Goal: Task Accomplishment & Management: Manage account settings

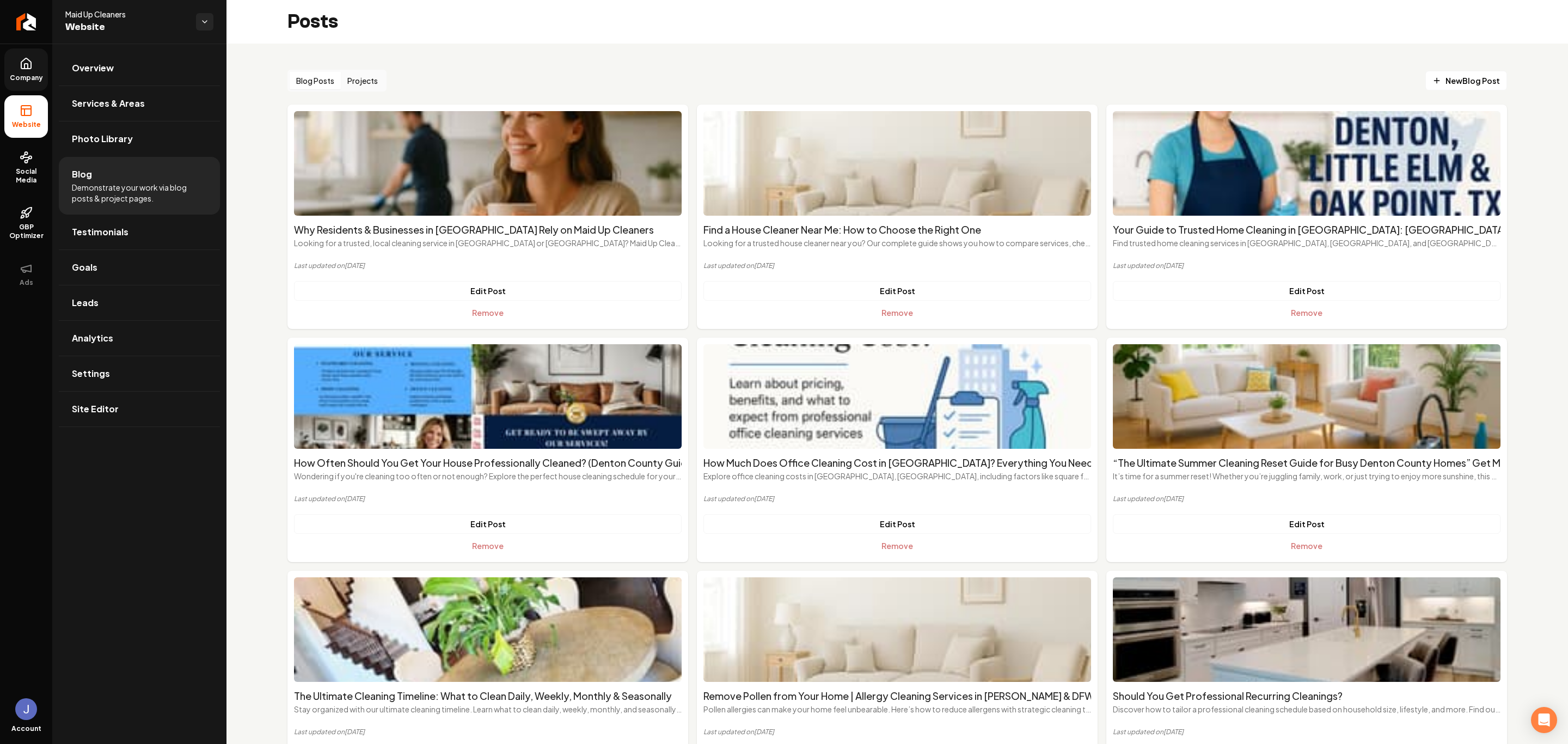
scroll to position [1708, 0]
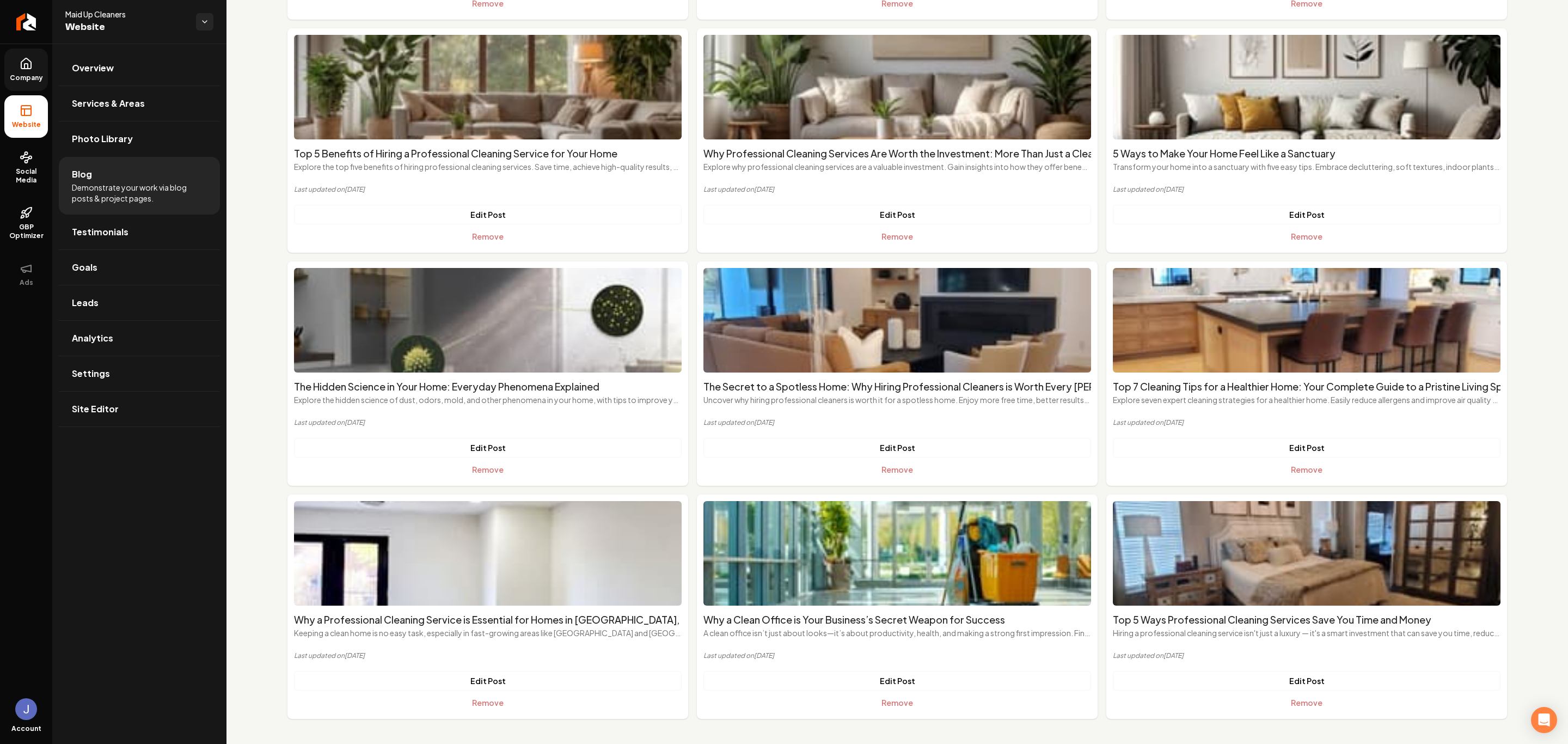
click at [19, 57] on icon at bounding box center [26, 63] width 13 height 13
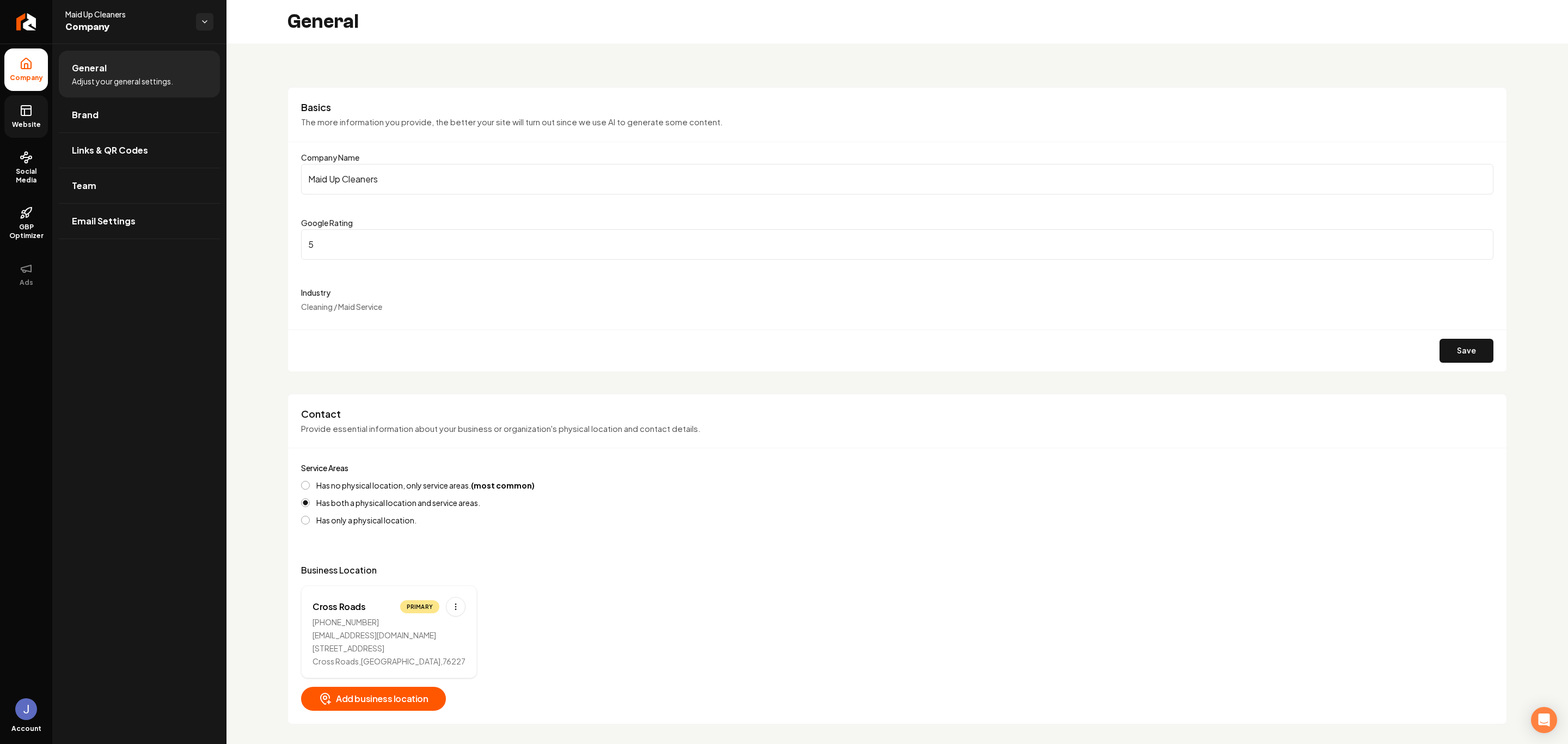
click at [25, 115] on rect at bounding box center [26, 111] width 10 height 10
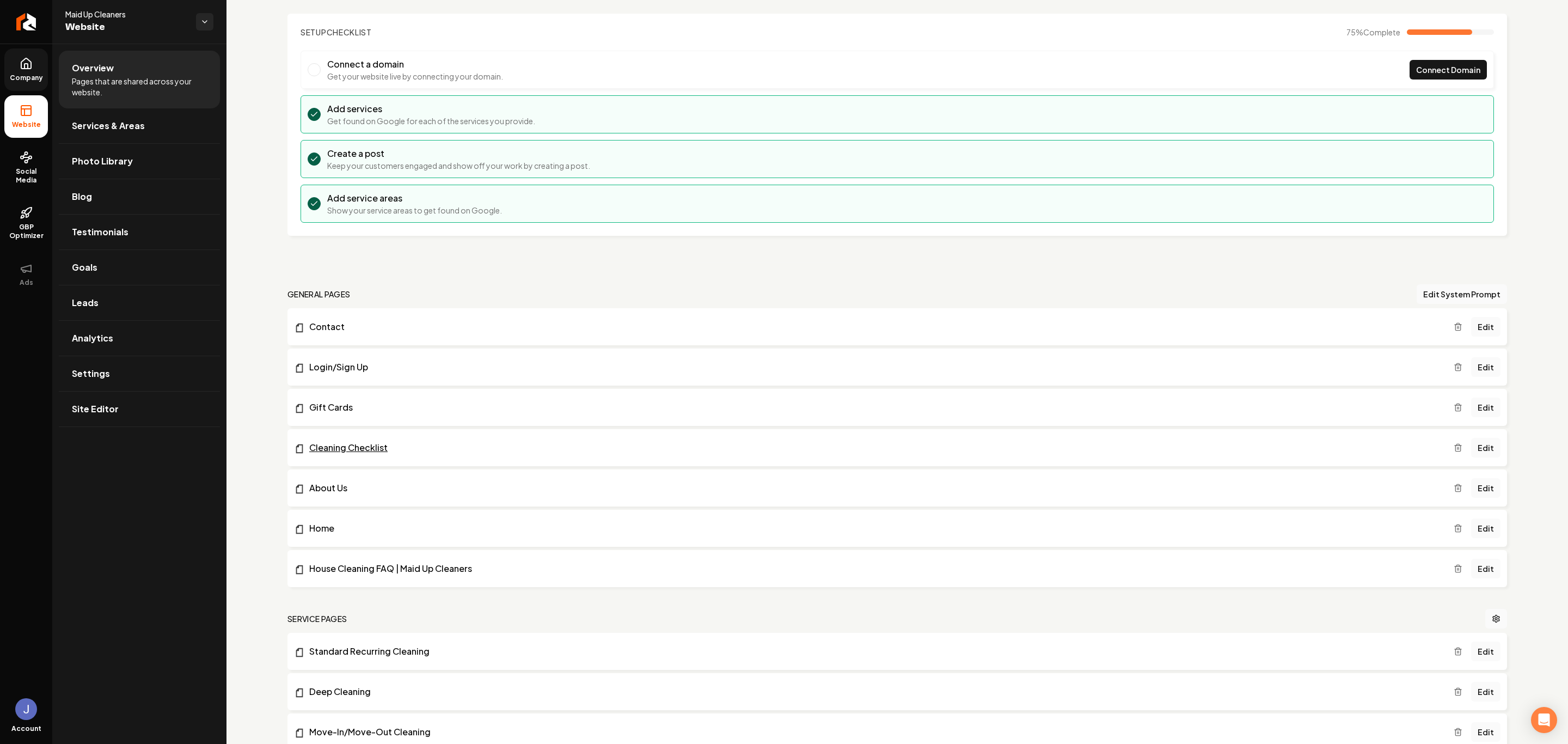
scroll to position [82, 0]
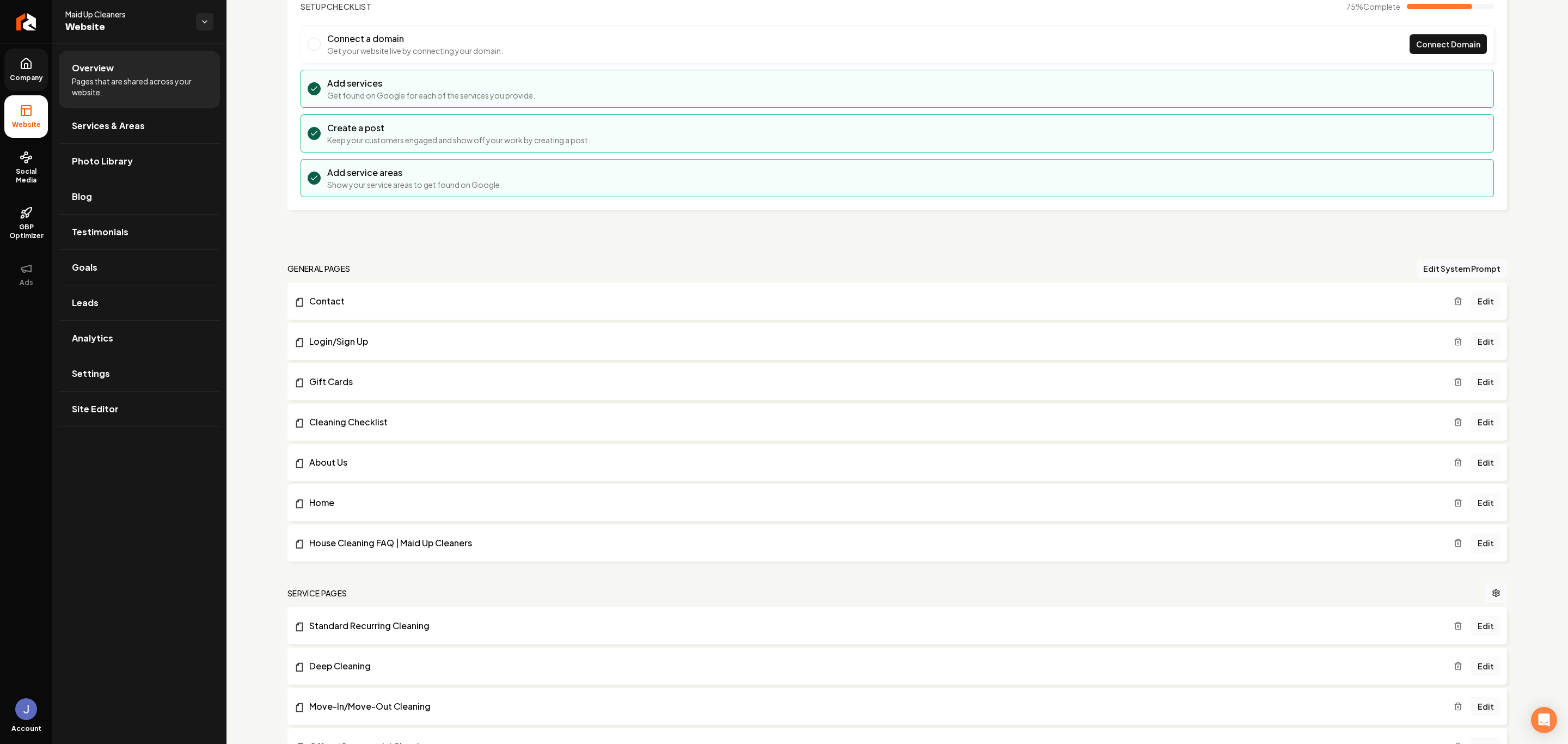
click at [1475, 502] on link "Edit" at bounding box center [1486, 502] width 29 height 19
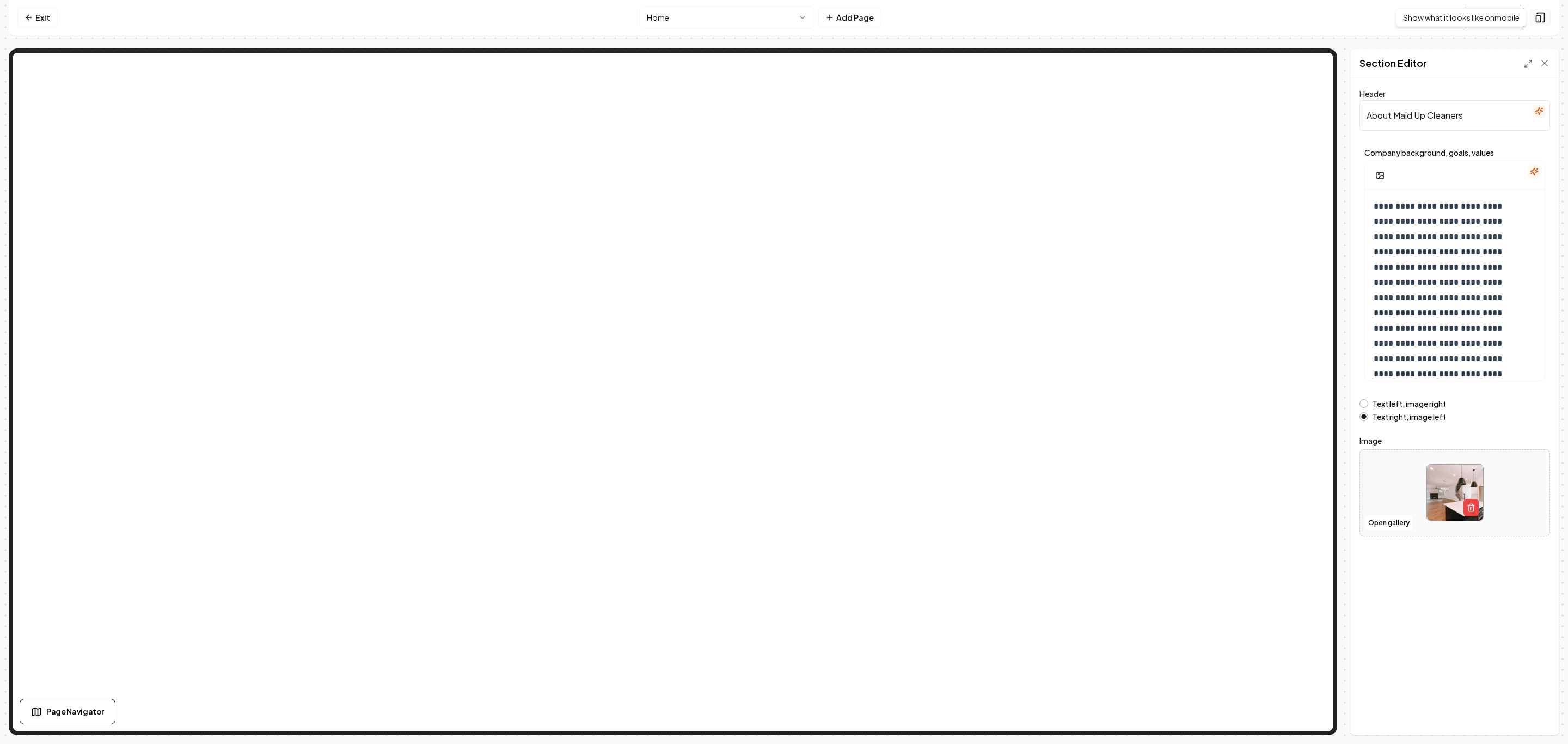
click at [1544, 18] on icon at bounding box center [1541, 17] width 7 height 9
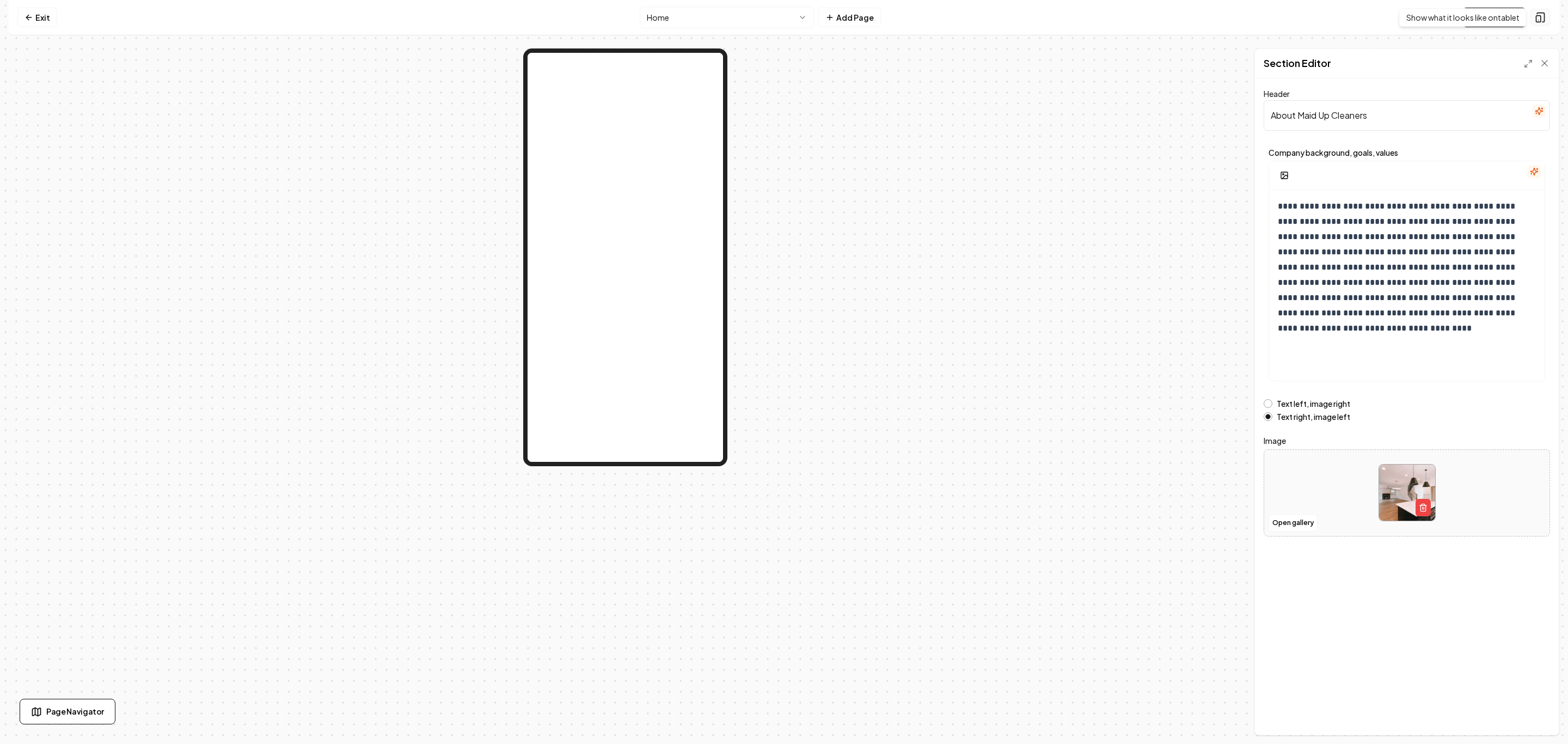
click at [1539, 16] on icon at bounding box center [1540, 18] width 11 height 11
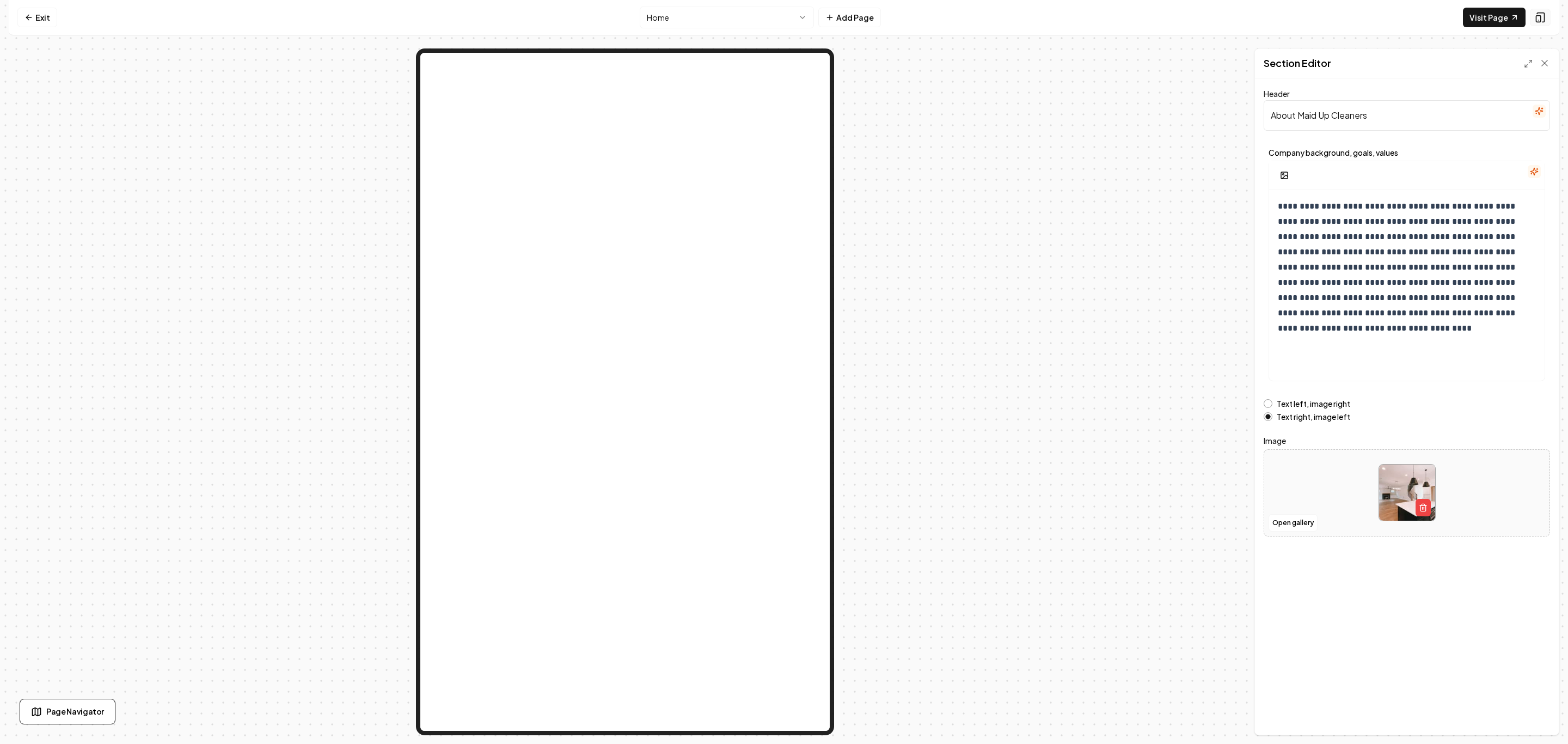
click at [1539, 16] on icon at bounding box center [1540, 18] width 11 height 11
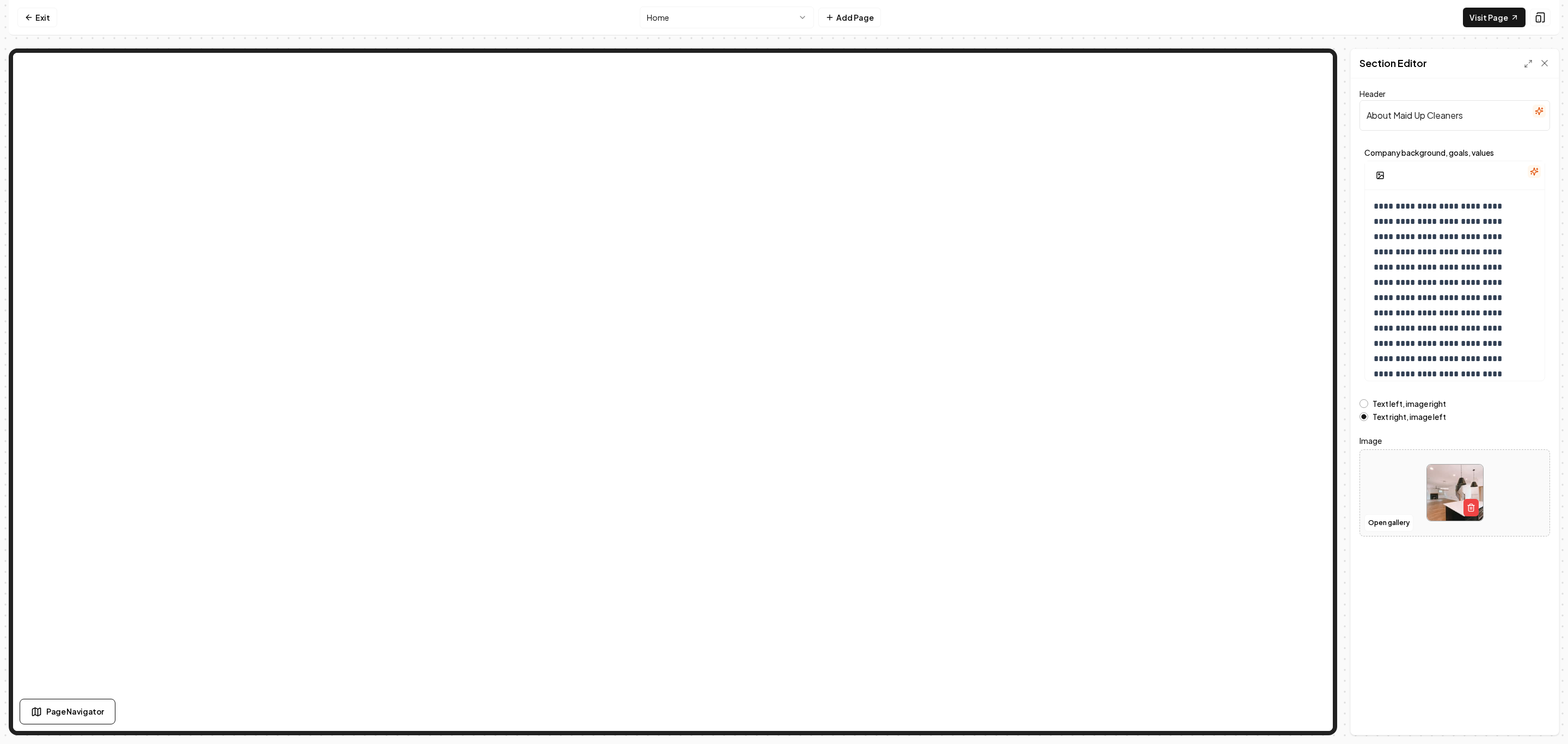
click at [1165, 37] on div "**********" at bounding box center [783, 368] width 1550 height 735
click at [1542, 64] on icon at bounding box center [1545, 63] width 11 height 11
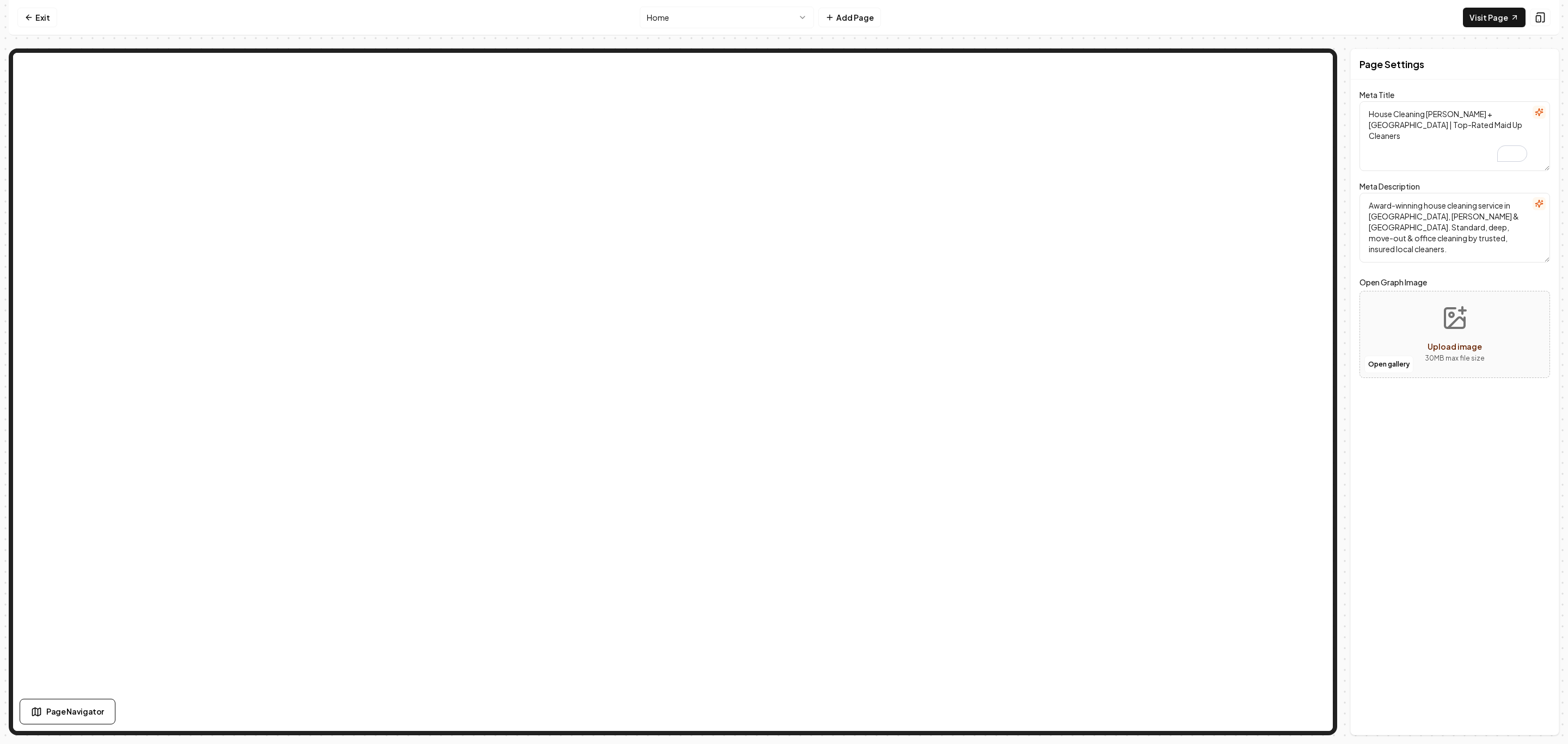
drag, startPoint x: 1493, startPoint y: 133, endPoint x: 1354, endPoint y: 105, distance: 141.8
click at [1354, 105] on div "Page Settings Meta Title House Cleaning Aubrey + Denton County | Top-Rated Maid…" at bounding box center [1454, 392] width 209 height 687
paste textarea "& Denton County |"
type textarea "House Cleaning Aubrey & Denton County | Maid Up Cleaners"
click at [1532, 712] on button "Save" at bounding box center [1534, 716] width 32 height 19
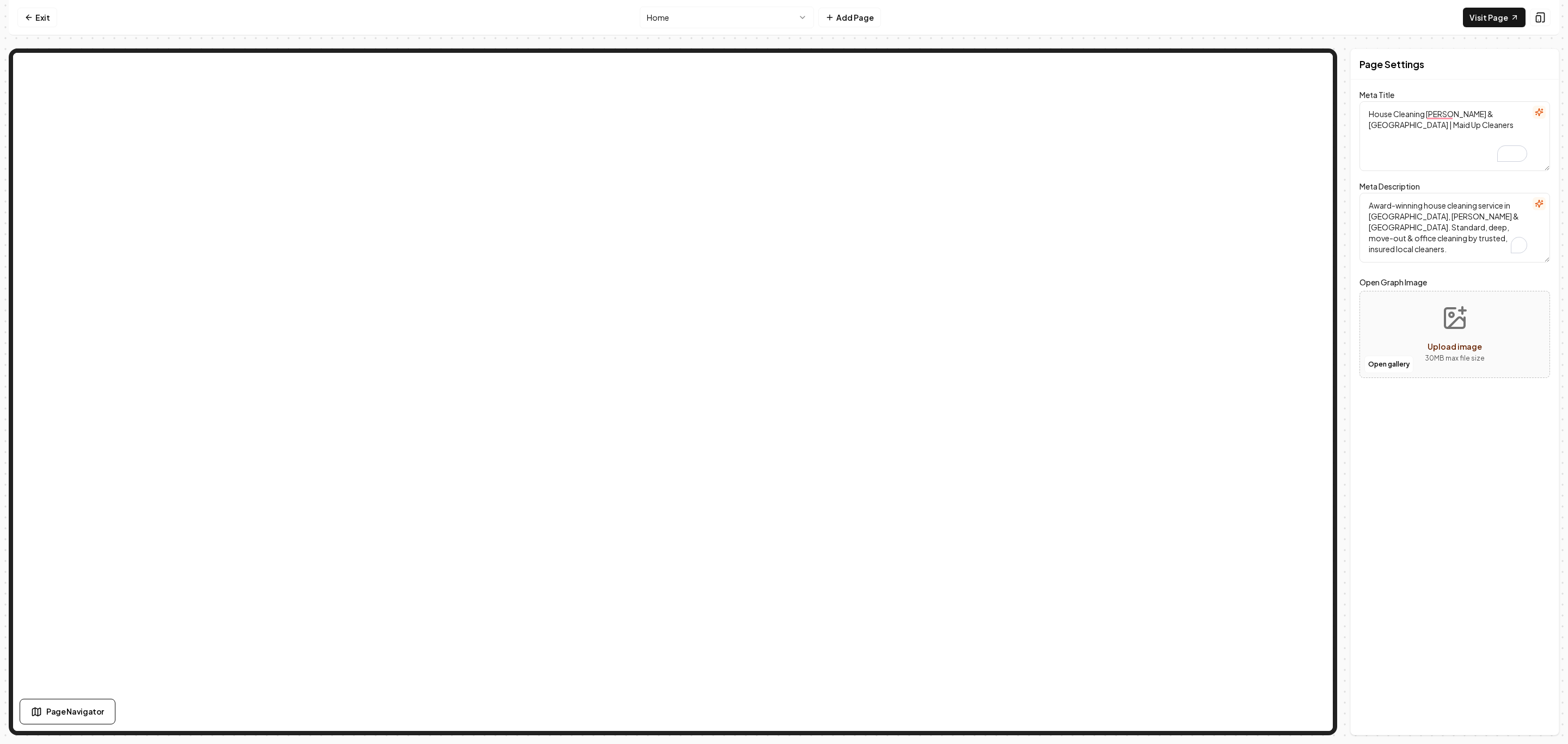
drag, startPoint x: 1452, startPoint y: 247, endPoint x: 1366, endPoint y: 198, distance: 99.0
click at [1366, 198] on textarea "Award-winning house cleaning service in Aubrey, Denton & Little Elm. Standard, …" at bounding box center [1454, 228] width 191 height 69
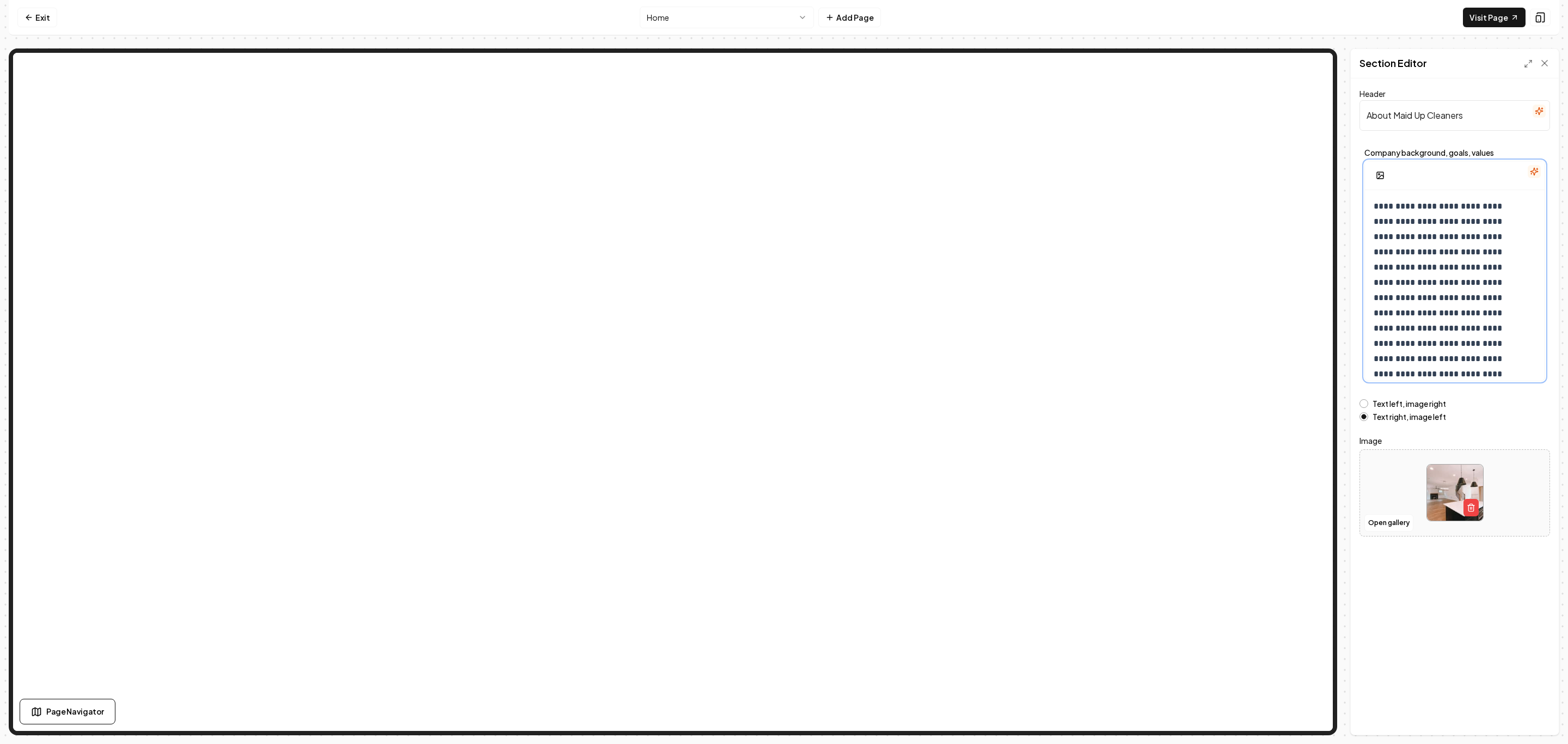
click at [1439, 270] on p "**********" at bounding box center [1448, 313] width 149 height 229
click at [49, 16] on link "Exit" at bounding box center [37, 18] width 40 height 19
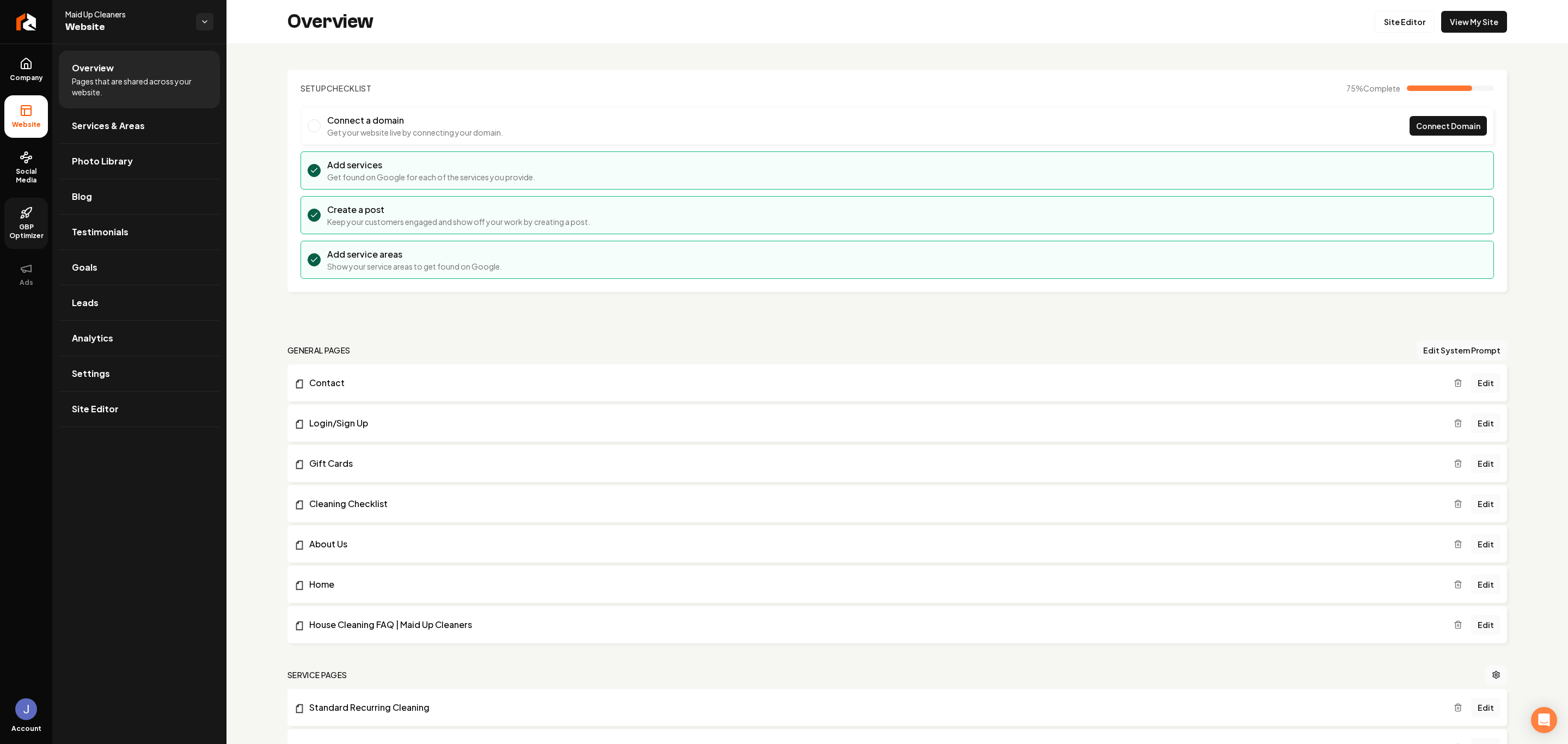
click at [19, 230] on span "GBP Optimizer" at bounding box center [26, 231] width 44 height 18
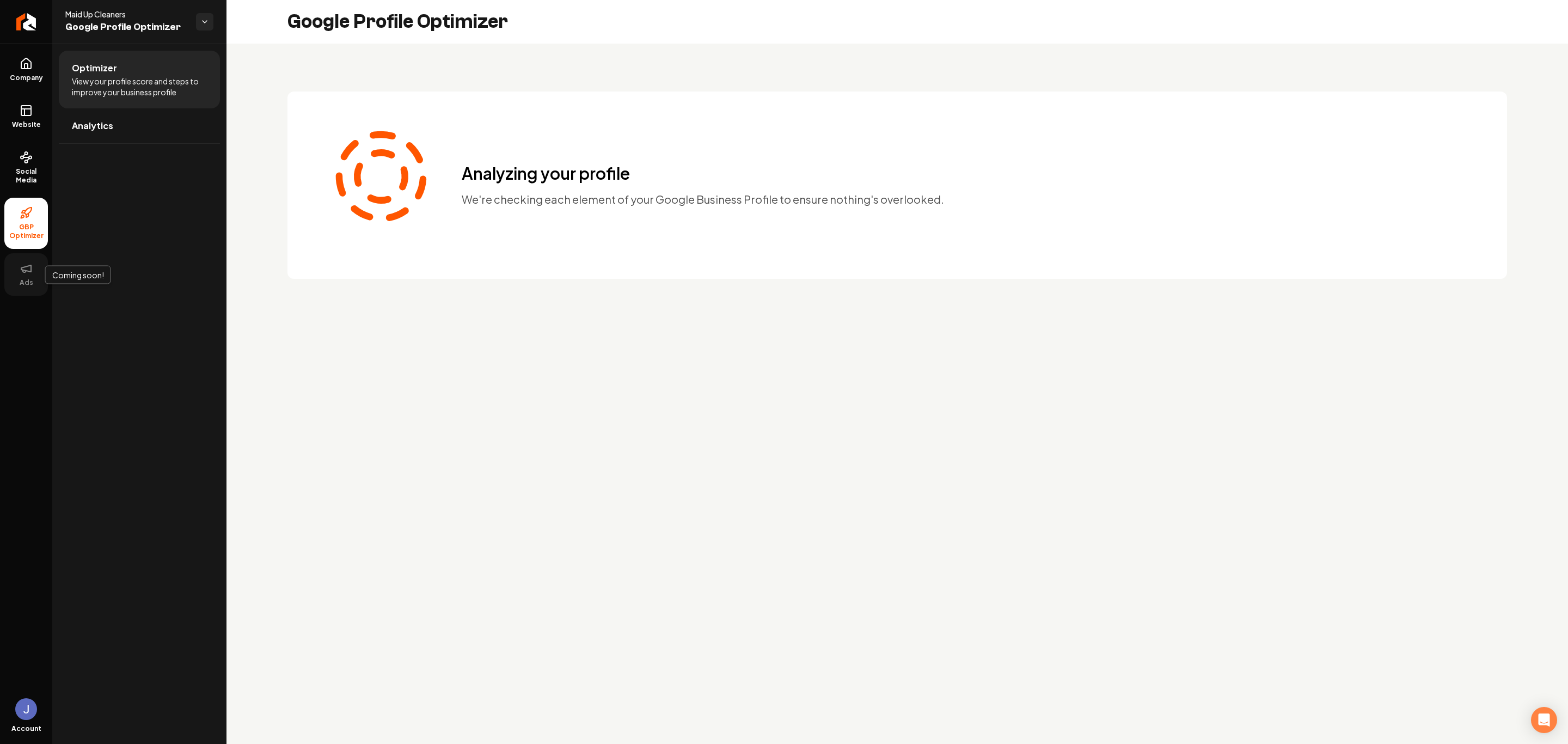
click at [28, 275] on icon at bounding box center [26, 268] width 13 height 13
click at [32, 57] on icon at bounding box center [26, 63] width 13 height 13
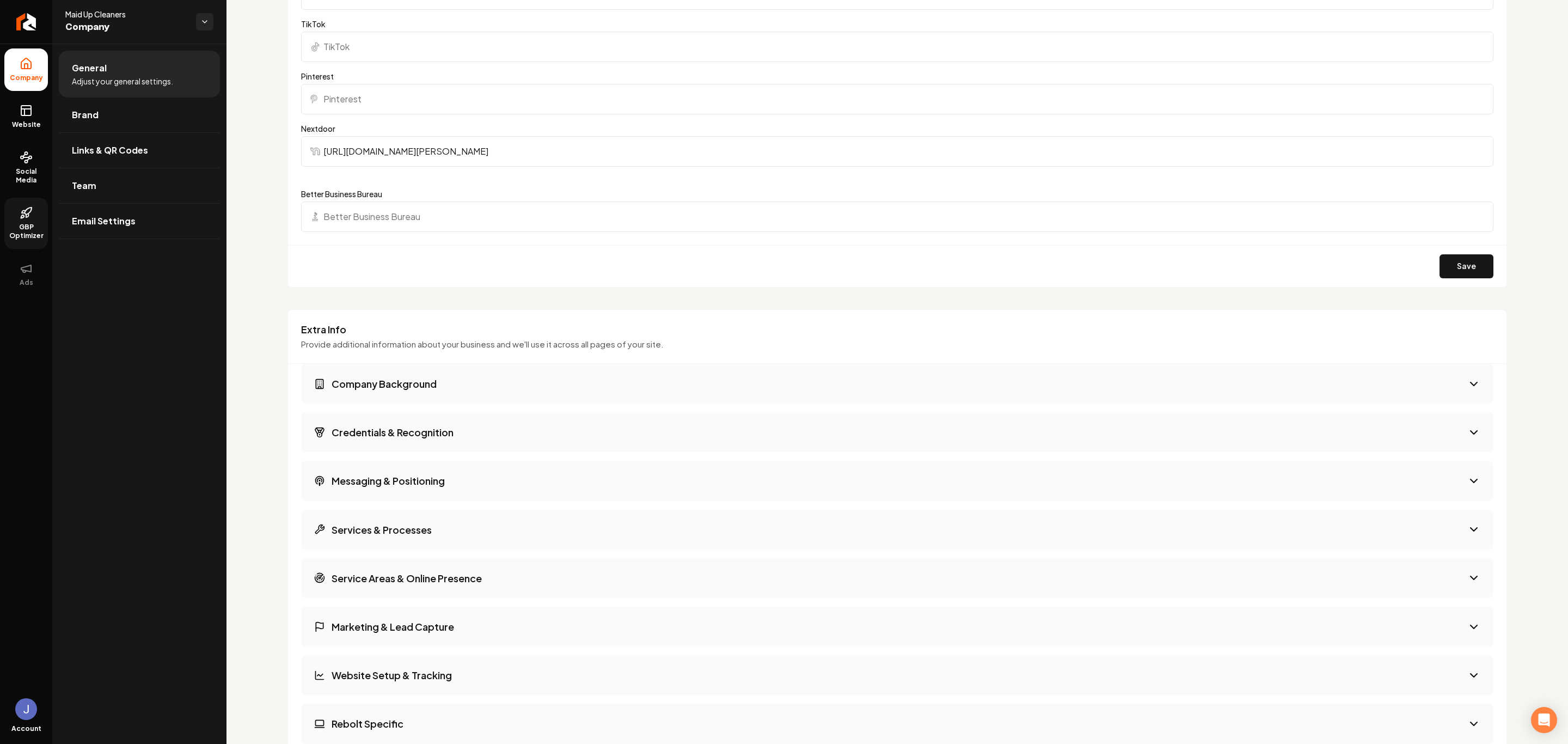
scroll to position [783, 0]
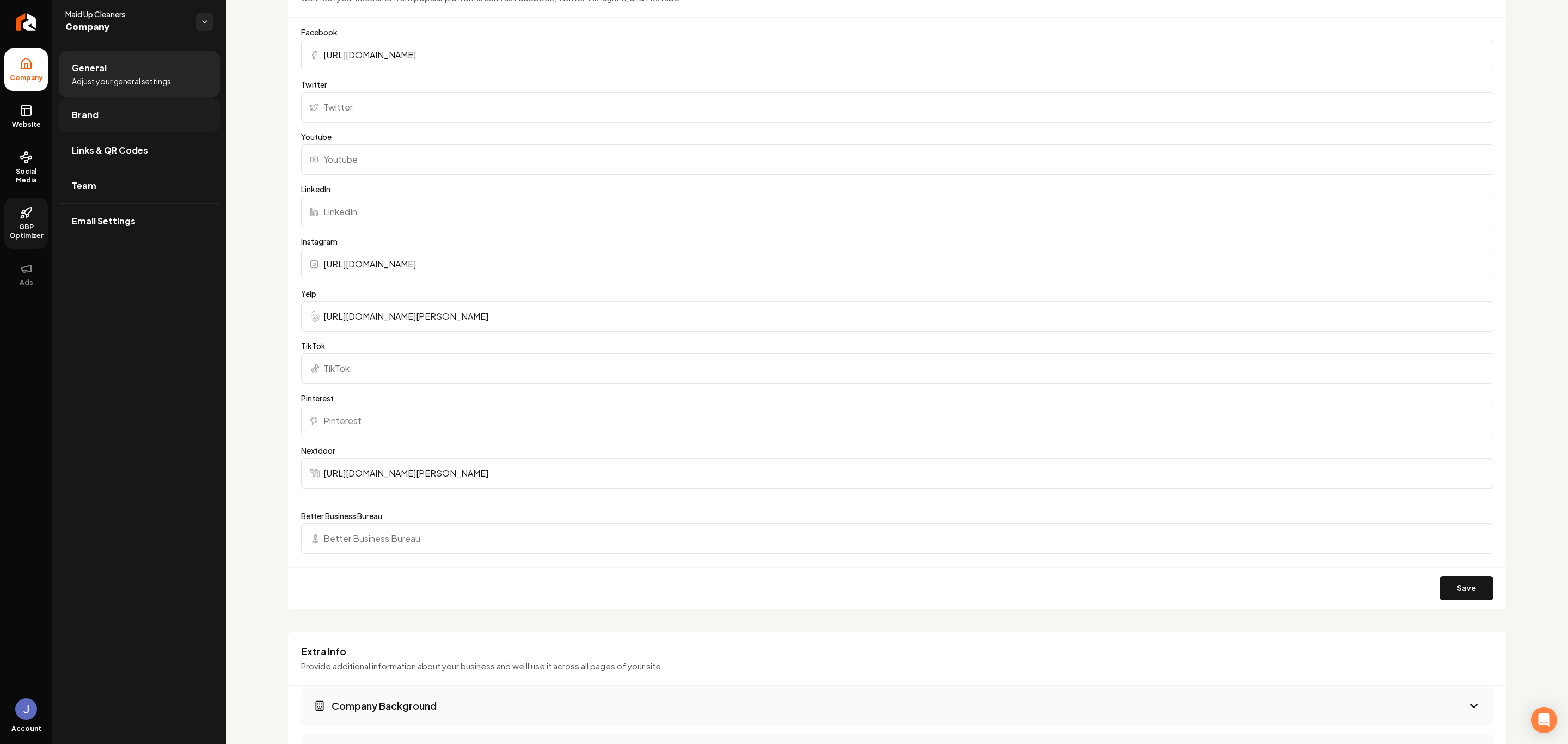
click at [97, 111] on span "Brand" at bounding box center [85, 114] width 27 height 13
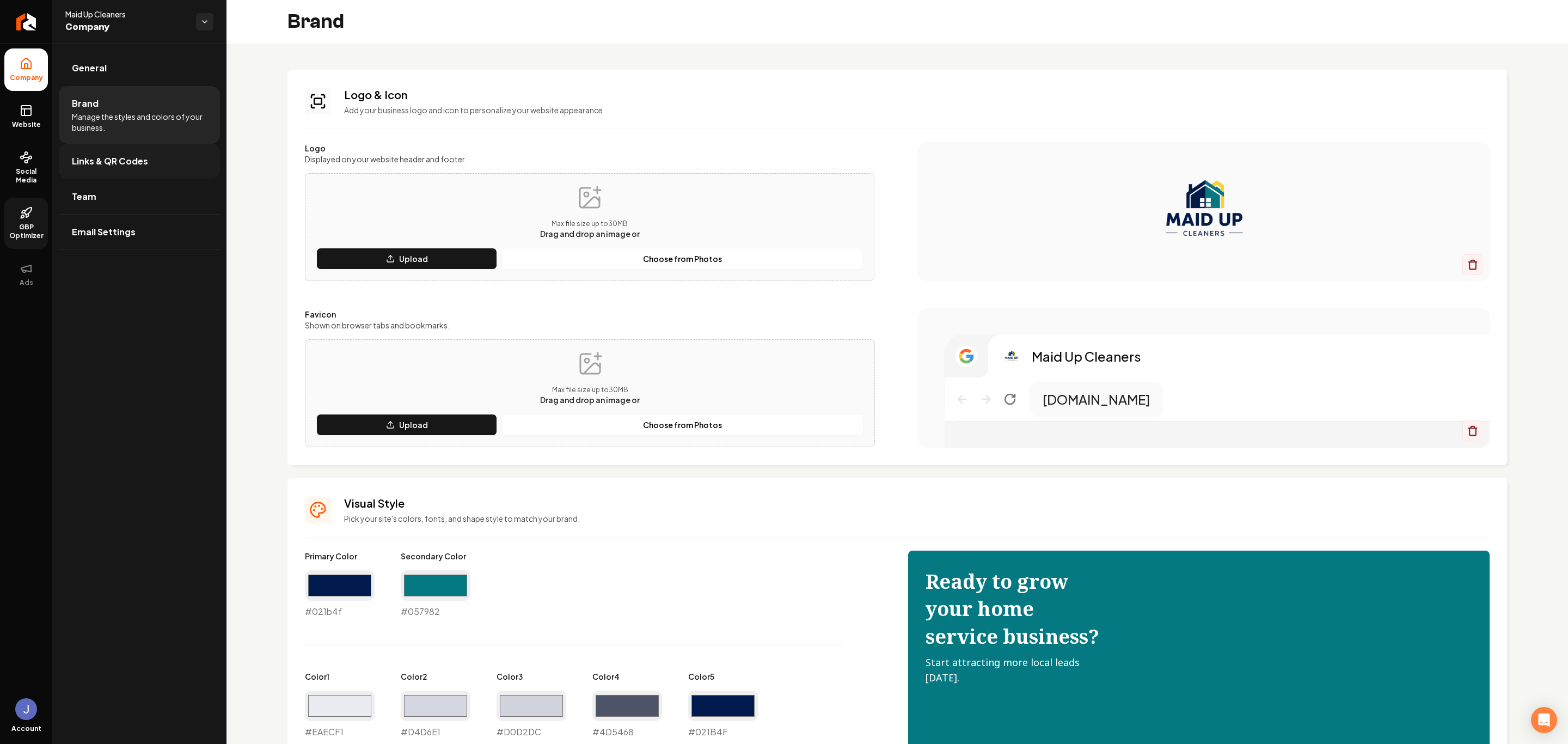
click at [135, 153] on link "Links & QR Codes" at bounding box center [139, 161] width 161 height 35
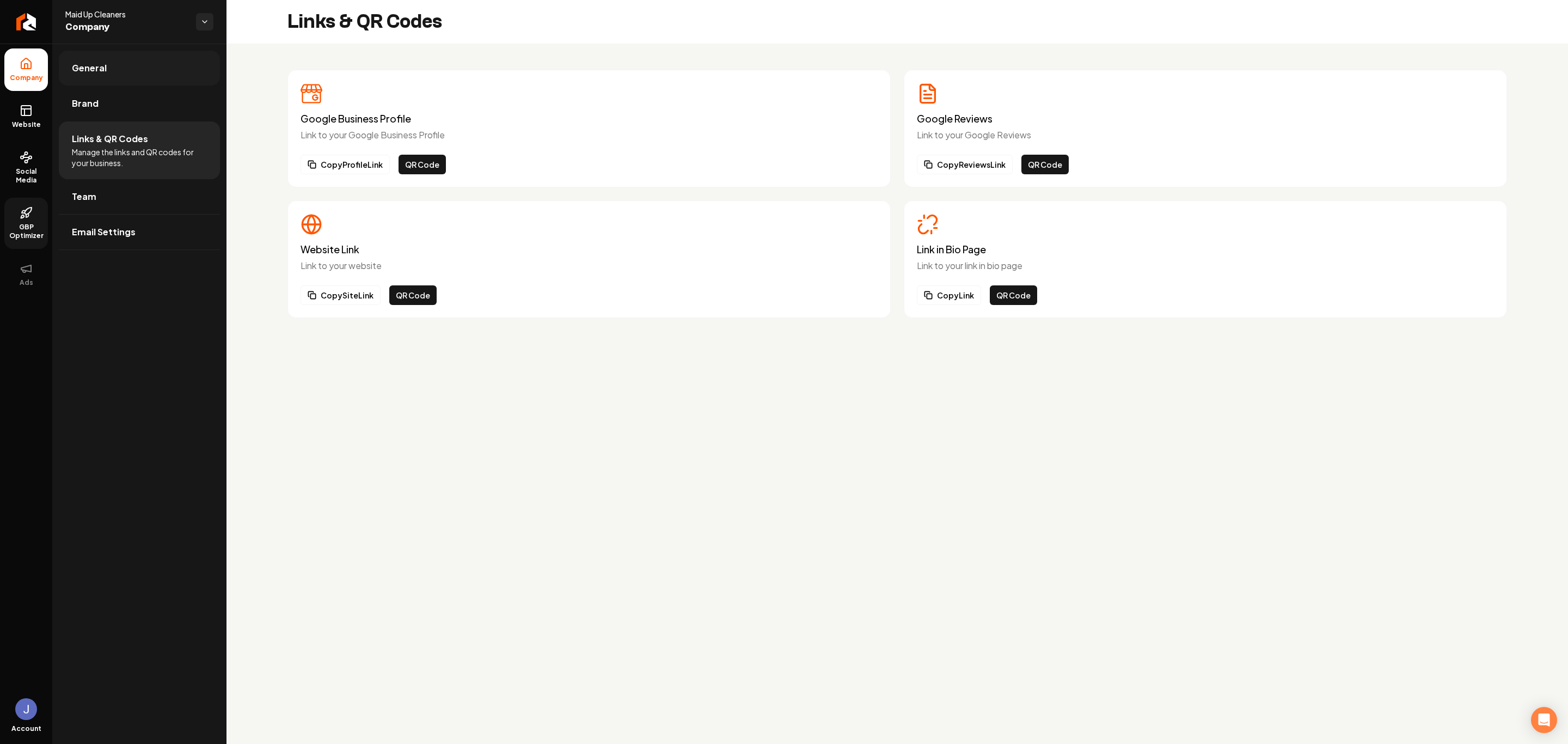
click at [86, 60] on link "General" at bounding box center [139, 68] width 161 height 35
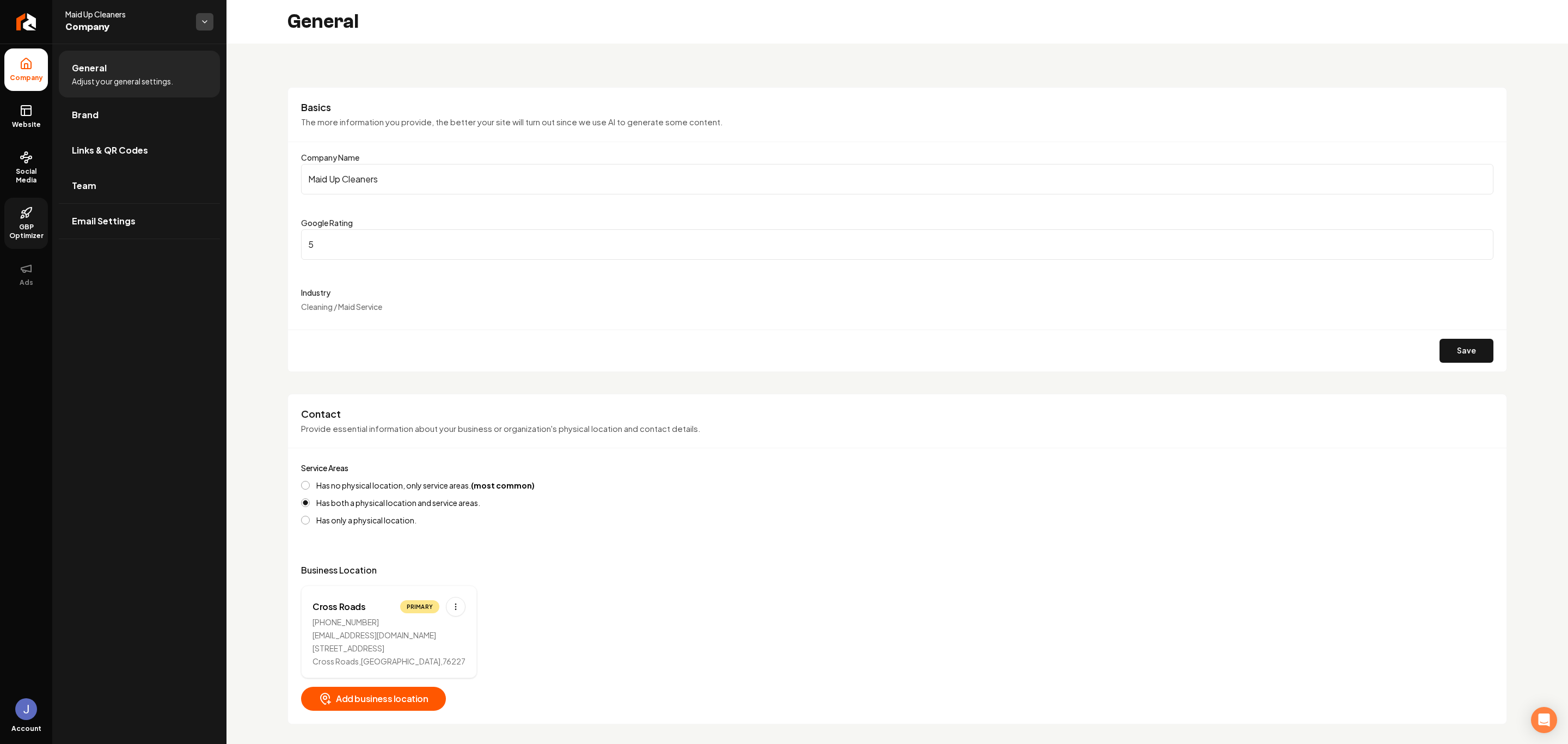
click at [209, 25] on html "Company Website Social Media GBP Optimizer Ads Account Maid Up Cleaners Company…" at bounding box center [784, 372] width 1568 height 744
click at [262, 237] on html "Company Website Social Media GBP Optimizer Ads Account Maid Up Cleaners Company…" at bounding box center [784, 372] width 1568 height 744
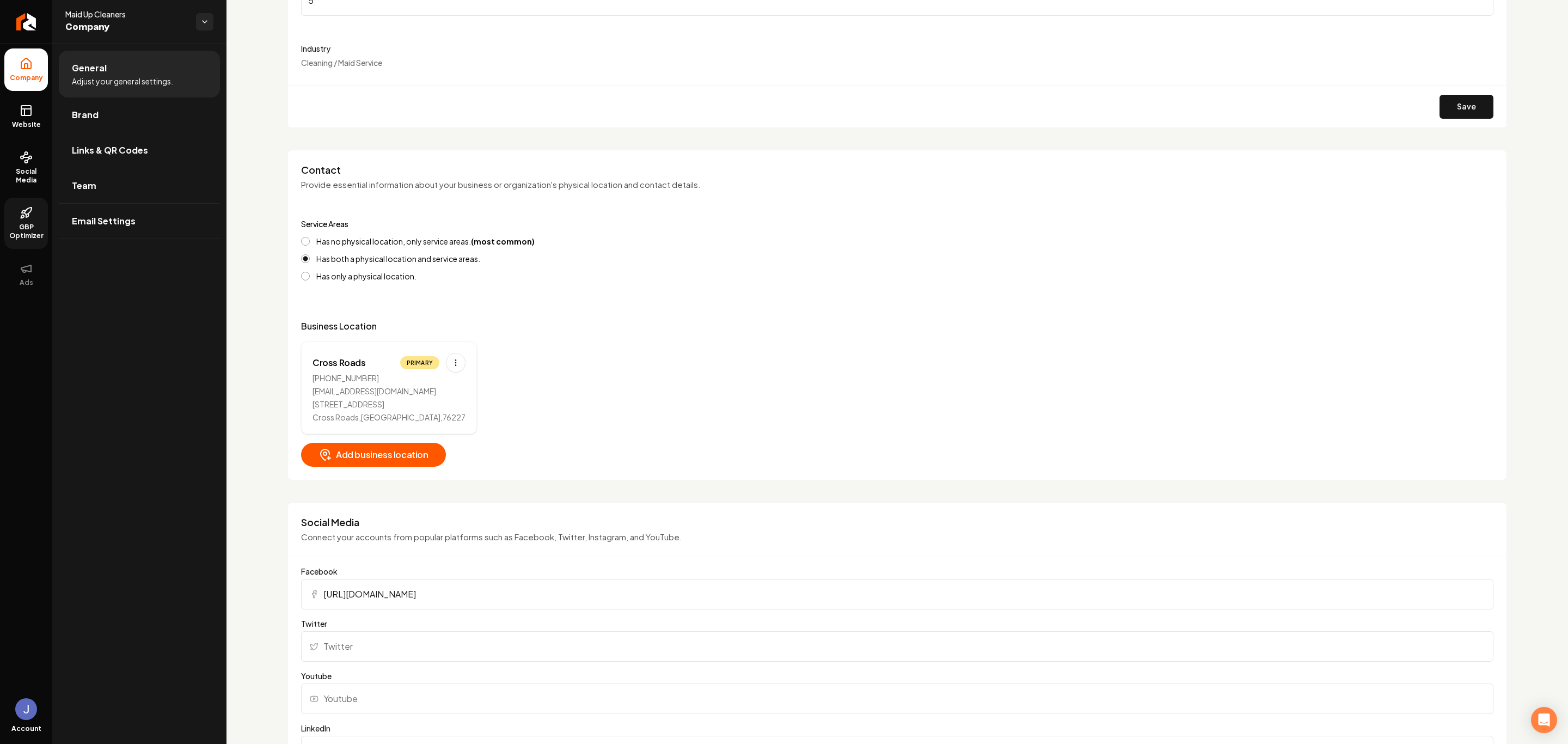
scroll to position [245, 0]
click at [452, 362] on html "Company Website Social Media GBP Optimizer Ads Account Maid Up Cleaners Company…" at bounding box center [784, 372] width 1568 height 744
click at [421, 387] on div "Edit" at bounding box center [420, 387] width 82 height 18
select select "**"
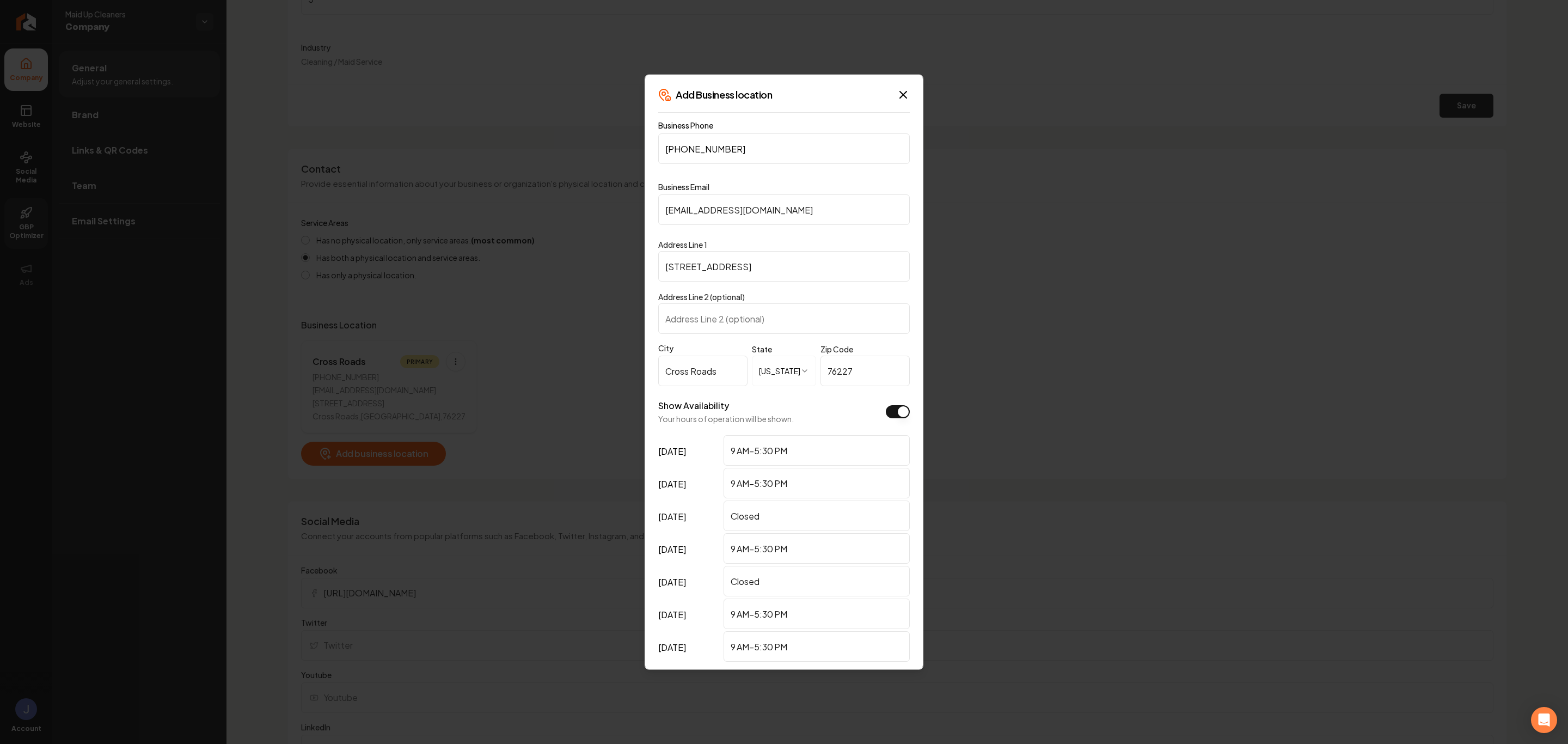
click at [696, 371] on input "Cross Roads" at bounding box center [702, 371] width 89 height 30
click at [704, 350] on label "City" at bounding box center [702, 348] width 89 height 11
click at [704, 356] on input "Crossroads" at bounding box center [702, 371] width 89 height 30
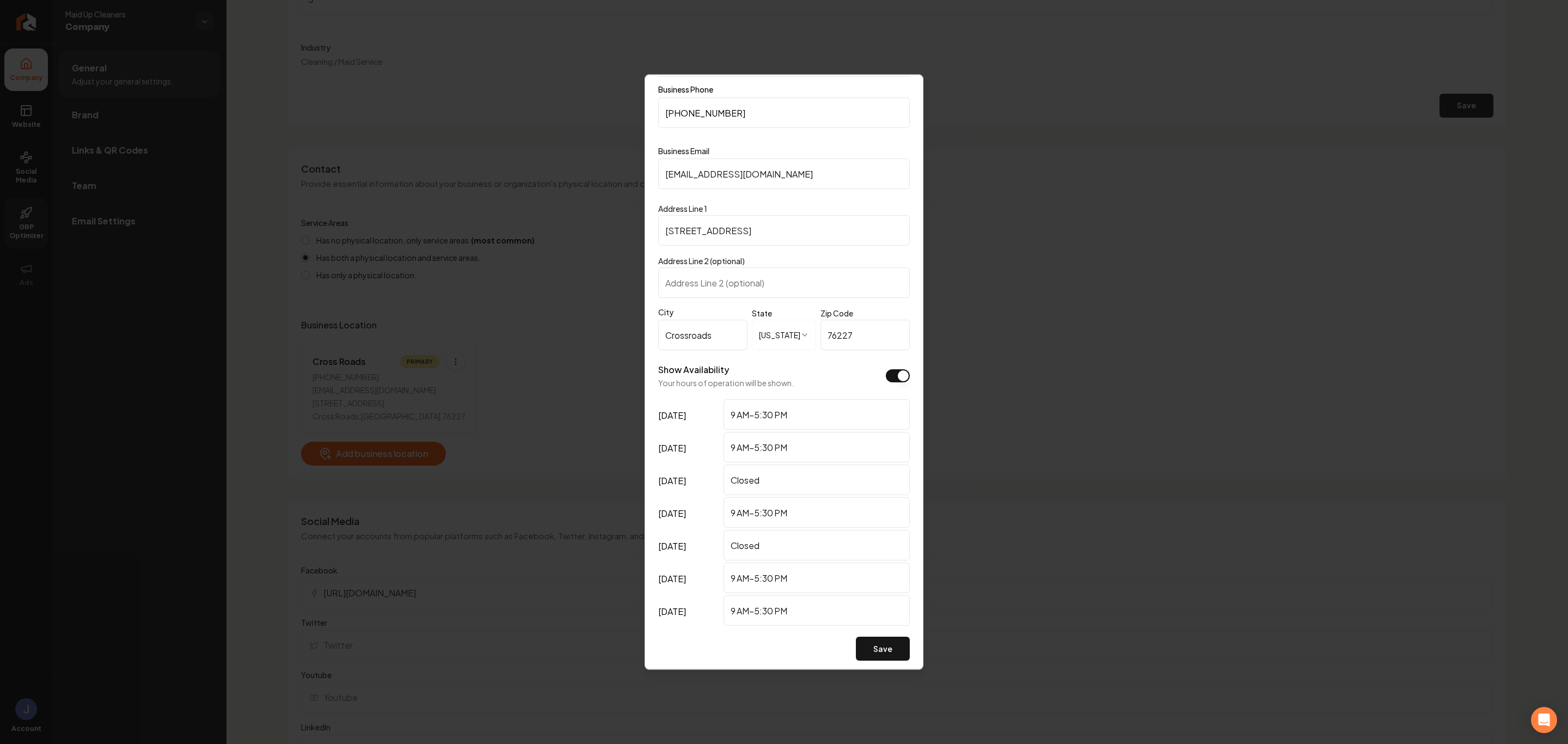
scroll to position [49, 0]
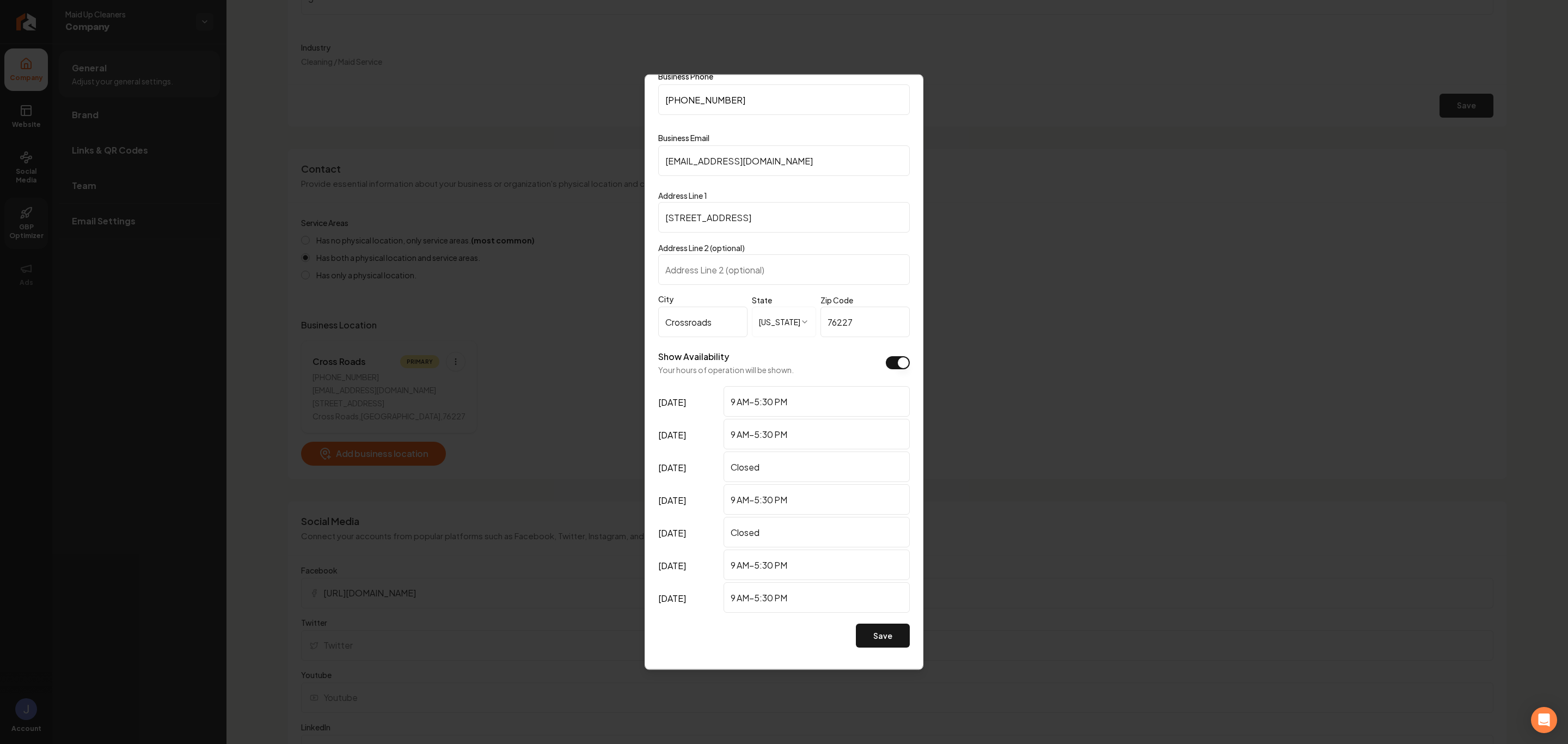
drag, startPoint x: 717, startPoint y: 321, endPoint x: 601, endPoint y: 316, distance: 116.1
click at [600, 316] on body "Company Website Social Media GBP Optimizer Ads Account Maid Up Cleaners Company…" at bounding box center [784, 372] width 1568 height 744
type input "Aubrey"
click at [701, 297] on label "City" at bounding box center [702, 299] width 89 height 11
click at [701, 307] on input "Aubrey" at bounding box center [702, 322] width 89 height 30
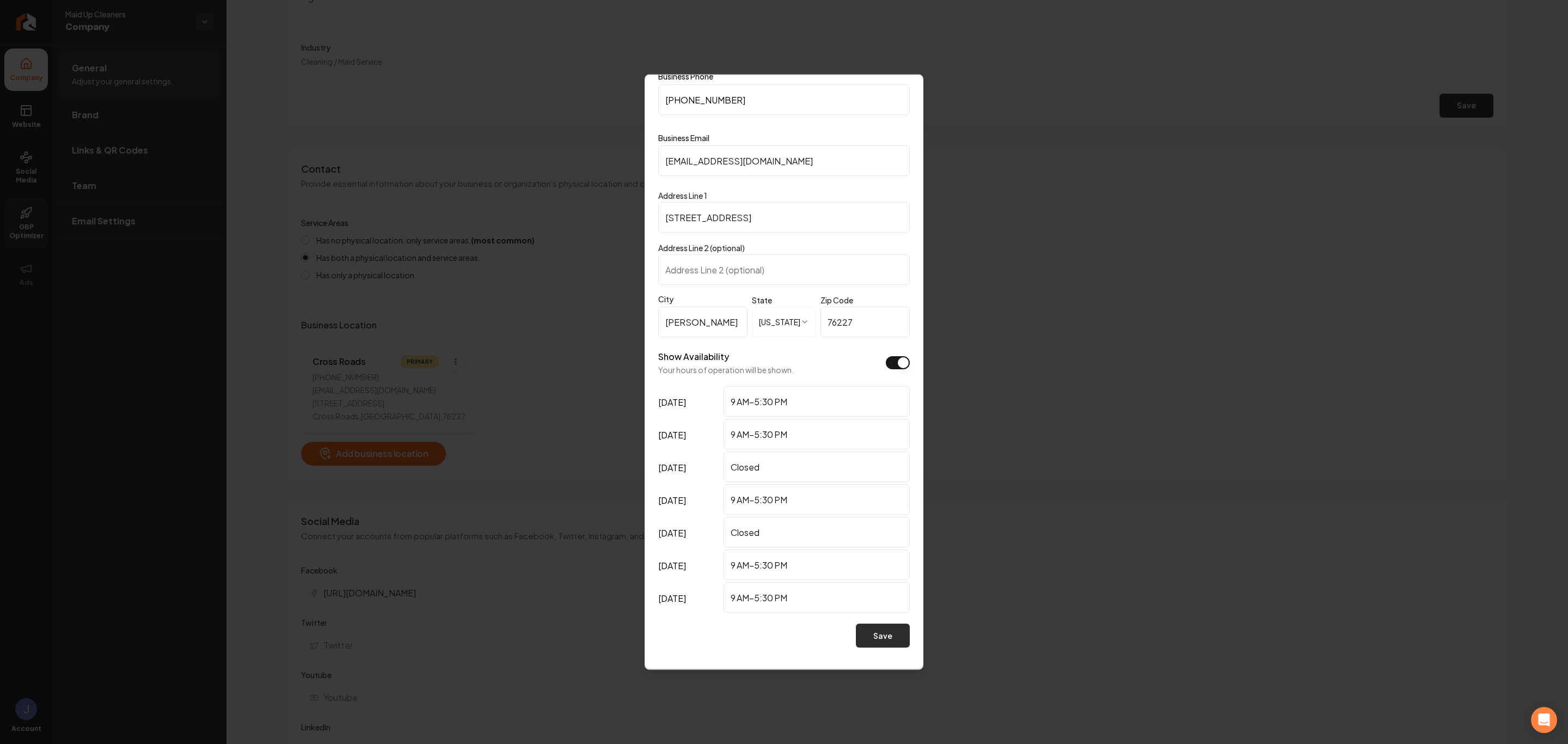
click at [870, 634] on button "Save" at bounding box center [883, 635] width 54 height 24
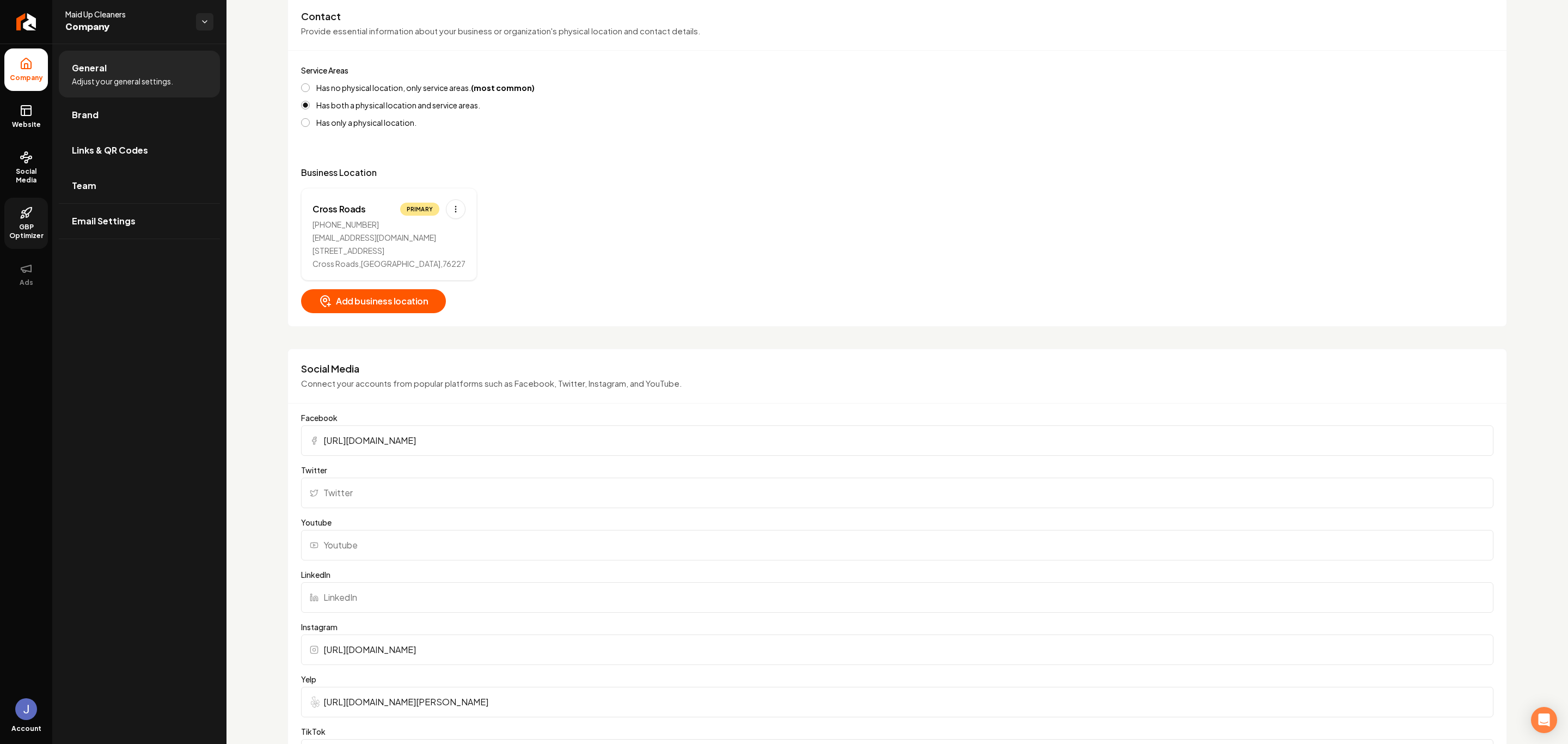
scroll to position [374, 0]
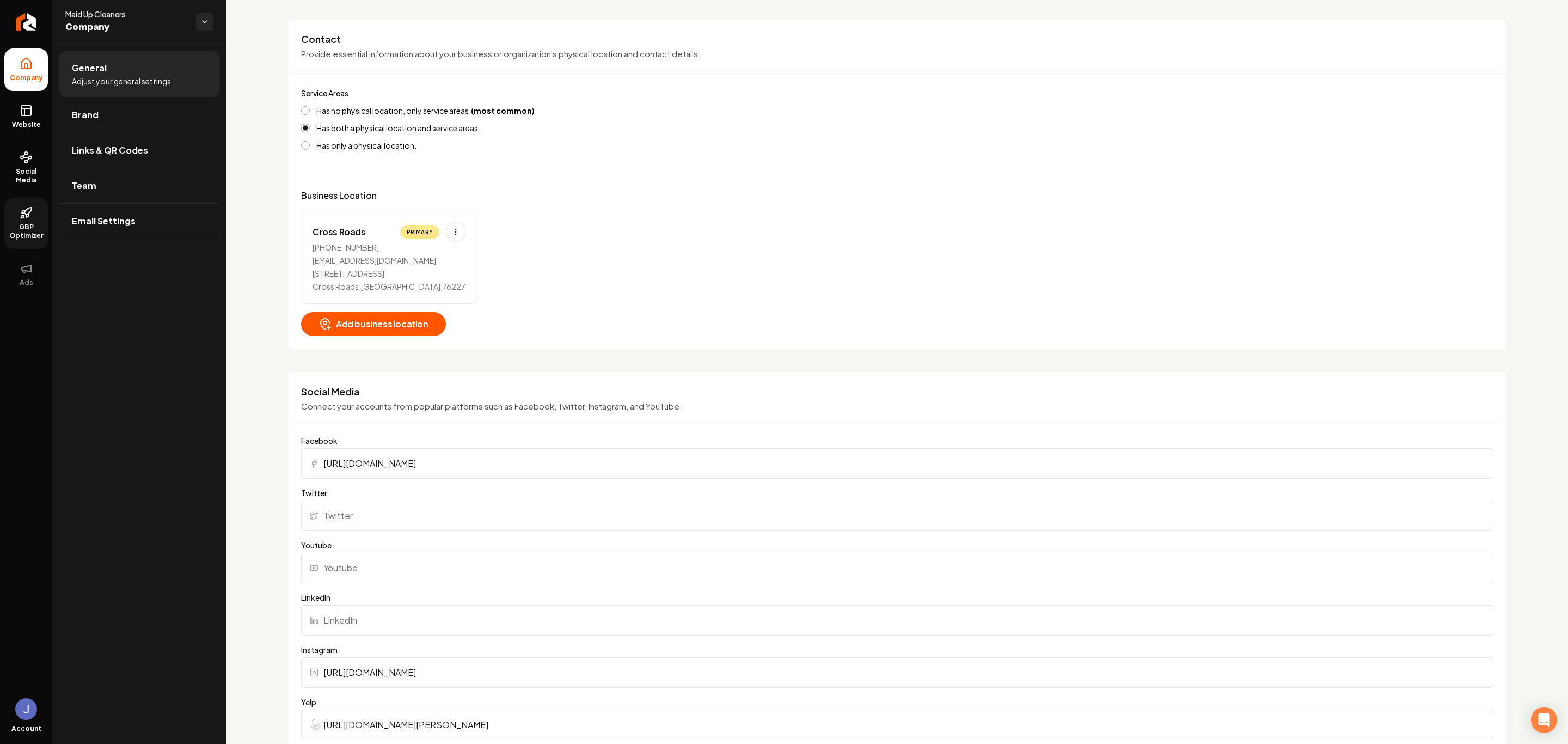
click at [838, 245] on div "Cross Roads Primary (940) 290-0881 Support@maidupcleaners.com 8708 King Ranch D…" at bounding box center [897, 257] width 1192 height 93
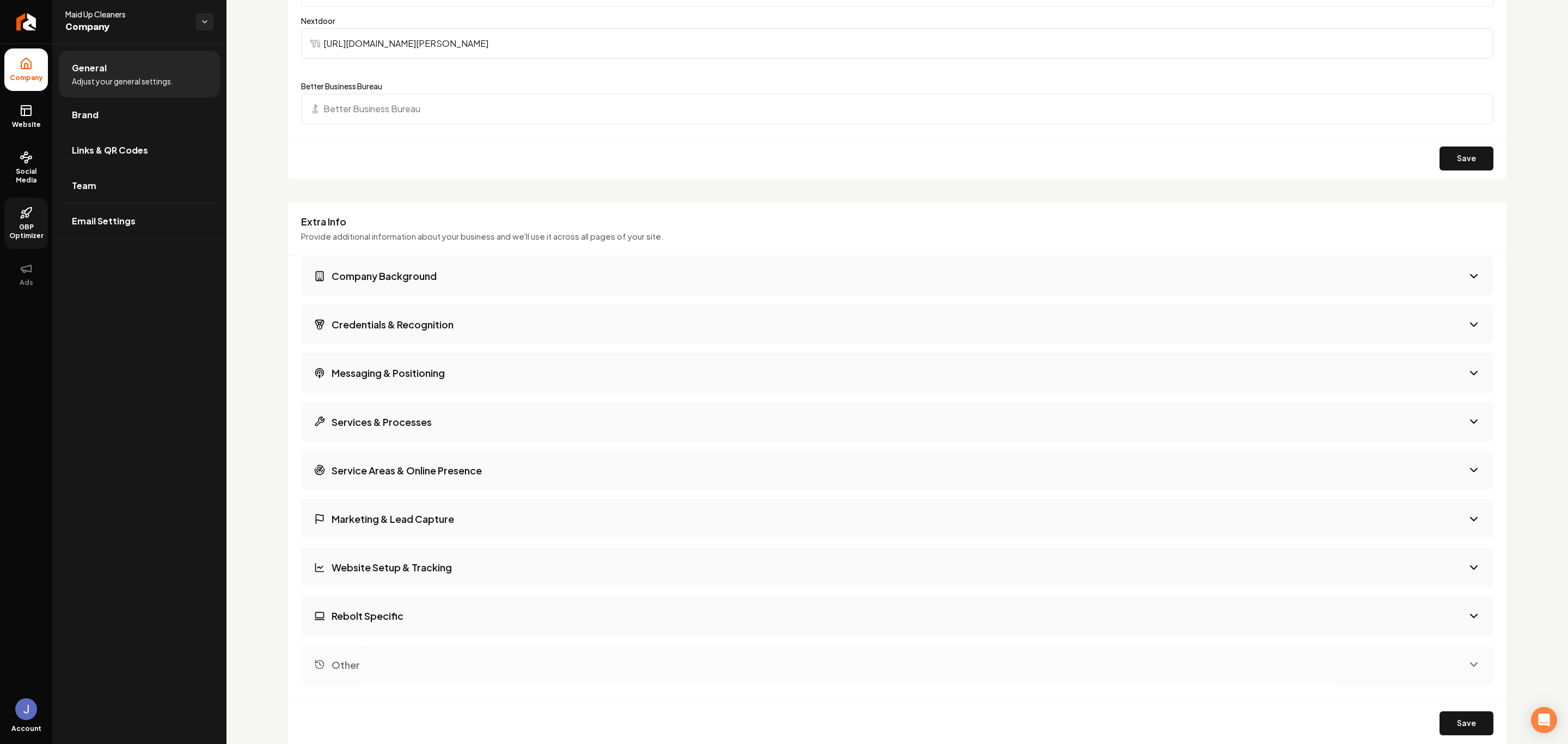
scroll to position [1273, 0]
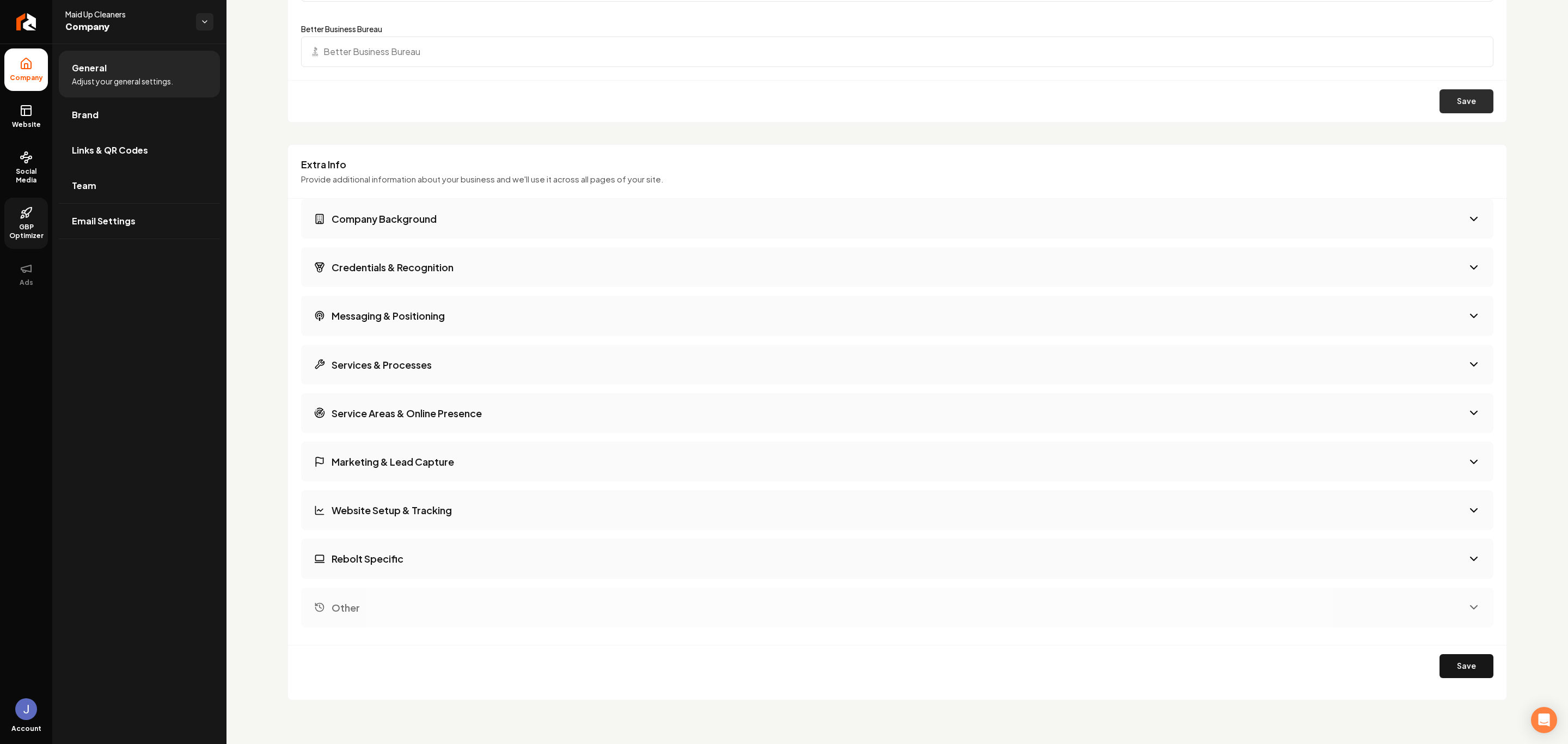
click at [1462, 101] on button "Save" at bounding box center [1466, 101] width 54 height 24
click at [111, 118] on link "Brand" at bounding box center [139, 114] width 161 height 35
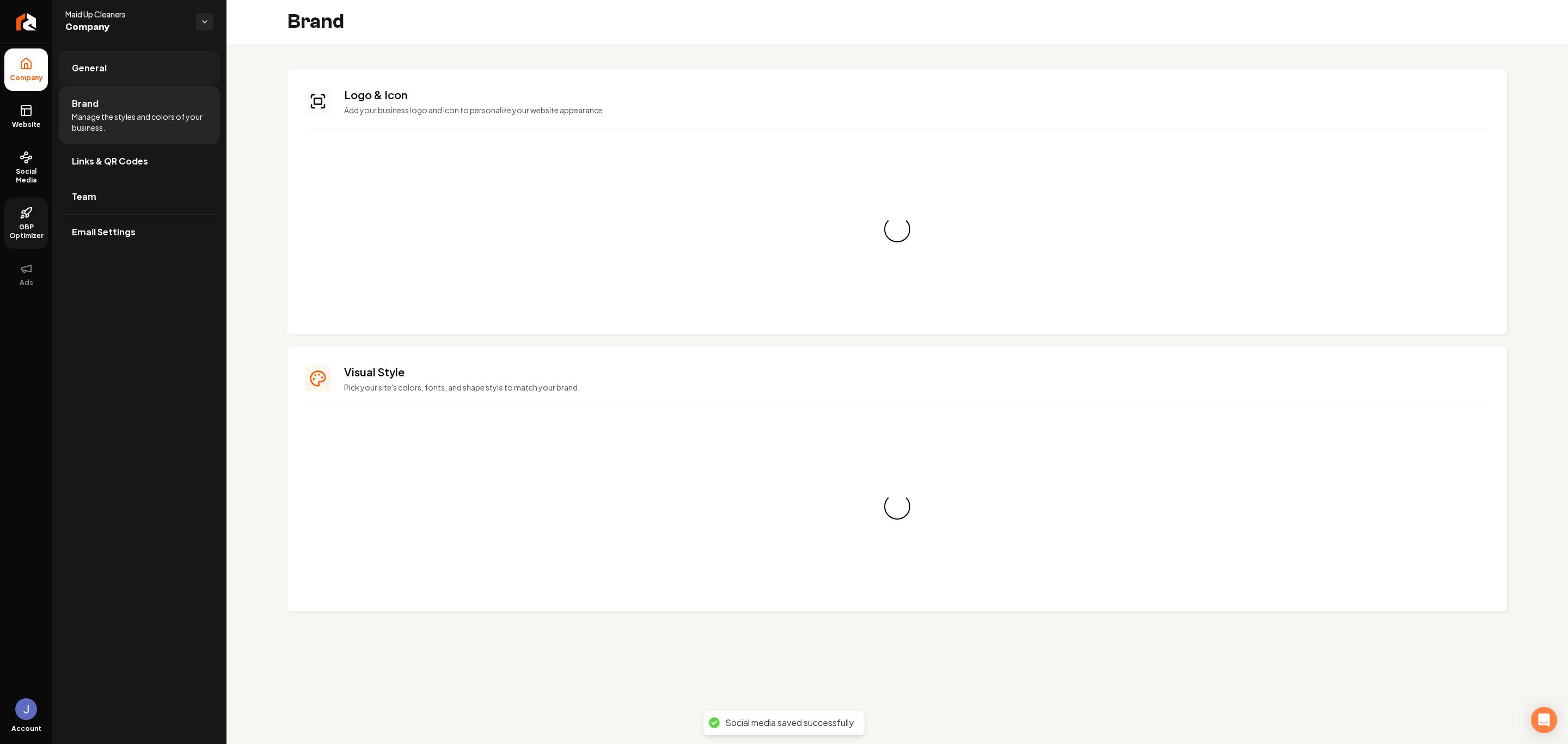
click at [105, 77] on link "General" at bounding box center [139, 68] width 161 height 35
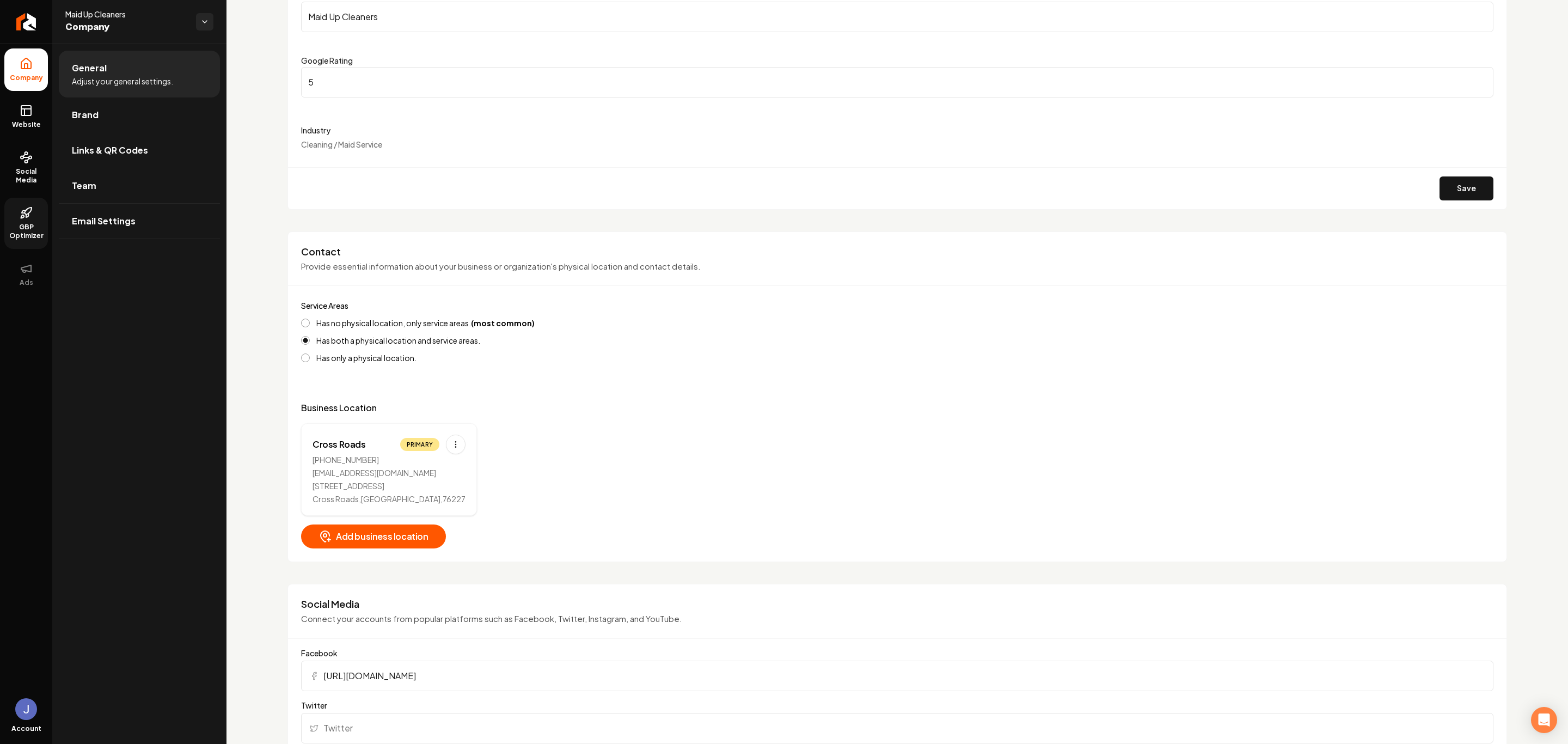
scroll to position [163, 0]
click at [452, 448] on html "Company Website Social Media GBP Optimizer Ads Account Maid Up Cleaners Company…" at bounding box center [784, 372] width 1568 height 744
click at [435, 471] on div "Edit" at bounding box center [420, 469] width 82 height 18
select select "**"
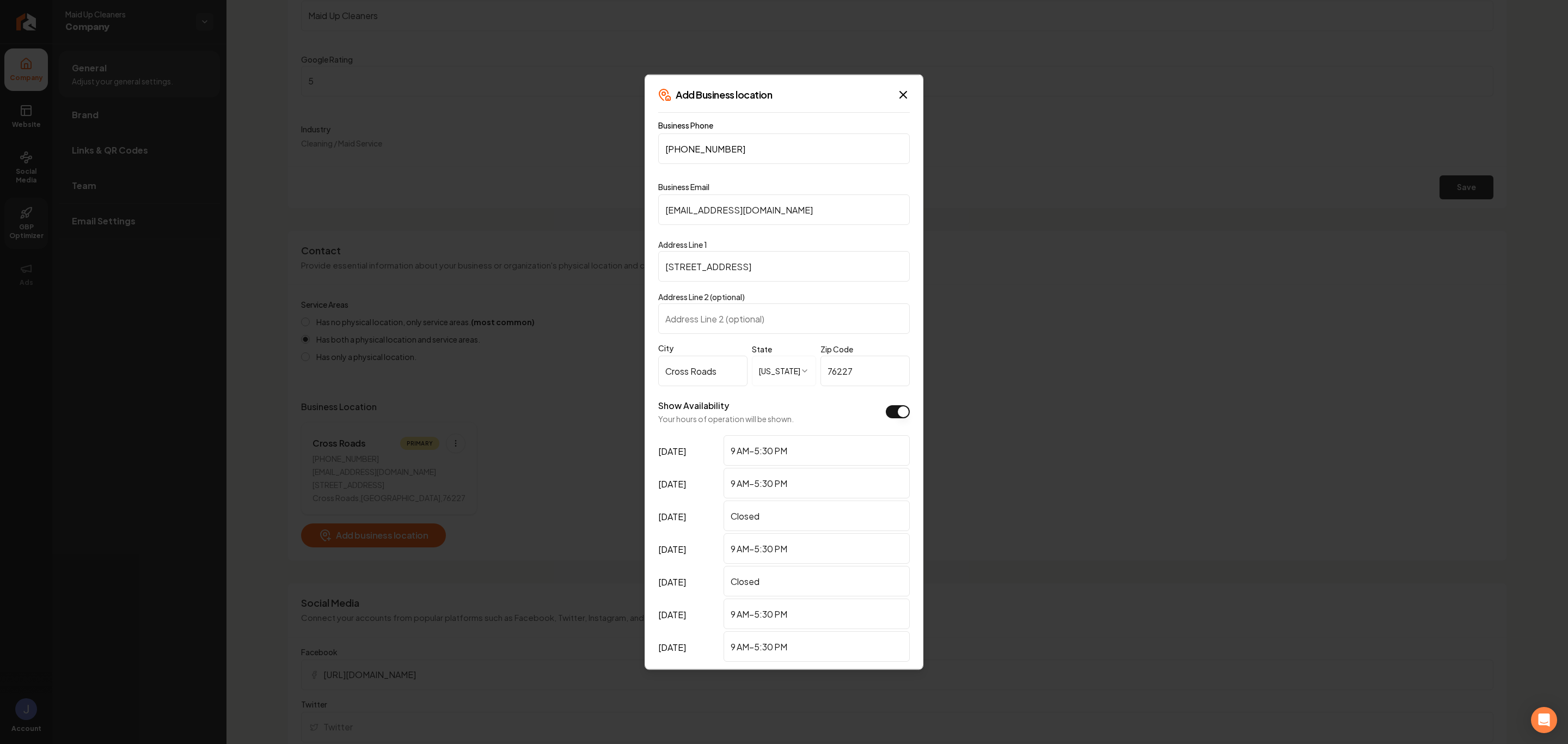
drag, startPoint x: 717, startPoint y: 374, endPoint x: 654, endPoint y: 373, distance: 63.0
click at [654, 373] on div "**********" at bounding box center [784, 373] width 279 height 595
type input "Aubrey"
click at [838, 409] on div "Show Availability Your hours of operation will be shown." at bounding box center [783, 412] width 251 height 25
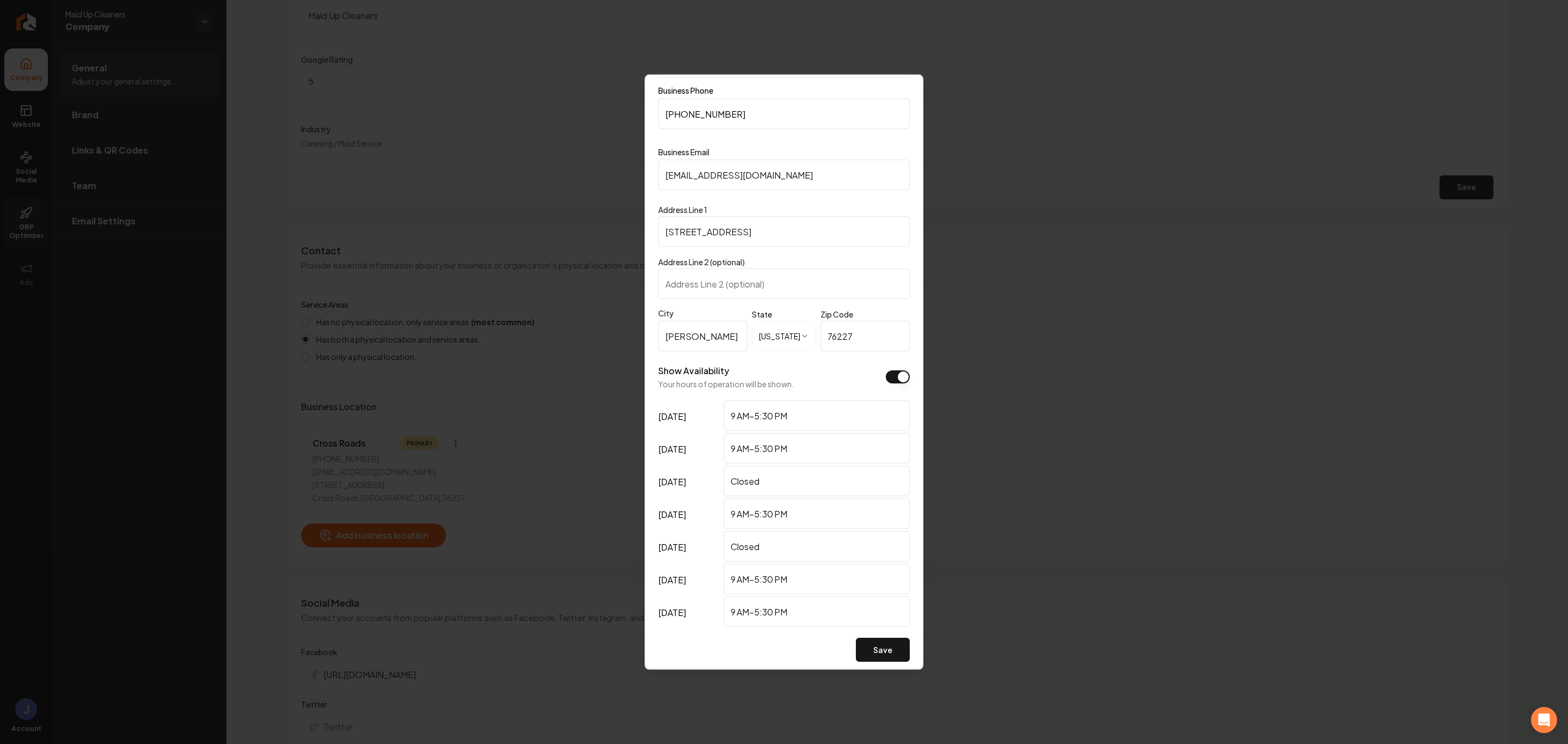
scroll to position [49, 0]
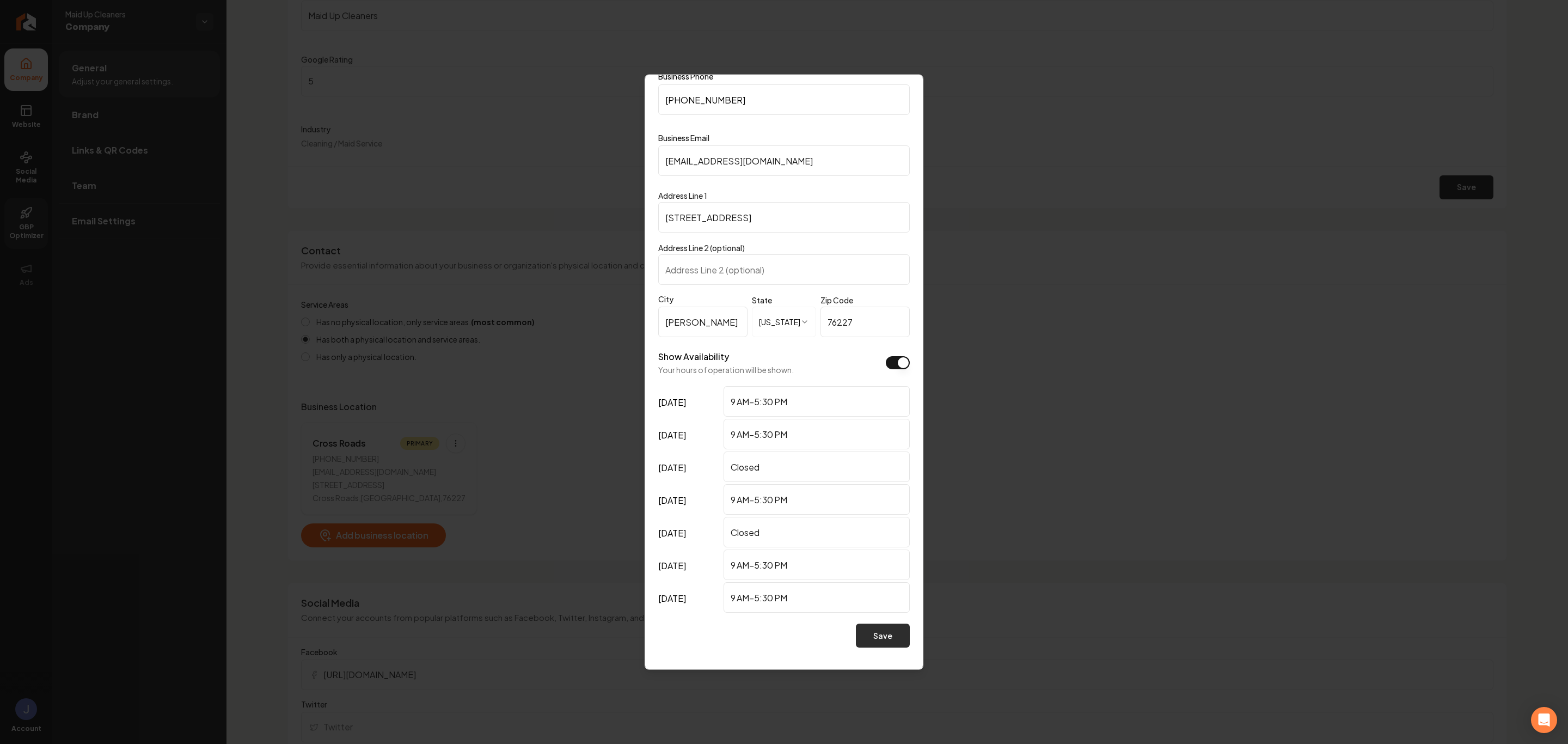
click at [856, 631] on button "Save" at bounding box center [883, 635] width 54 height 24
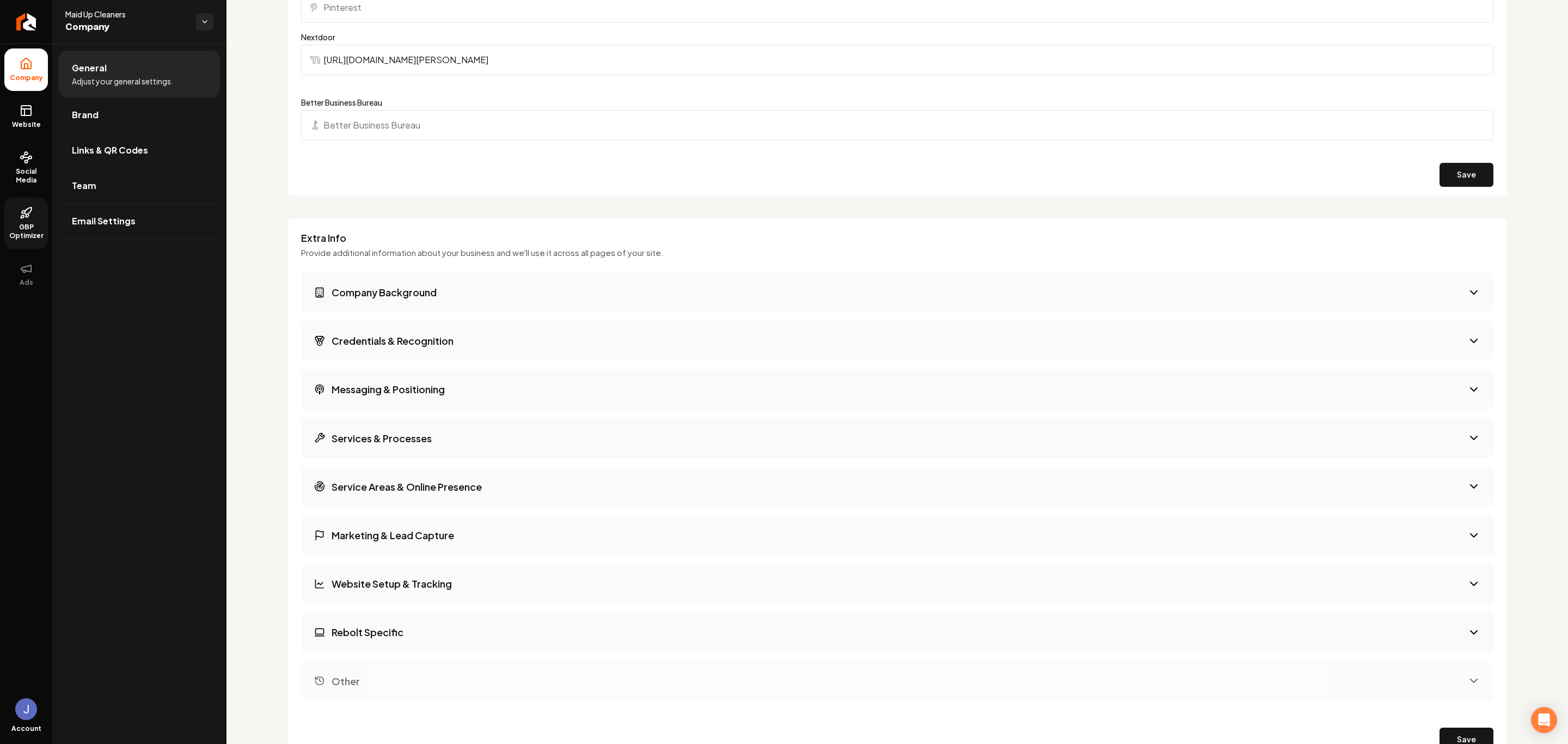
scroll to position [1225, 0]
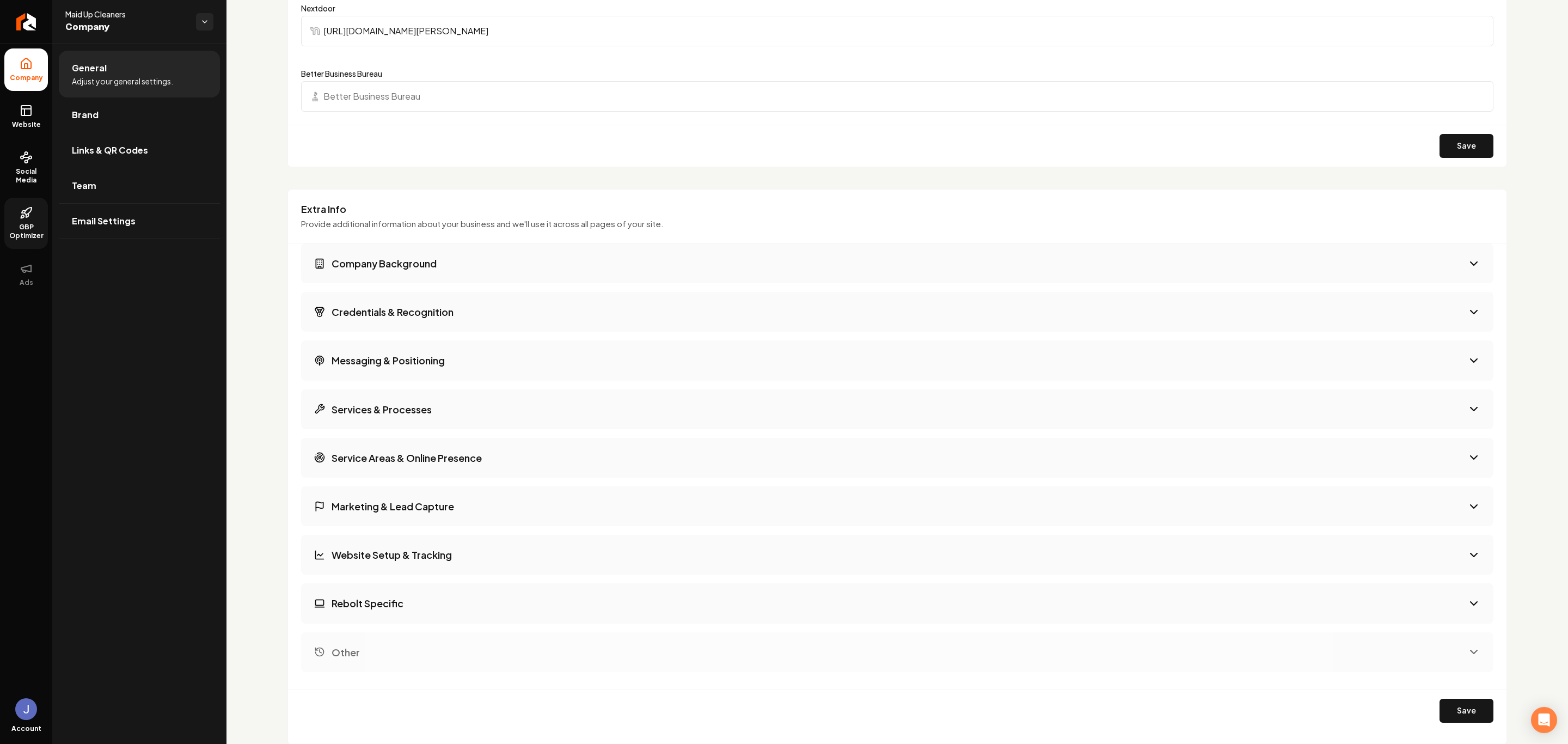
click at [431, 259] on button "Company Background" at bounding box center [897, 263] width 1192 height 40
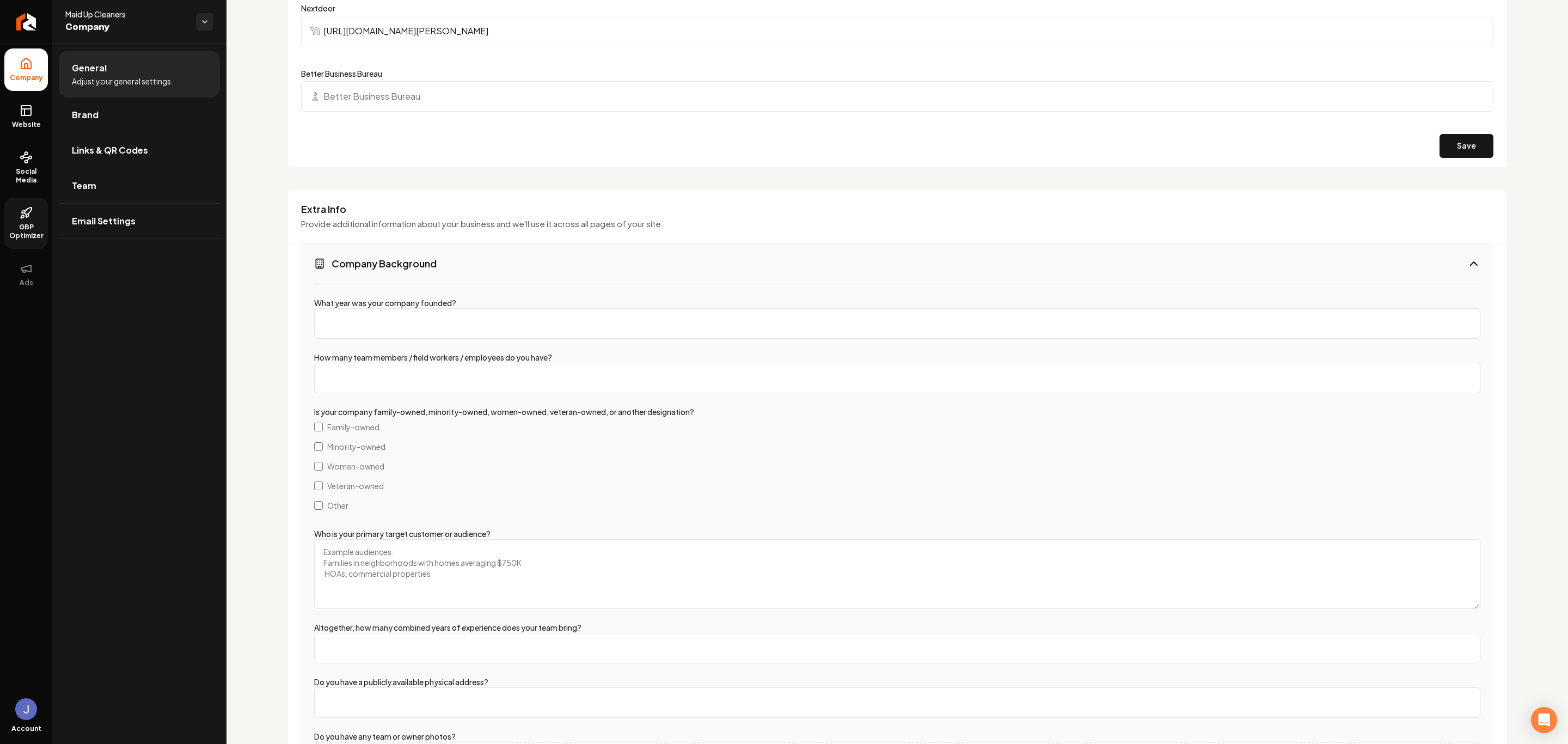
click at [433, 335] on input "What year was your company founded?" at bounding box center [897, 323] width 1166 height 30
type input "-2"
type input "-1"
click at [1456, 323] on input "1" at bounding box center [897, 323] width 1166 height 30
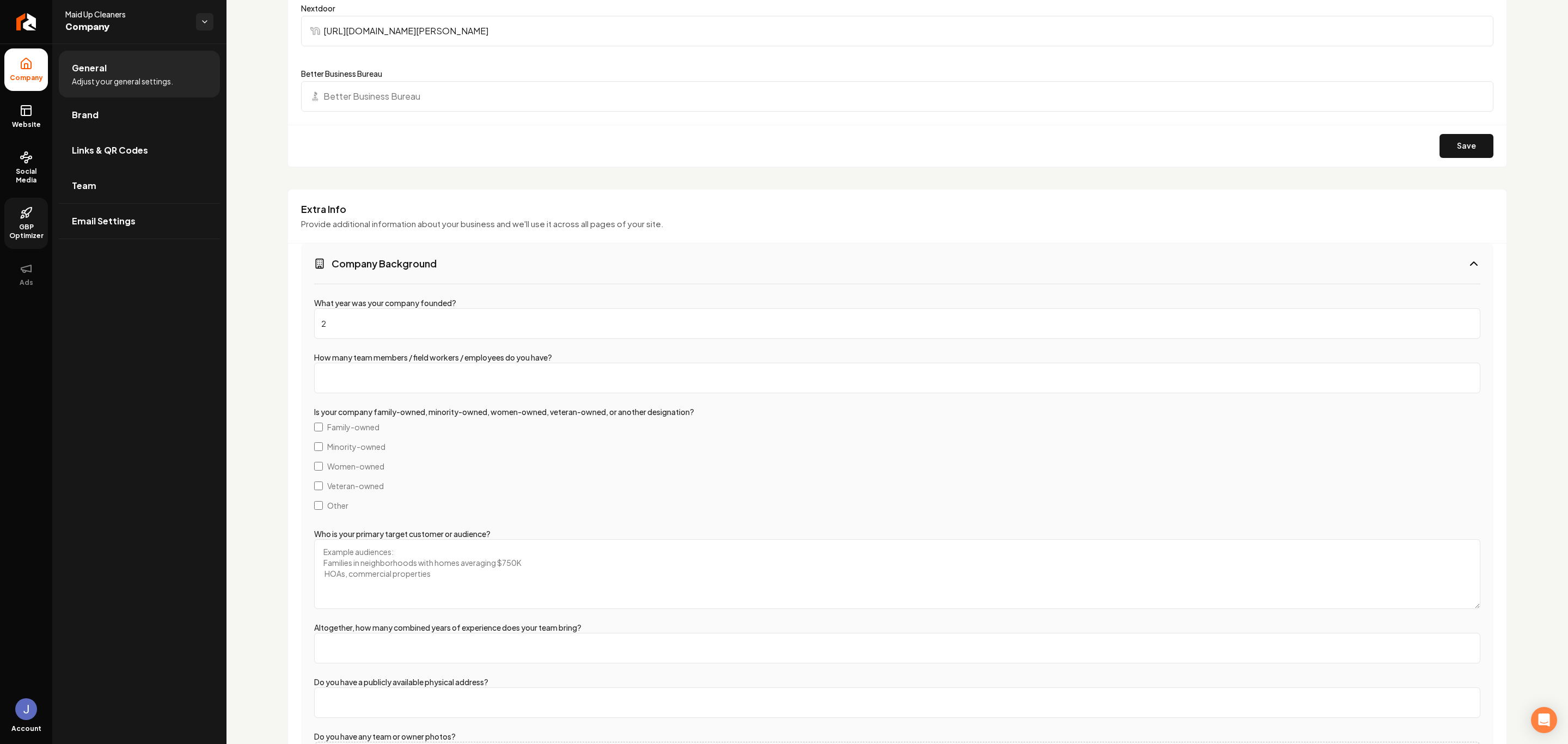
click at [1456, 323] on input "2" at bounding box center [897, 323] width 1166 height 30
click at [1456, 323] on input "3" at bounding box center [897, 323] width 1166 height 30
click at [1454, 328] on input "2" at bounding box center [897, 323] width 1166 height 30
type input "1"
click at [404, 331] on input "What year was your company founded?" at bounding box center [897, 323] width 1166 height 30
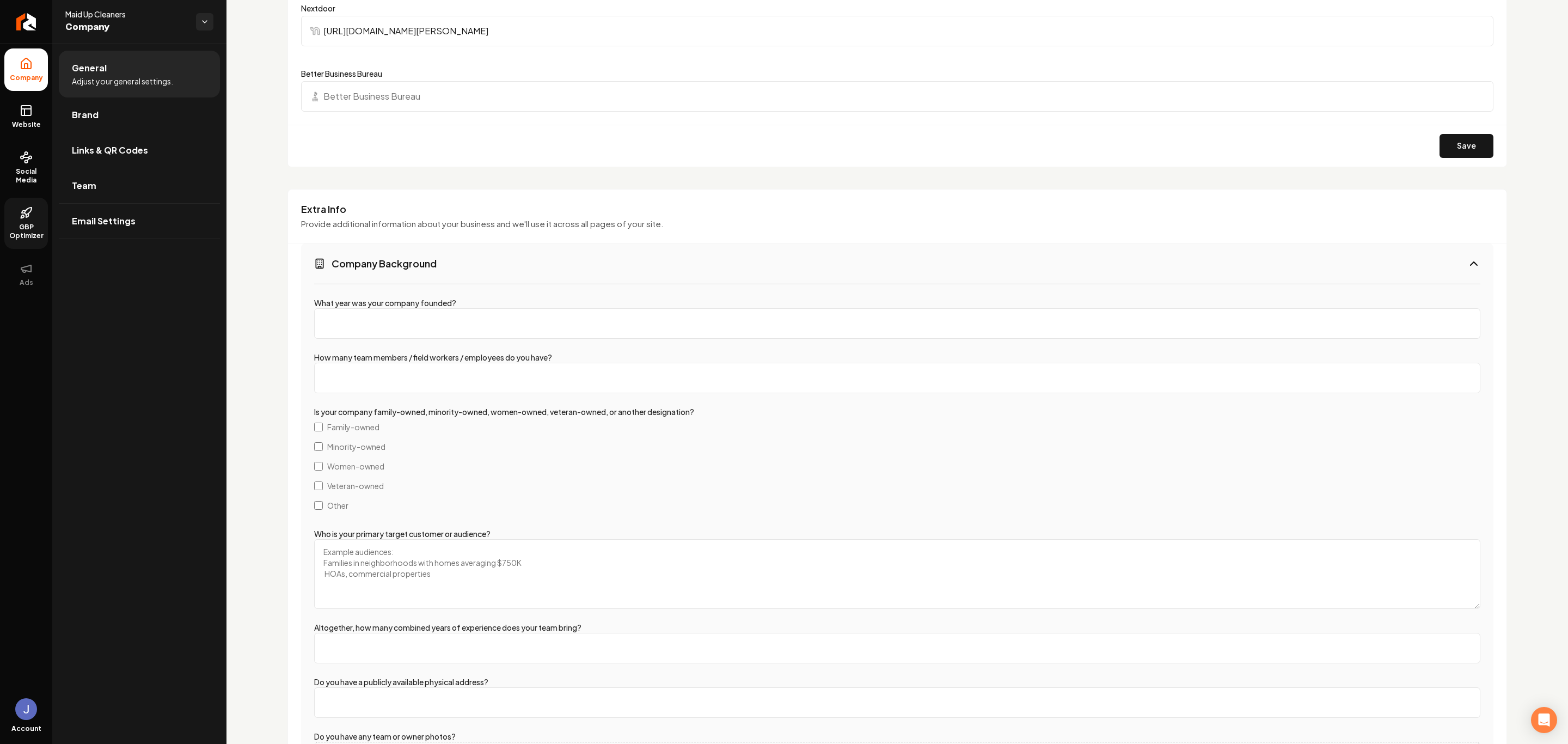
click at [324, 324] on input "What year was your company founded?" at bounding box center [897, 323] width 1166 height 30
type input "-4"
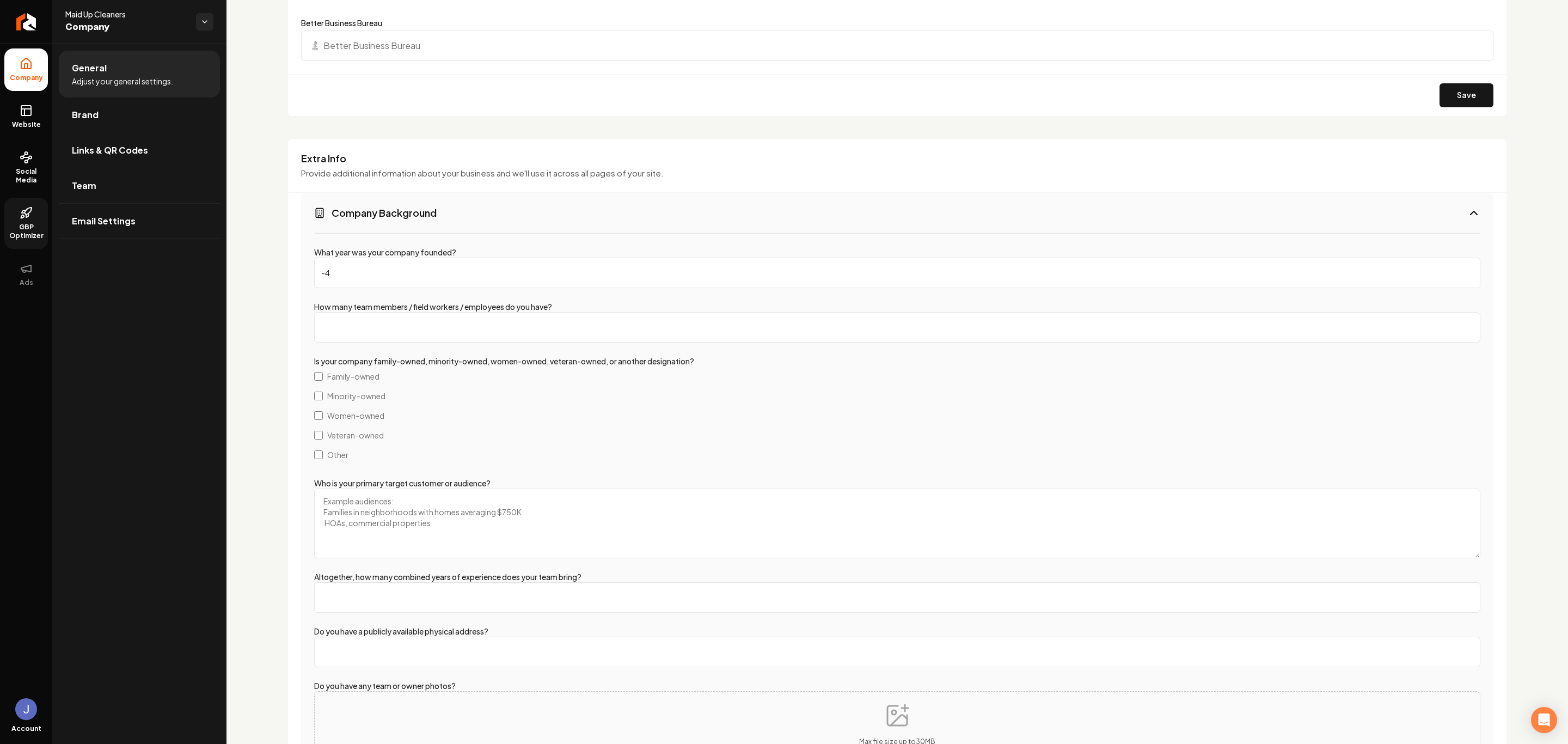
scroll to position [1274, 0]
type input "2021"
click at [368, 342] on input "How many team members / field workers / employees do you have?" at bounding box center [897, 329] width 1166 height 30
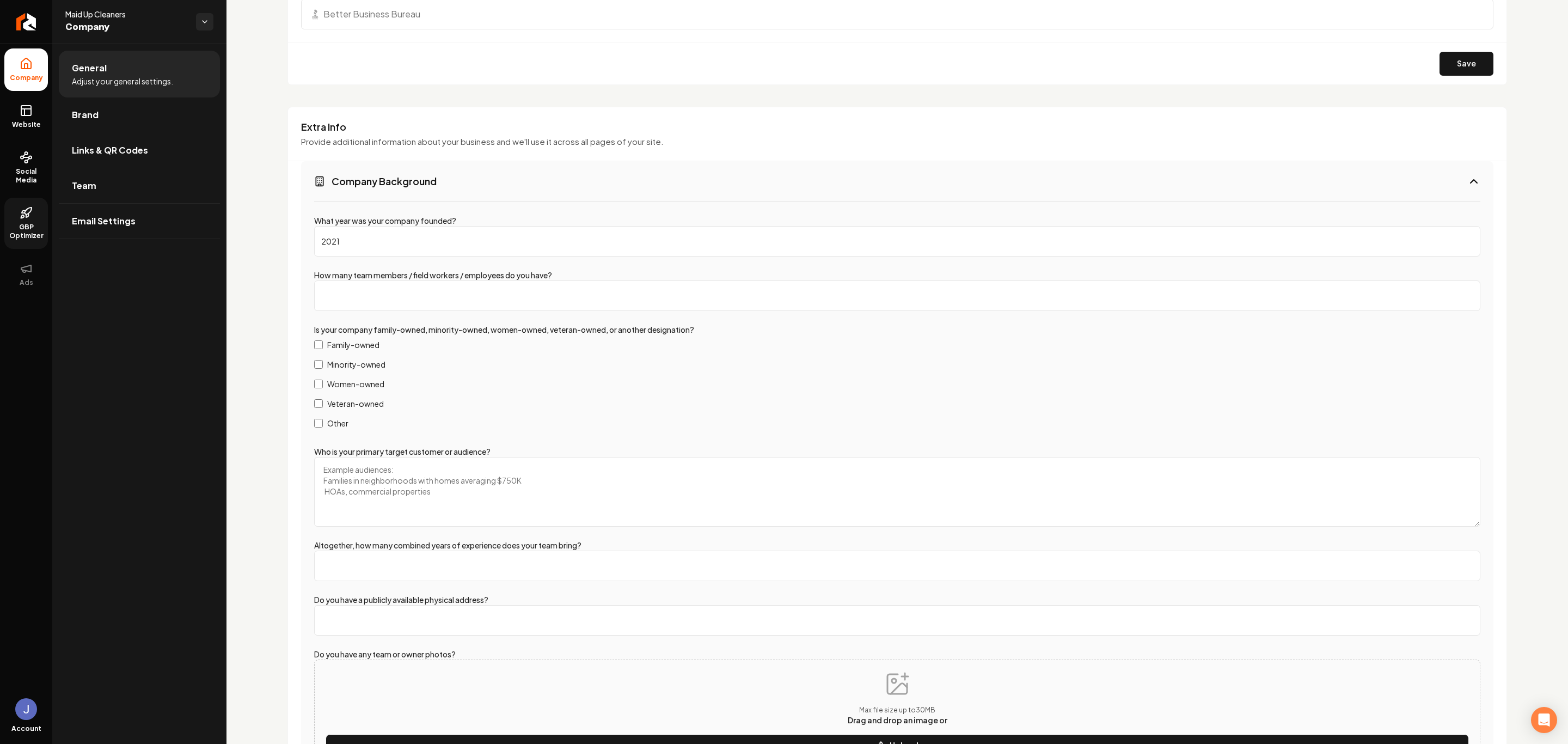
scroll to position [1308, 0]
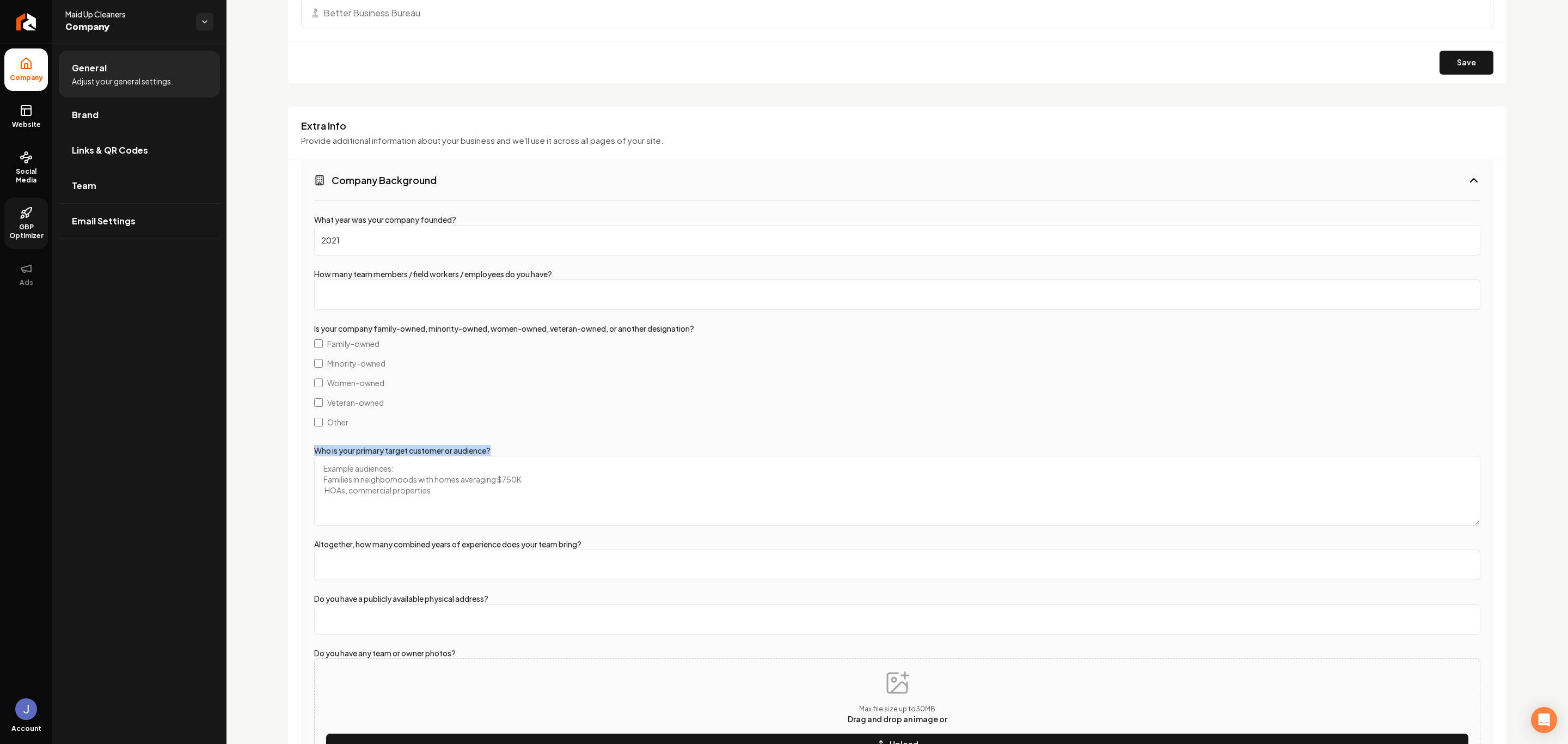
drag, startPoint x: 312, startPoint y: 451, endPoint x: 510, endPoint y: 461, distance: 198.3
click at [510, 461] on div "What year was your company founded? 2021 How many team members / field workers …" at bounding box center [897, 536] width 1192 height 673
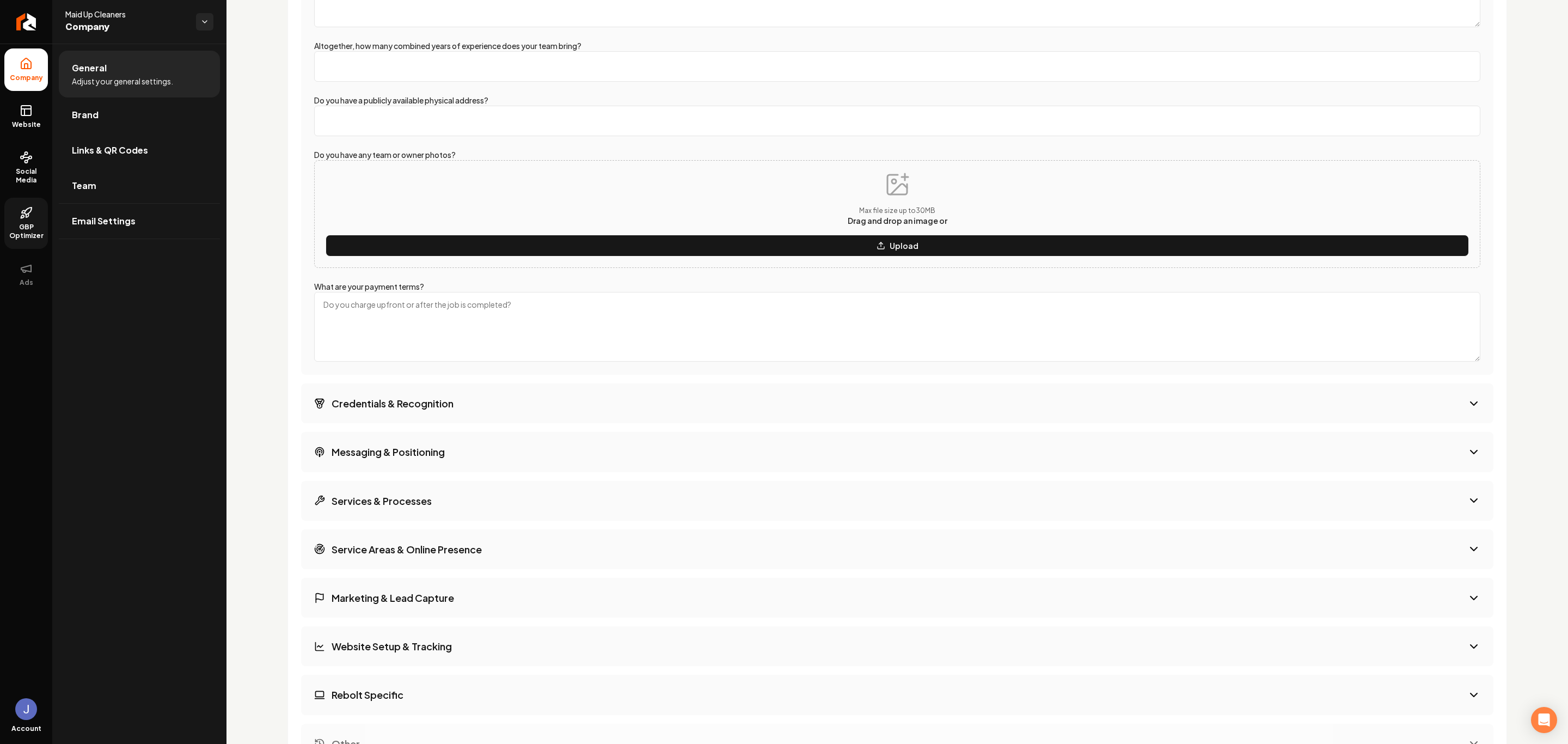
scroll to position [1808, 0]
click at [415, 319] on textarea "What are your payment terms?" at bounding box center [897, 326] width 1166 height 69
drag, startPoint x: 316, startPoint y: 286, endPoint x: 545, endPoint y: 319, distance: 231.4
click at [545, 319] on div "What are your payment terms?" at bounding box center [897, 321] width 1166 height 80
copy div "What are your payment terms?"
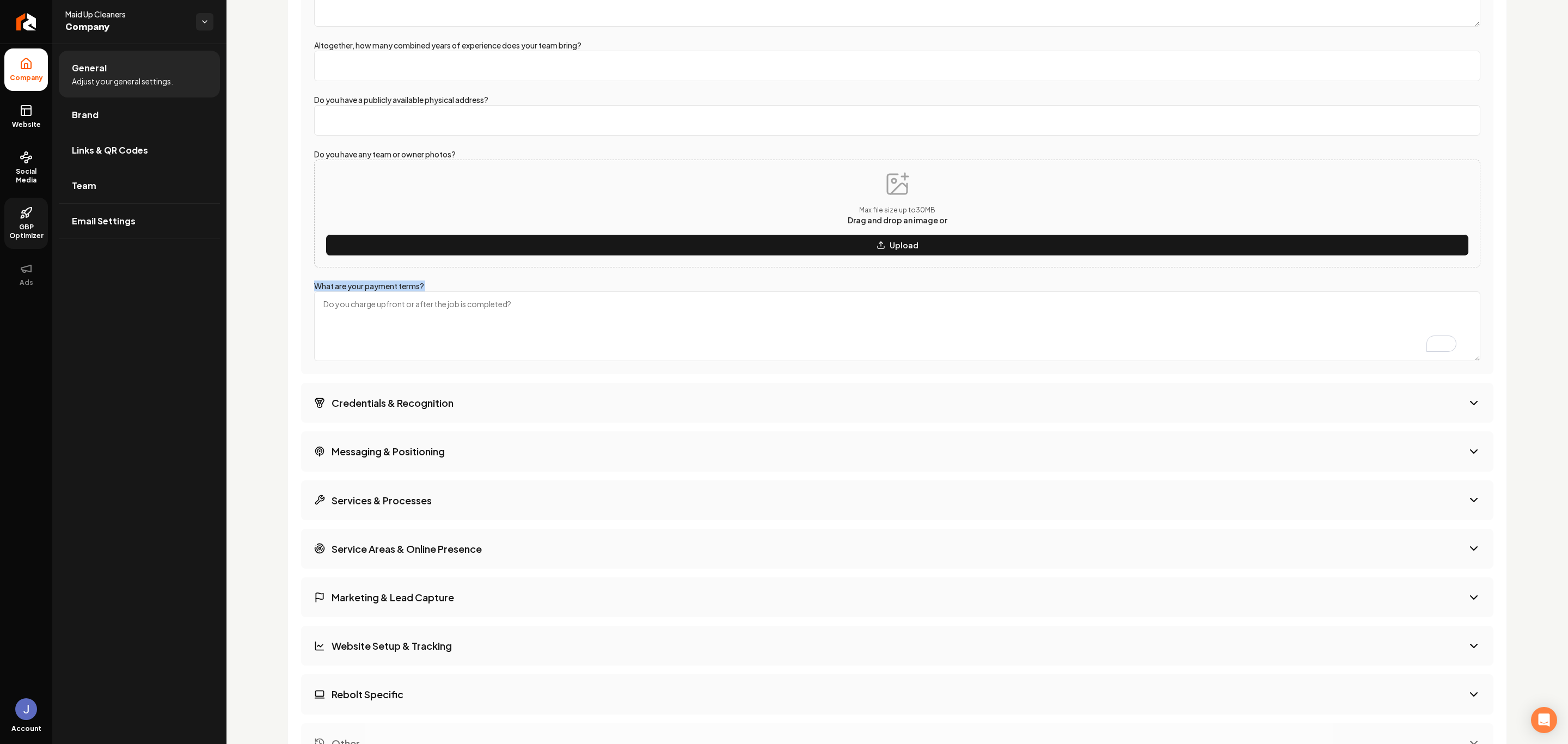
click at [493, 404] on button "Credentials & Recognition" at bounding box center [897, 402] width 1192 height 40
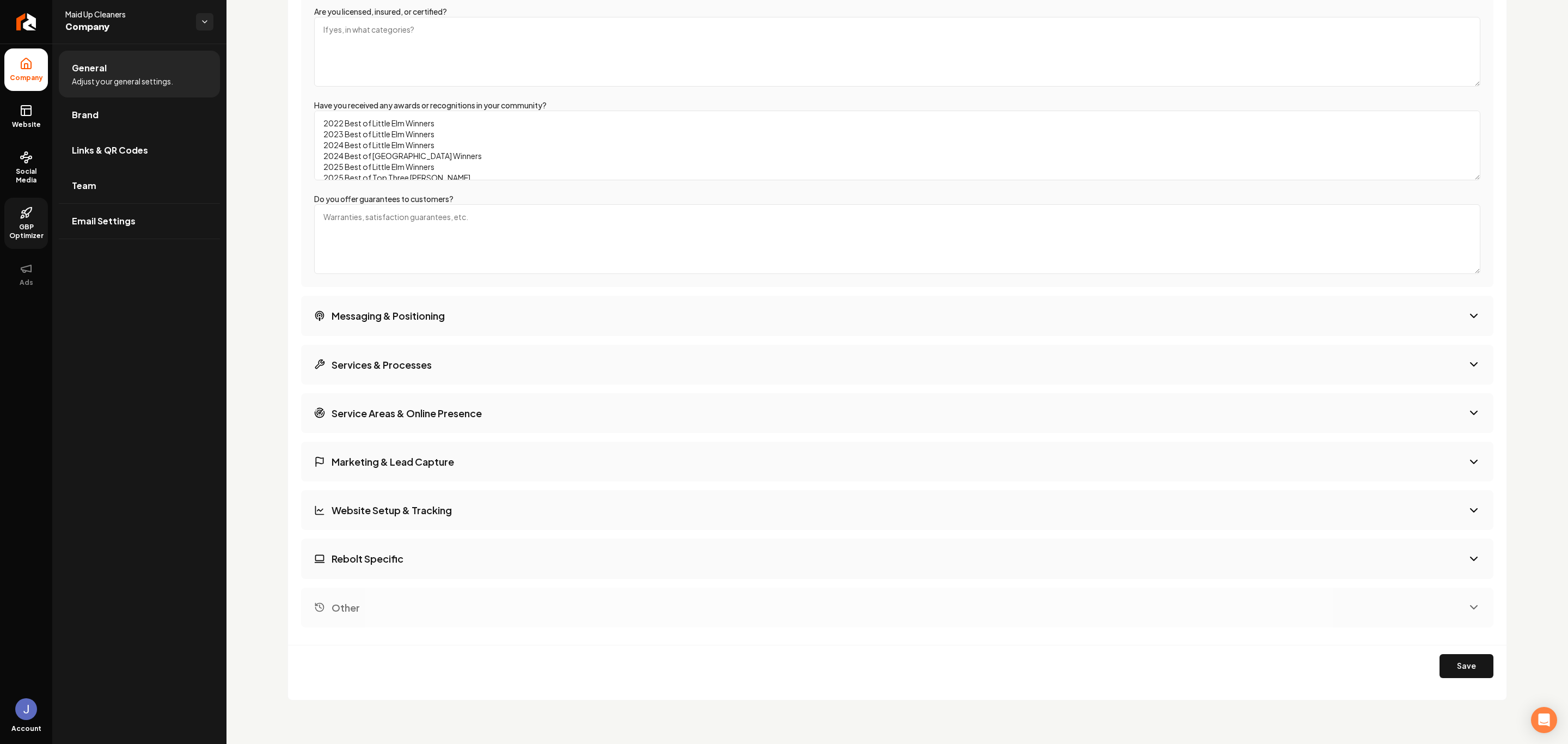
scroll to position [1273, 0]
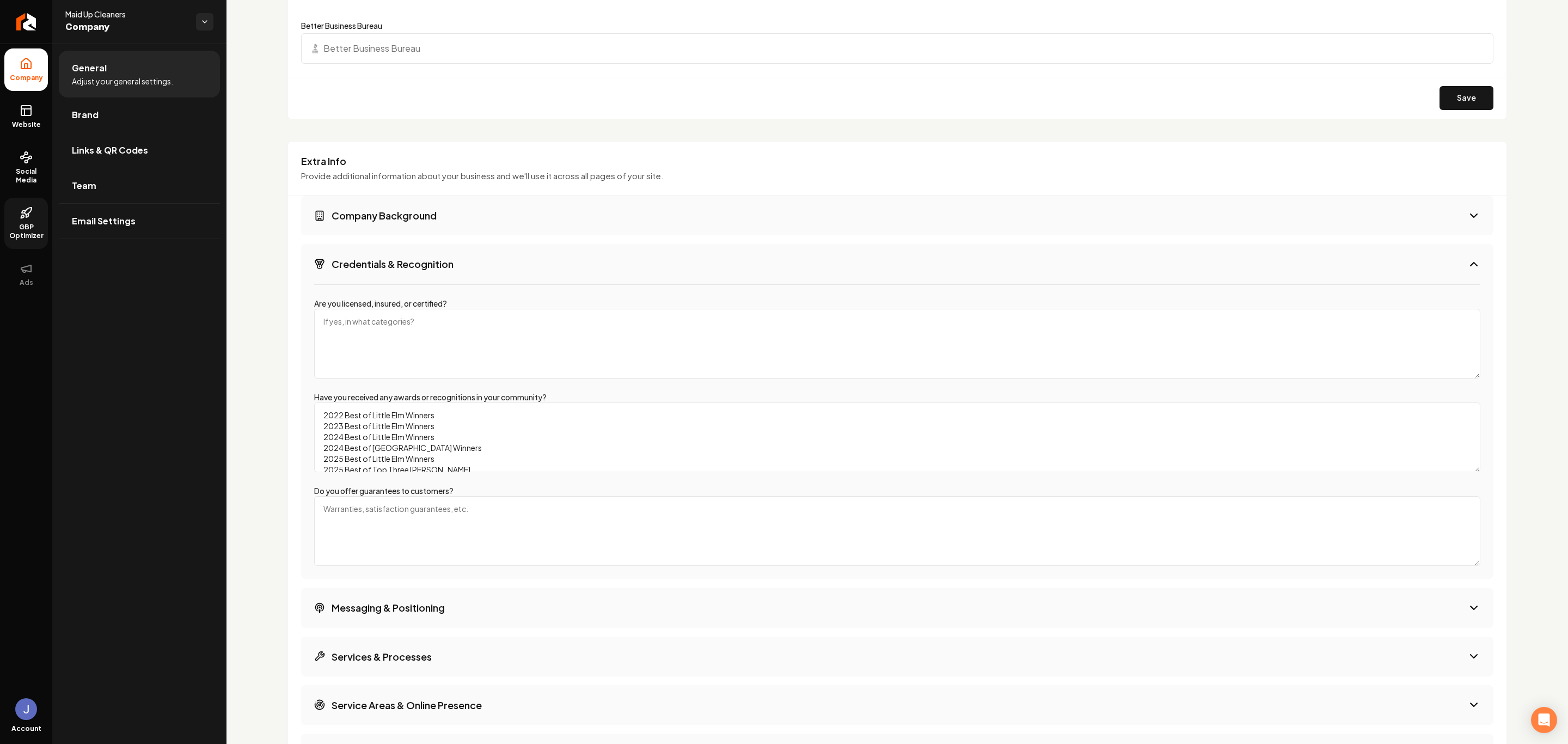
click at [484, 208] on button "Company Background" at bounding box center [897, 215] width 1192 height 40
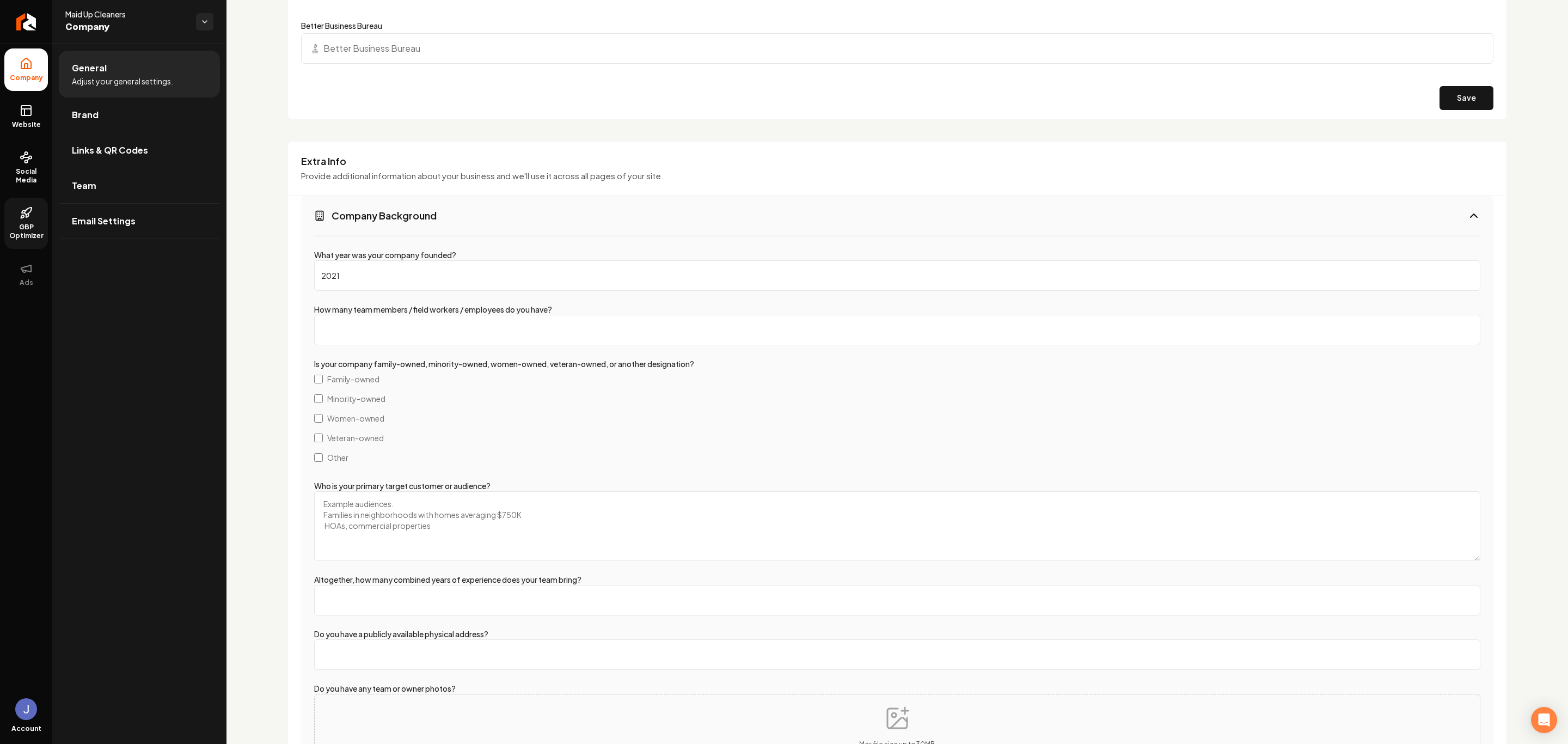
click at [484, 208] on button "Company Background" at bounding box center [897, 215] width 1192 height 40
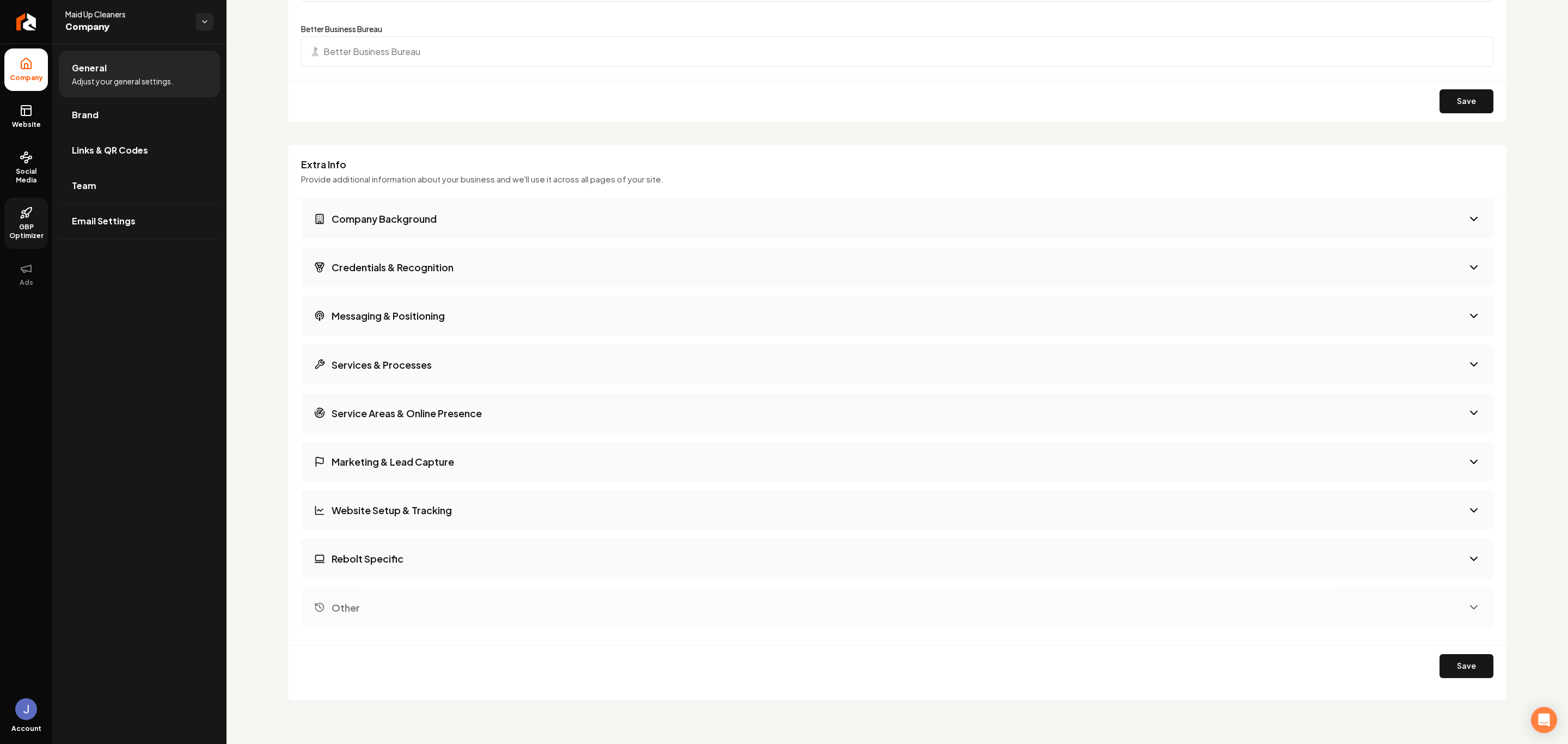
click at [512, 271] on button "Credentials & Recognition" at bounding box center [897, 267] width 1192 height 40
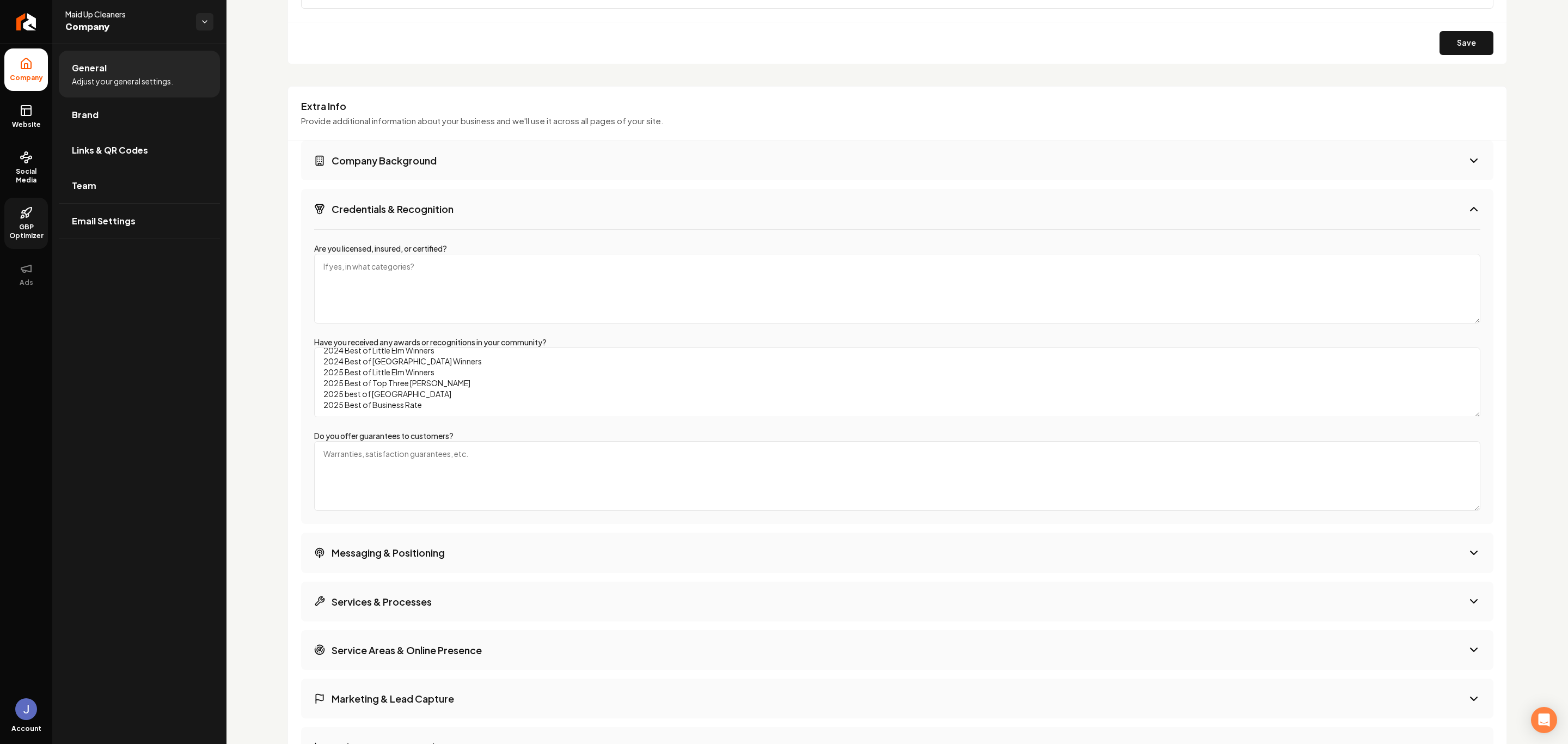
scroll to position [1355, 0]
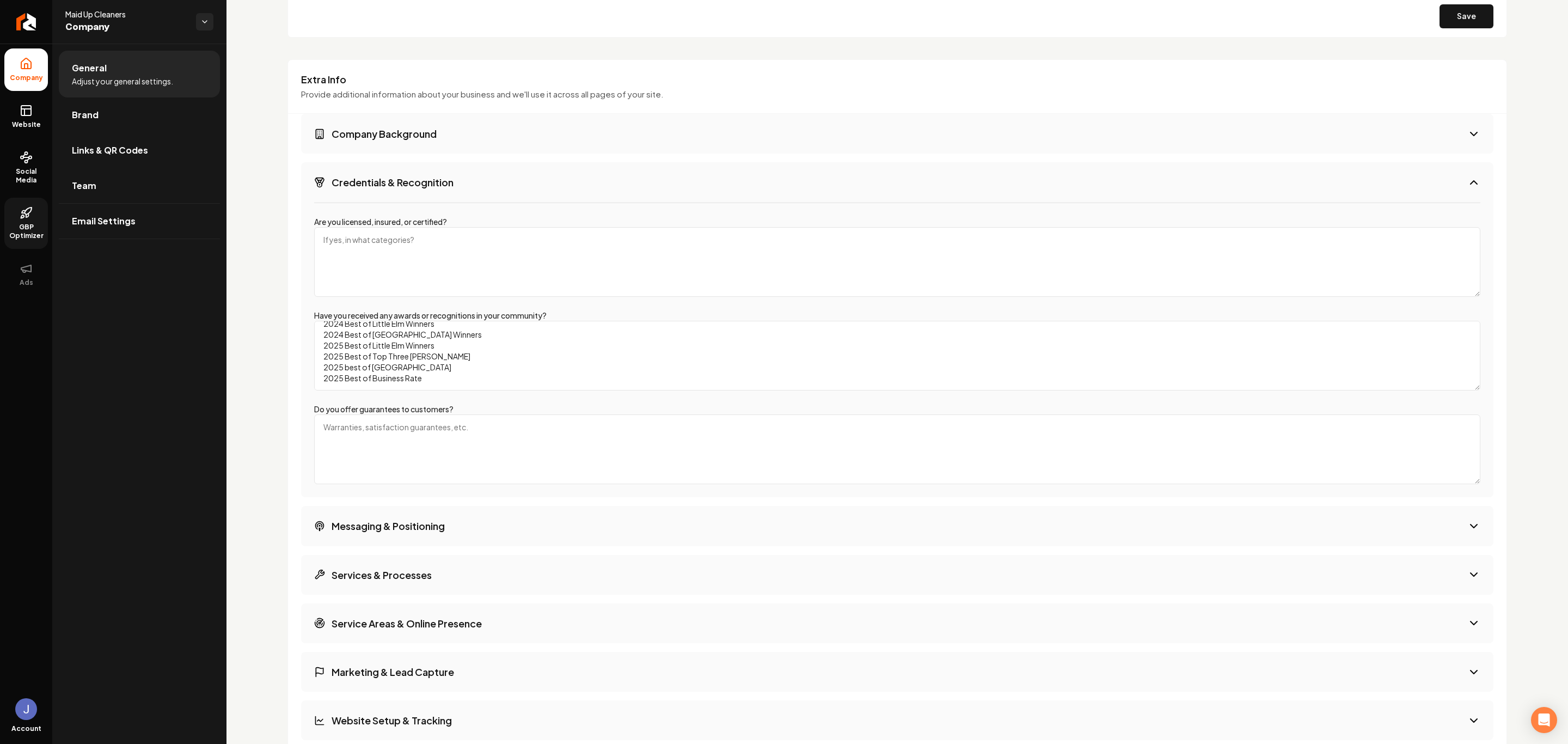
click at [349, 248] on textarea "Are you licensed, insured, or certified?" at bounding box center [897, 262] width 1166 height 69
drag, startPoint x: 337, startPoint y: 244, endPoint x: 312, endPoint y: 237, distance: 26.0
click at [312, 245] on div "Are you licensed, insured, or certified? Yes we are licensed and insured Have y…" at bounding box center [897, 349] width 1192 height 295
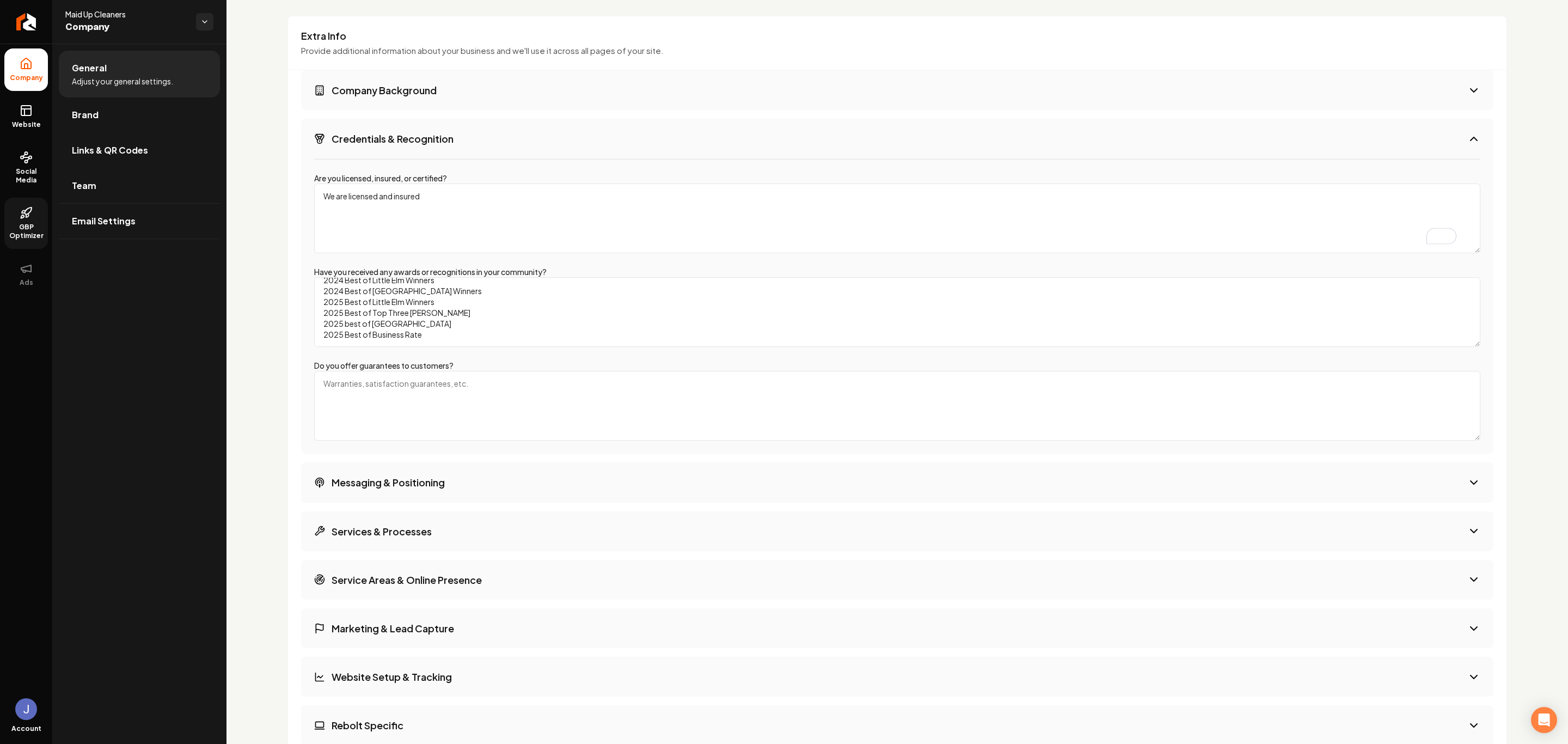
scroll to position [1437, 0]
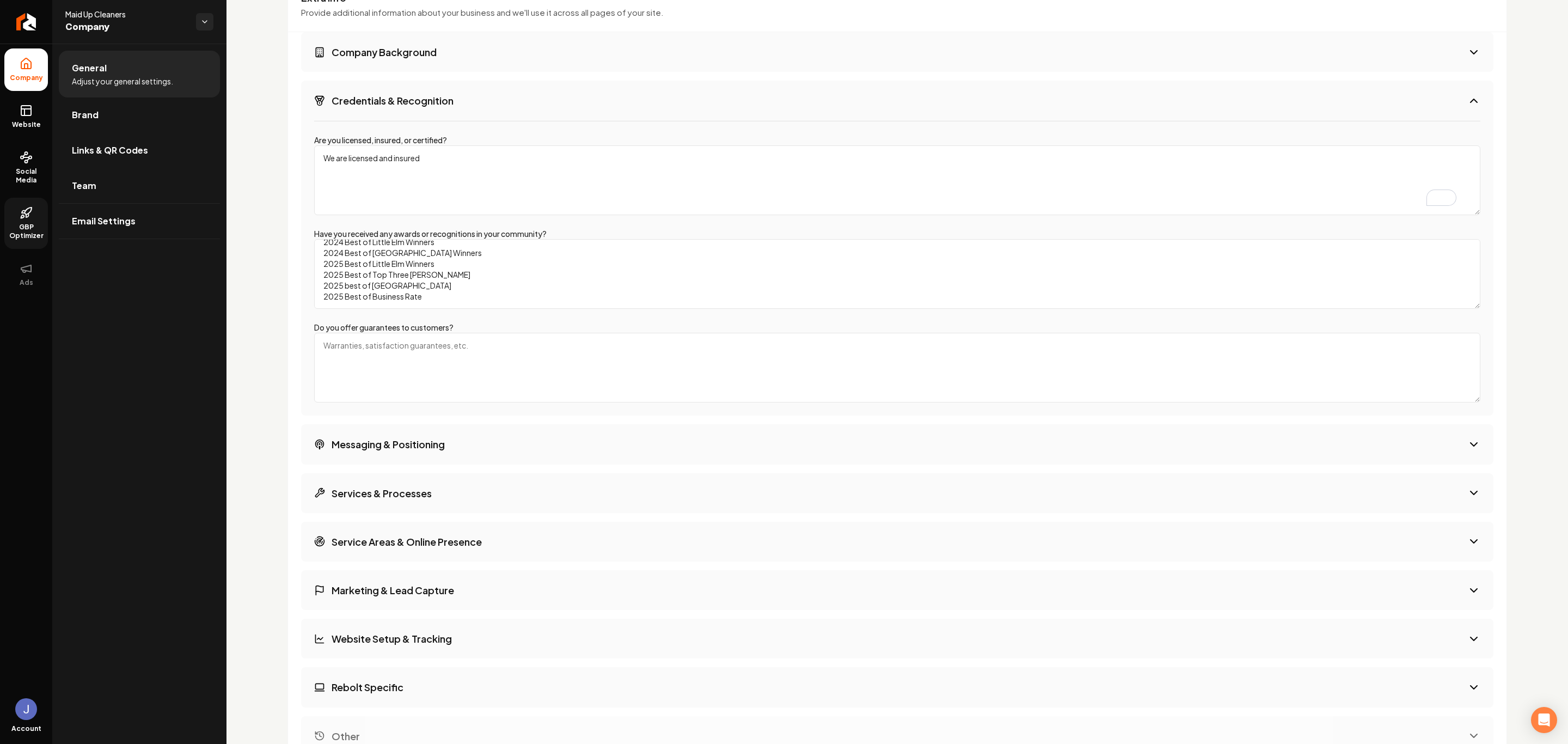
type textarea "We are licensed and insured"
click at [390, 349] on textarea "Do you offer guarantees to customers?" at bounding box center [897, 368] width 1166 height 69
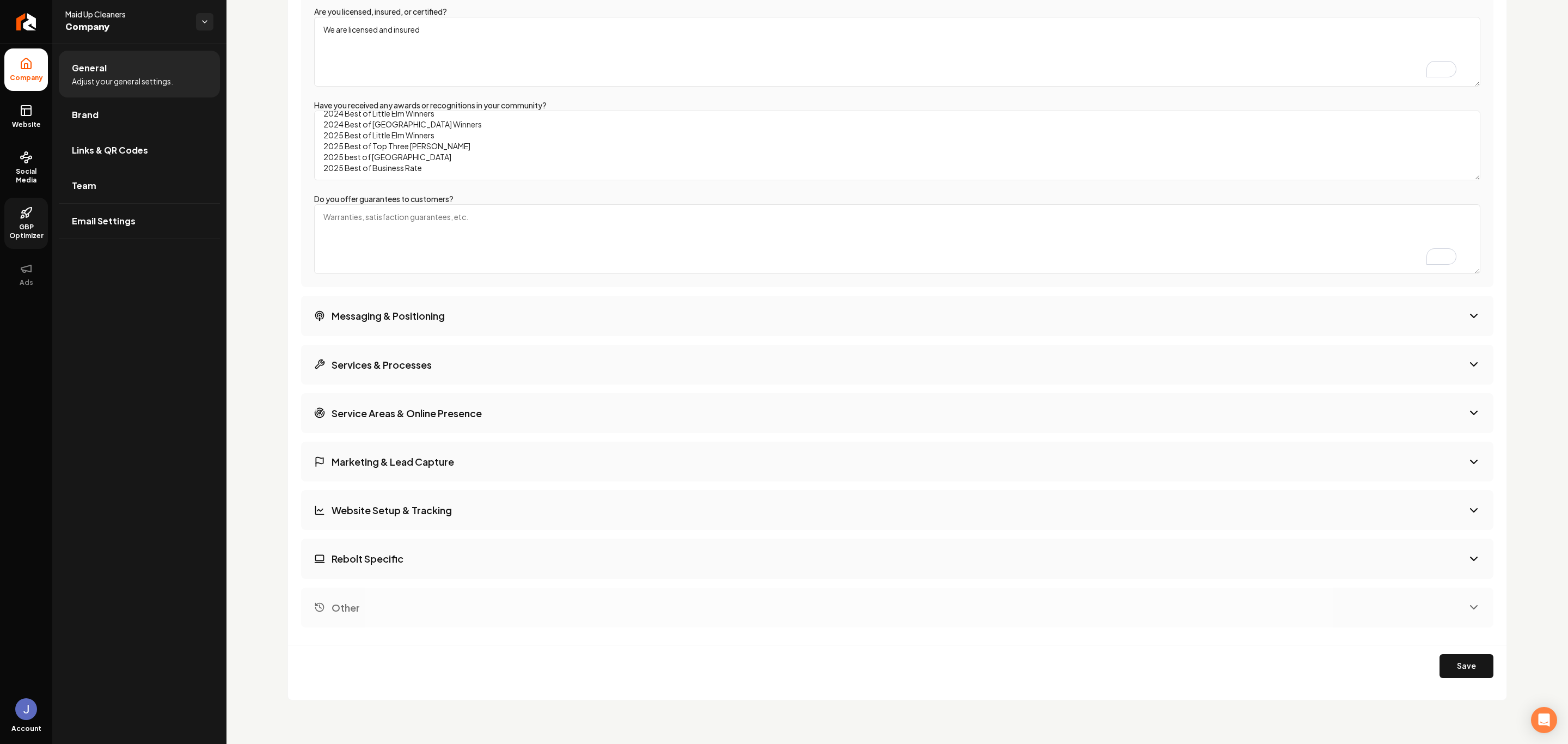
scroll to position [1487, 0]
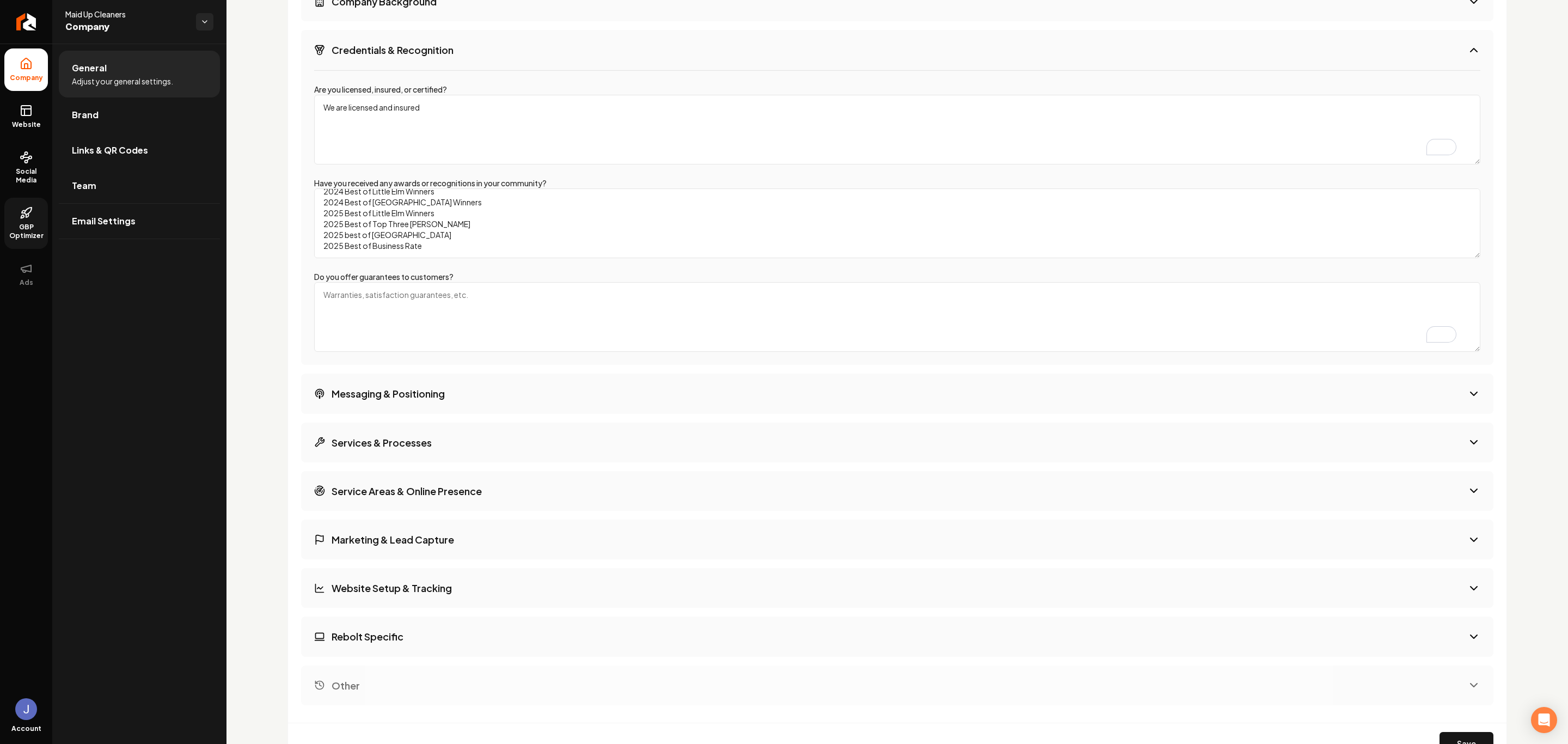
click at [413, 398] on h3 "Messaging & Positioning" at bounding box center [388, 393] width 113 height 13
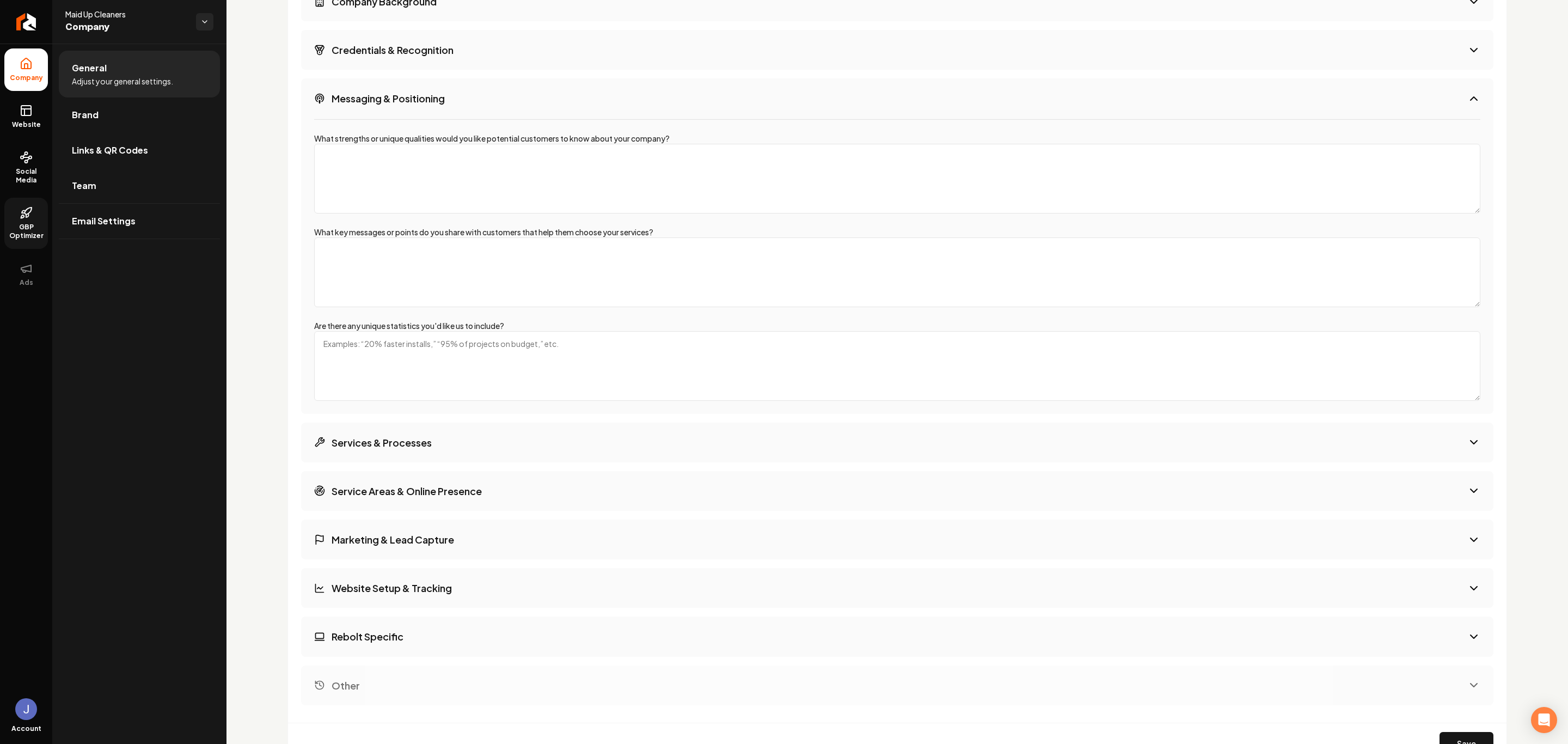
click at [513, 231] on label "What key messages or points do you share with customers that help them choose y…" at bounding box center [483, 232] width 339 height 10
click at [513, 237] on textarea "What key messages or points do you share with customers that help them choose y…" at bounding box center [897, 272] width 1166 height 69
click at [513, 231] on label "What key messages or points do you share with customers that help them choose y…" at bounding box center [483, 232] width 339 height 10
click at [513, 237] on textarea "What key messages or points do you share with customers that help them choose y…" at bounding box center [897, 272] width 1166 height 69
click at [513, 231] on label "What key messages or points do you share with customers that help them choose y…" at bounding box center [483, 232] width 339 height 10
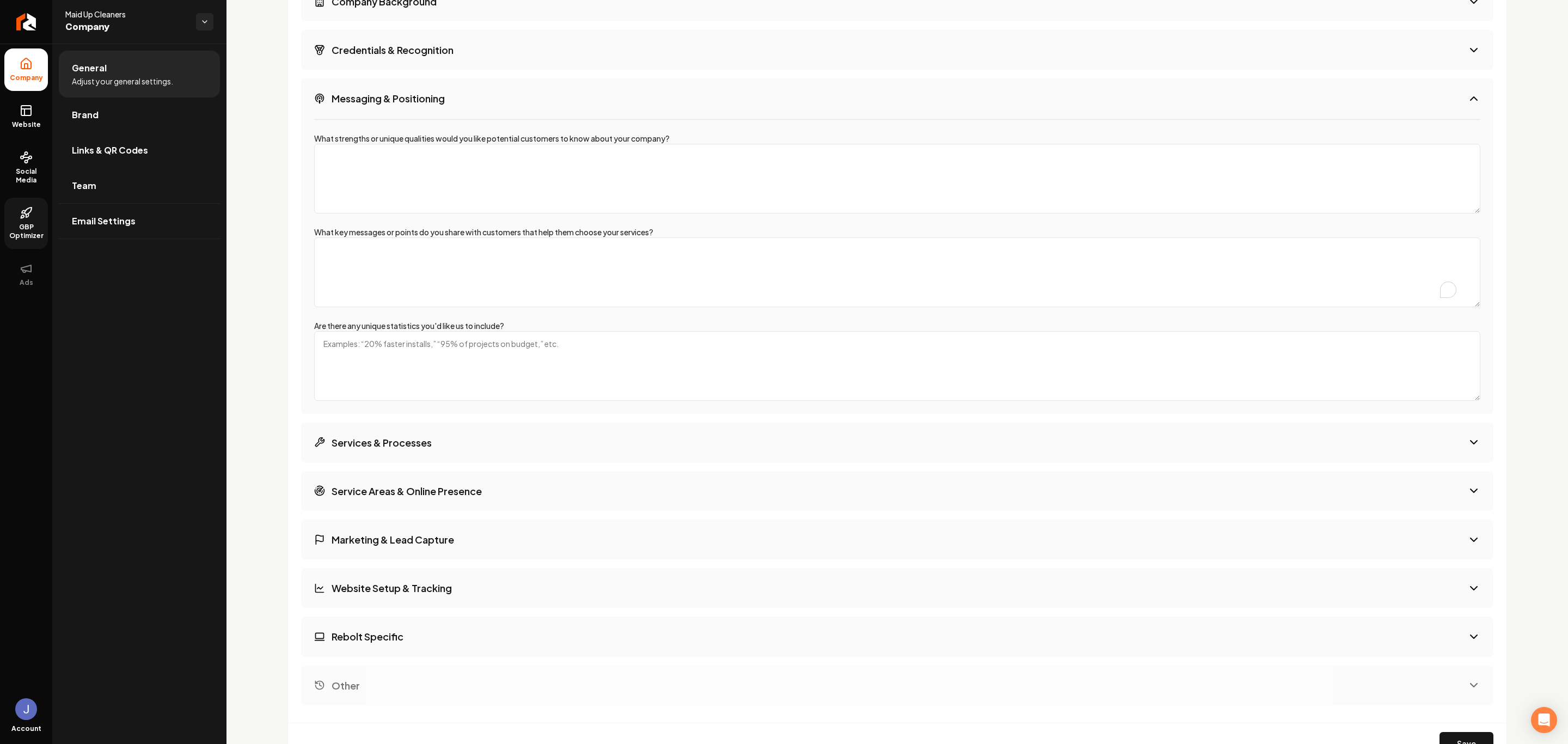
click at [513, 237] on textarea "What key messages or points do you share with customers that help them choose y…" at bounding box center [897, 272] width 1166 height 69
drag, startPoint x: 315, startPoint y: 234, endPoint x: 724, endPoint y: 245, distance: 409.1
click at [724, 245] on div "What key messages or points do you share with customers that help them choose y…" at bounding box center [897, 267] width 1166 height 80
copy div "What key messages or points do you share with customers that help them choose y…"
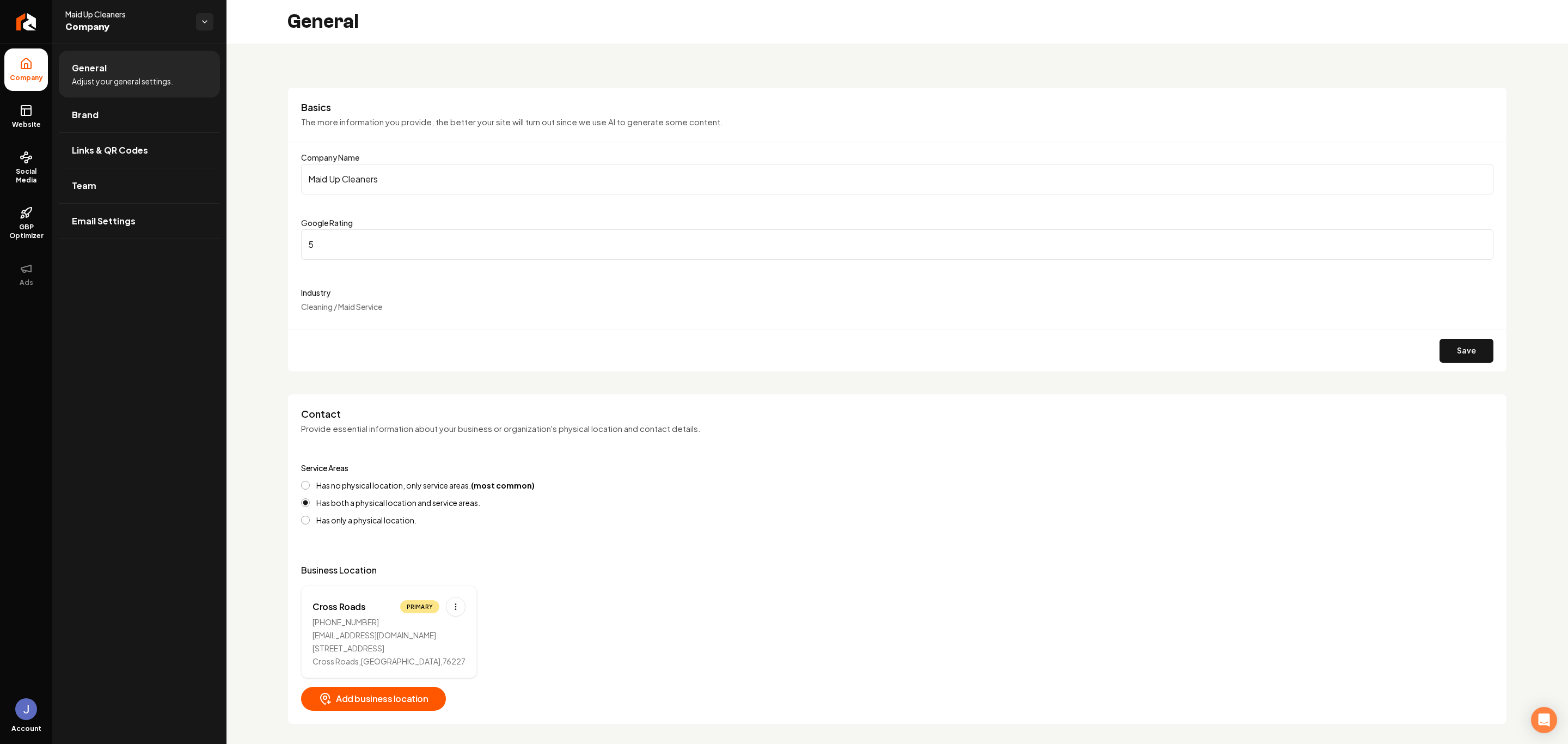
scroll to position [1487, 0]
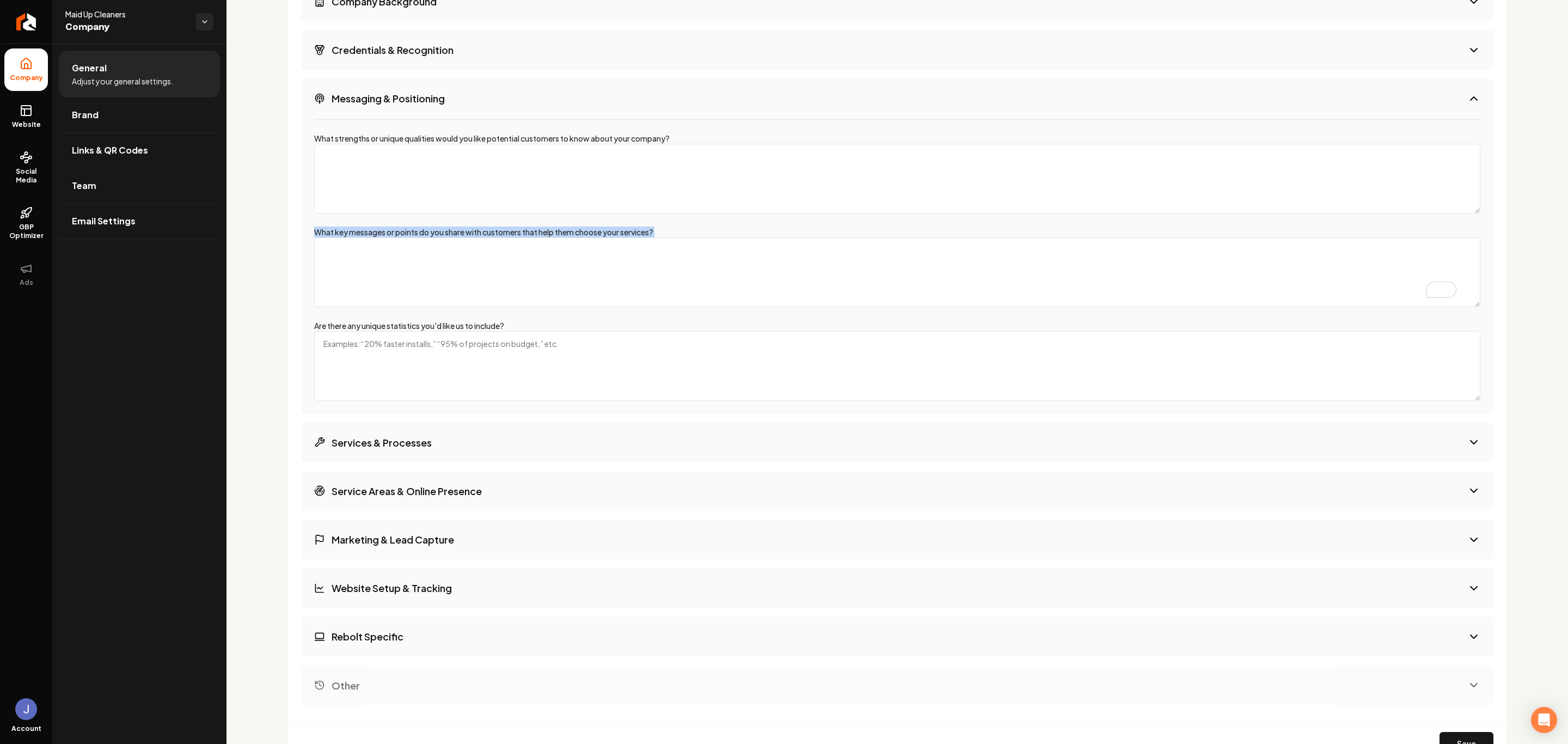
click at [469, 454] on button "Services & Processes" at bounding box center [897, 442] width 1192 height 40
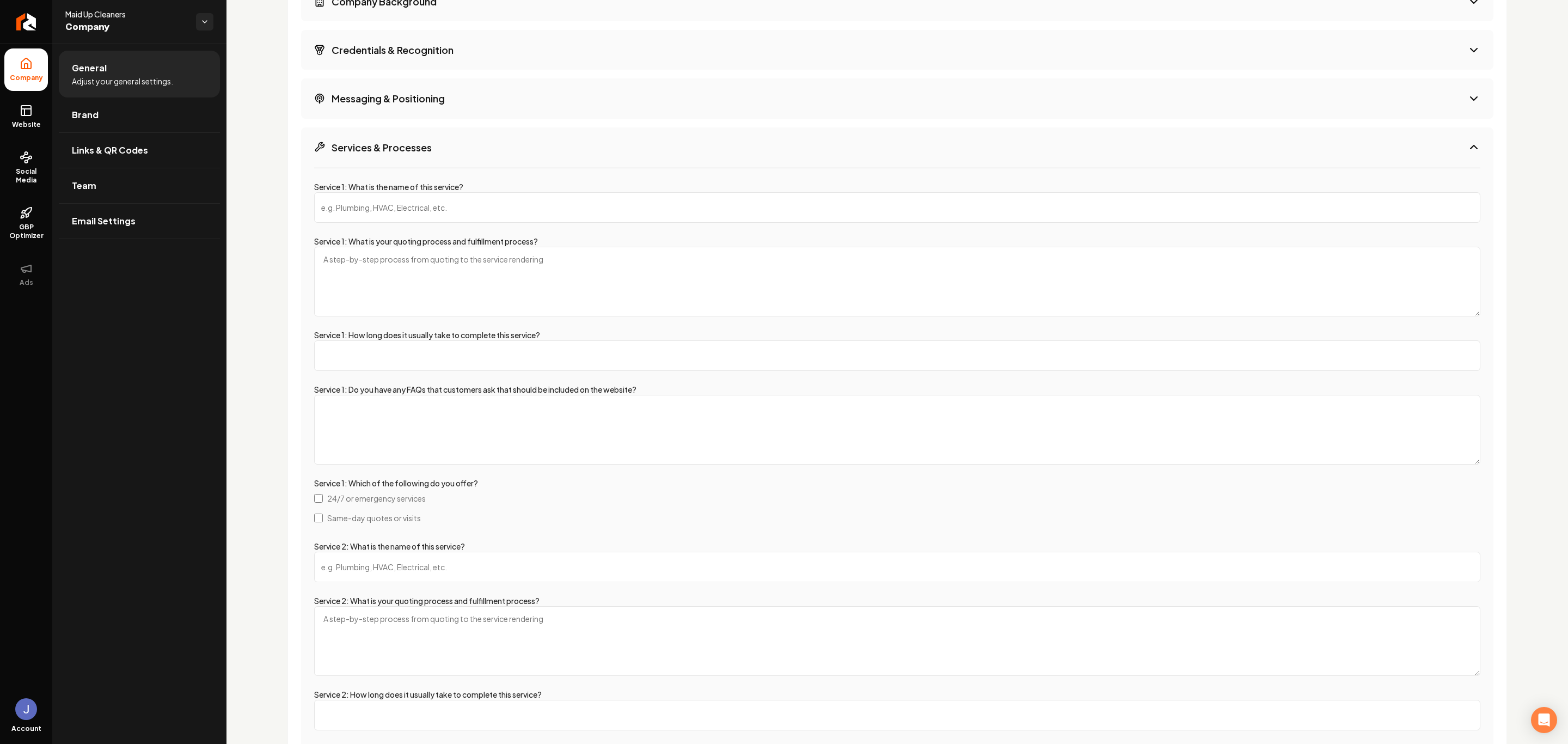
click at [455, 211] on input "Service 1: What is the name of this service?" at bounding box center [897, 208] width 1166 height 30
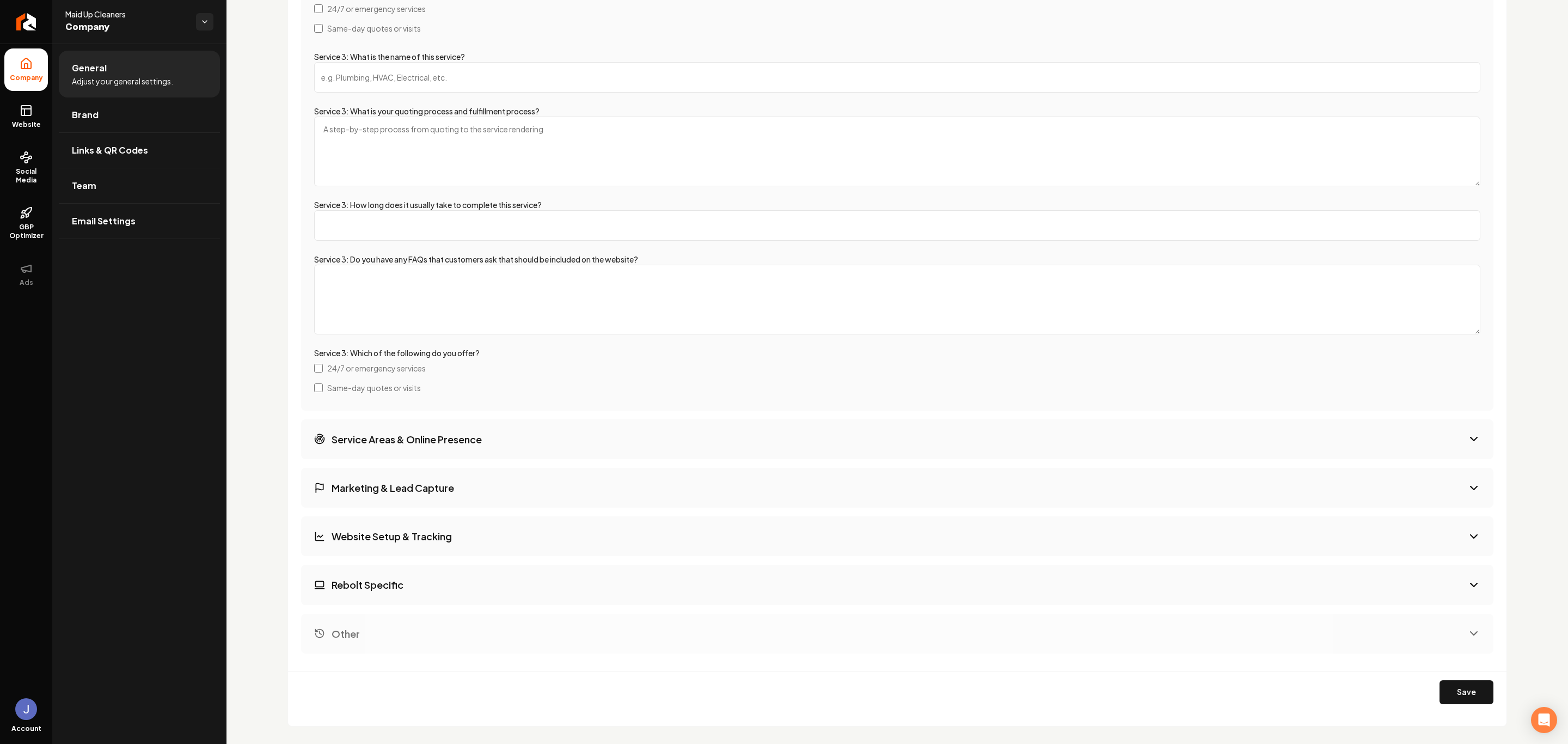
scroll to position [2365, 0]
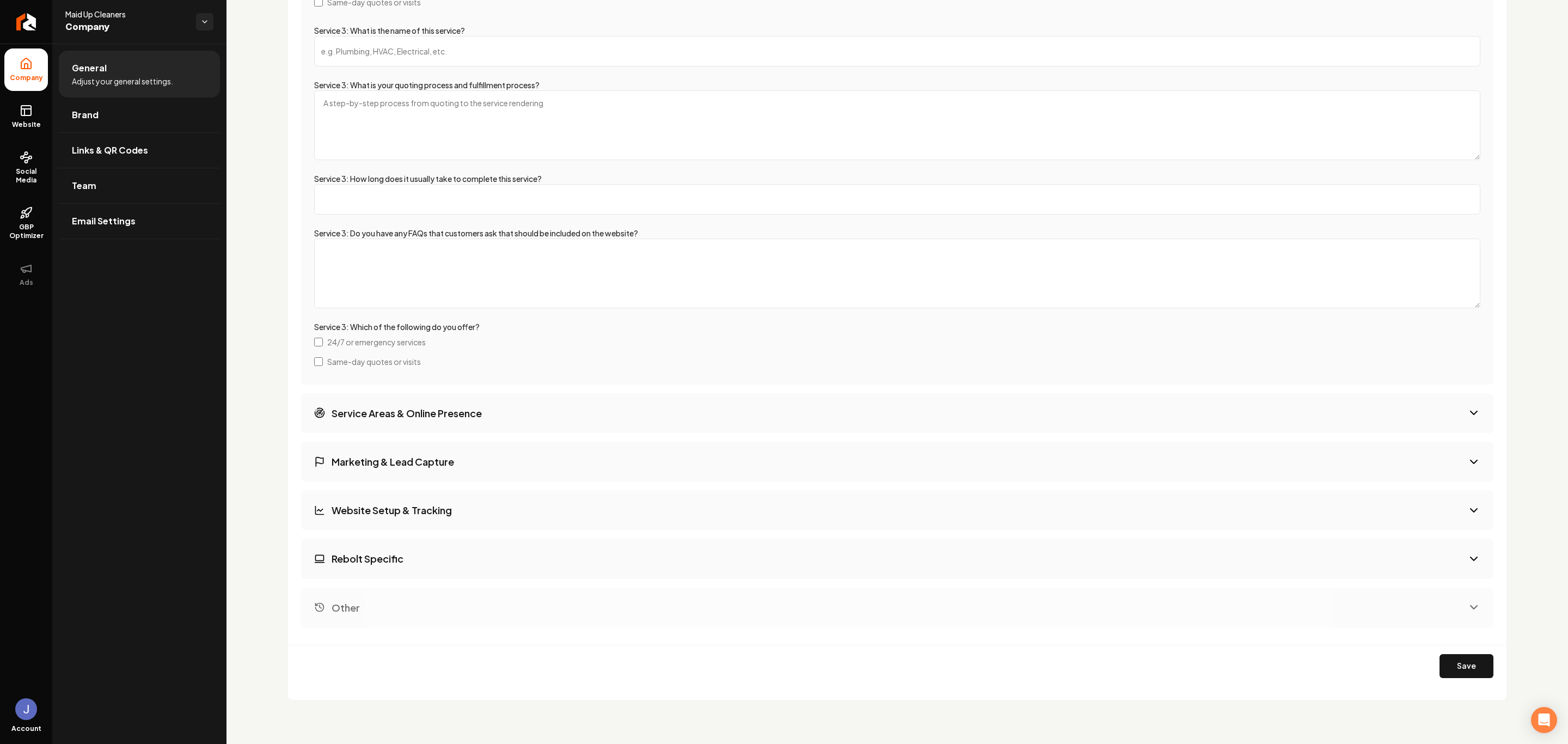
click at [564, 425] on button "Service Areas & Online Presence" at bounding box center [897, 413] width 1192 height 40
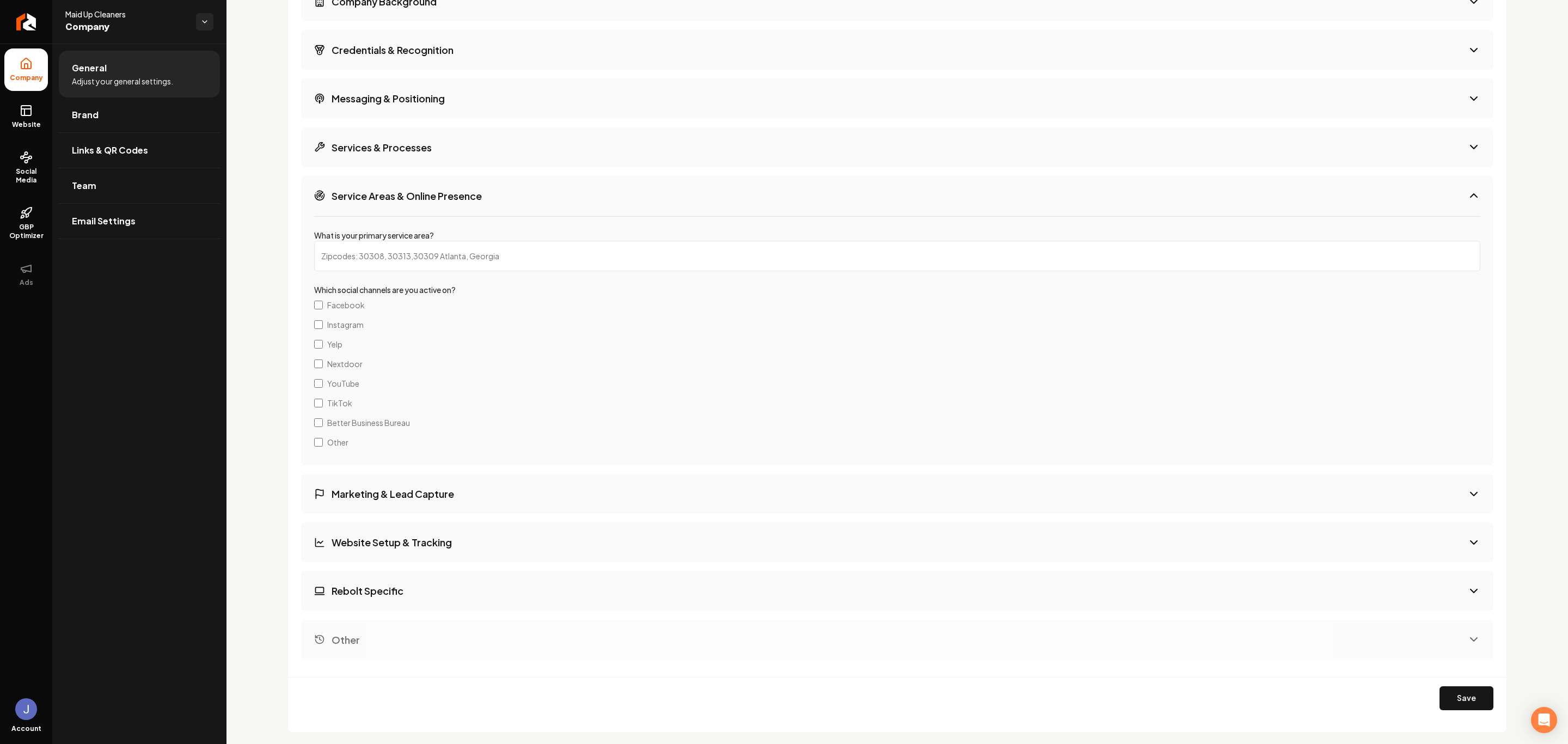
scroll to position [1523, 0]
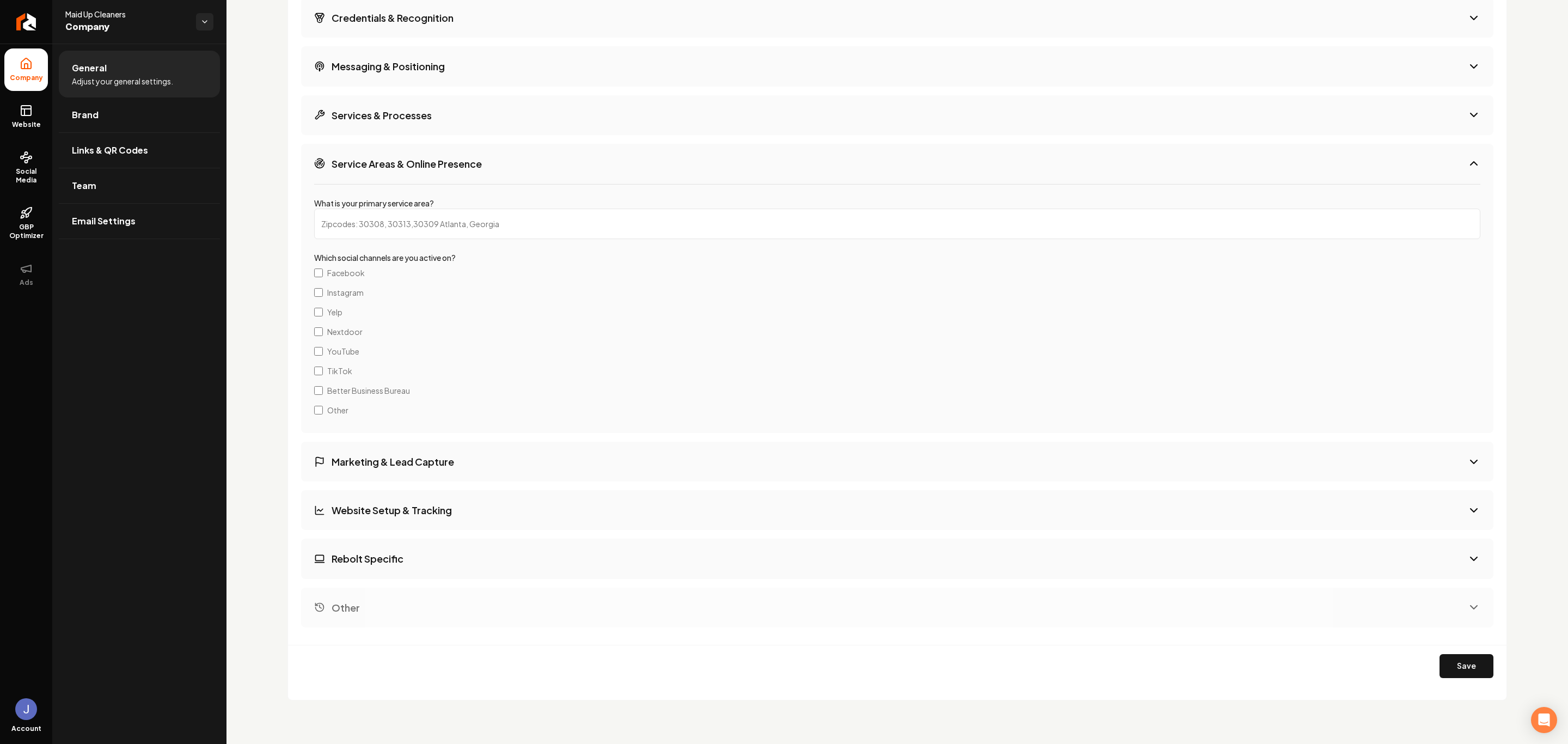
click at [353, 549] on button "Rebolt Specific" at bounding box center [897, 558] width 1192 height 40
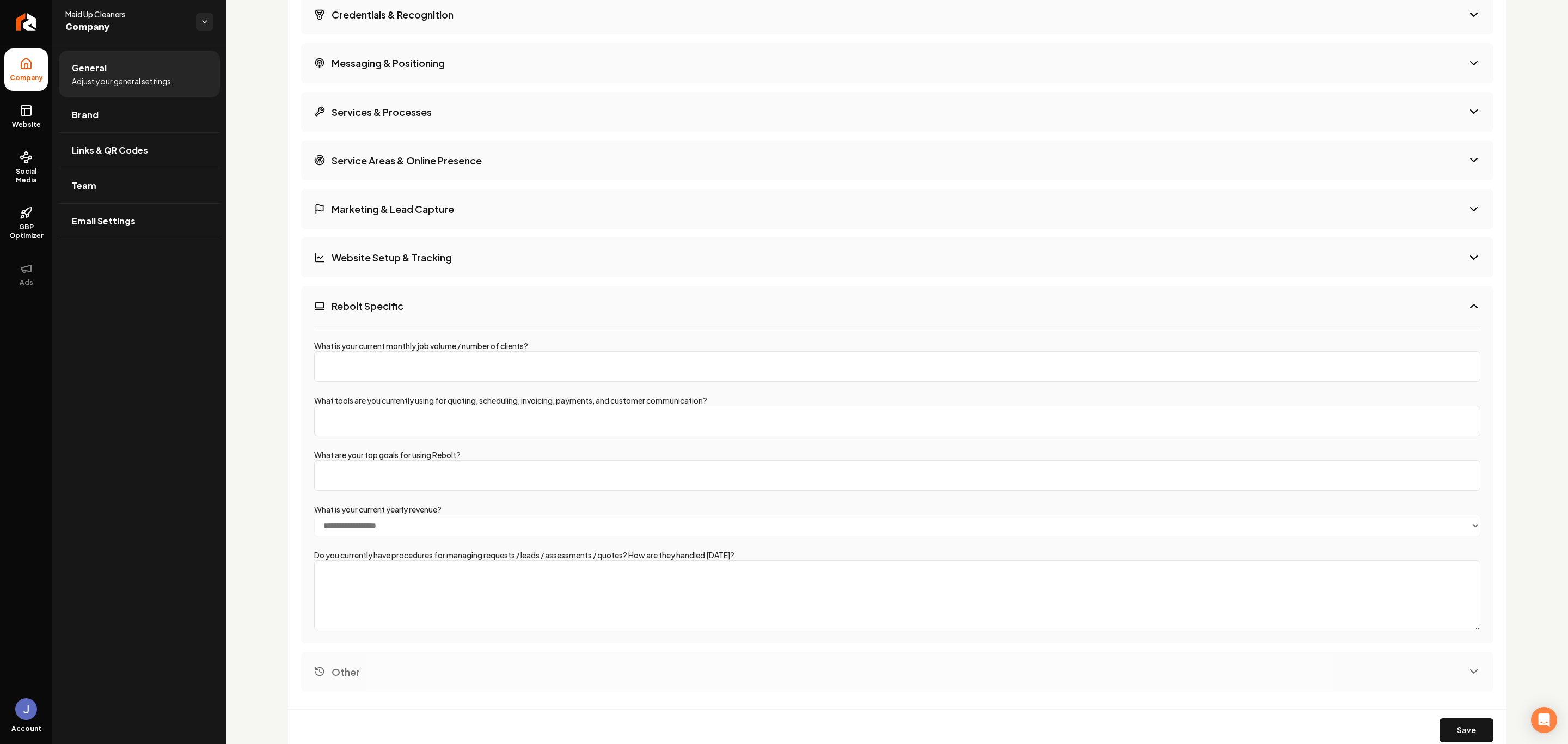
scroll to position [1590, 0]
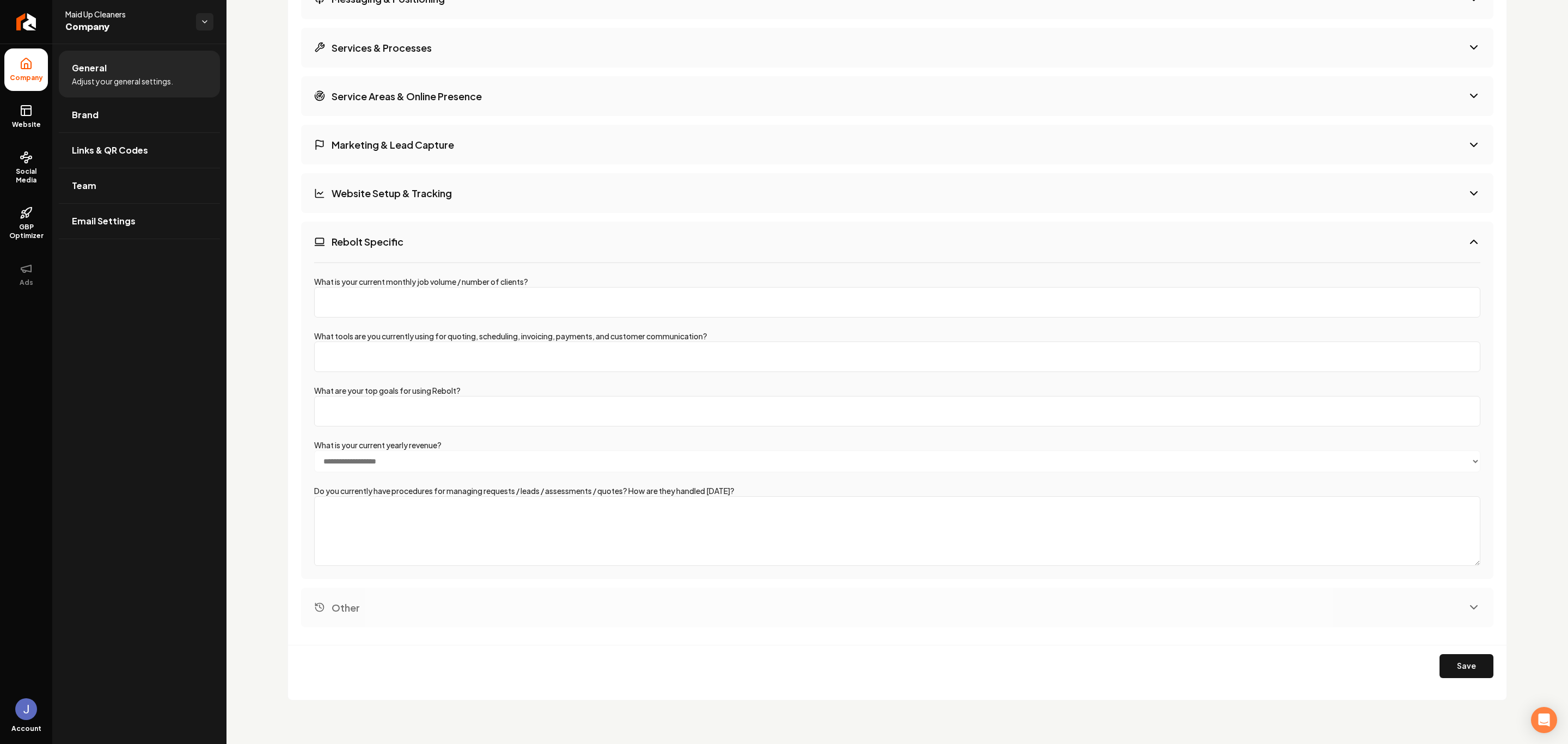
click at [428, 194] on h3 "Website Setup & Tracking" at bounding box center [392, 193] width 121 height 13
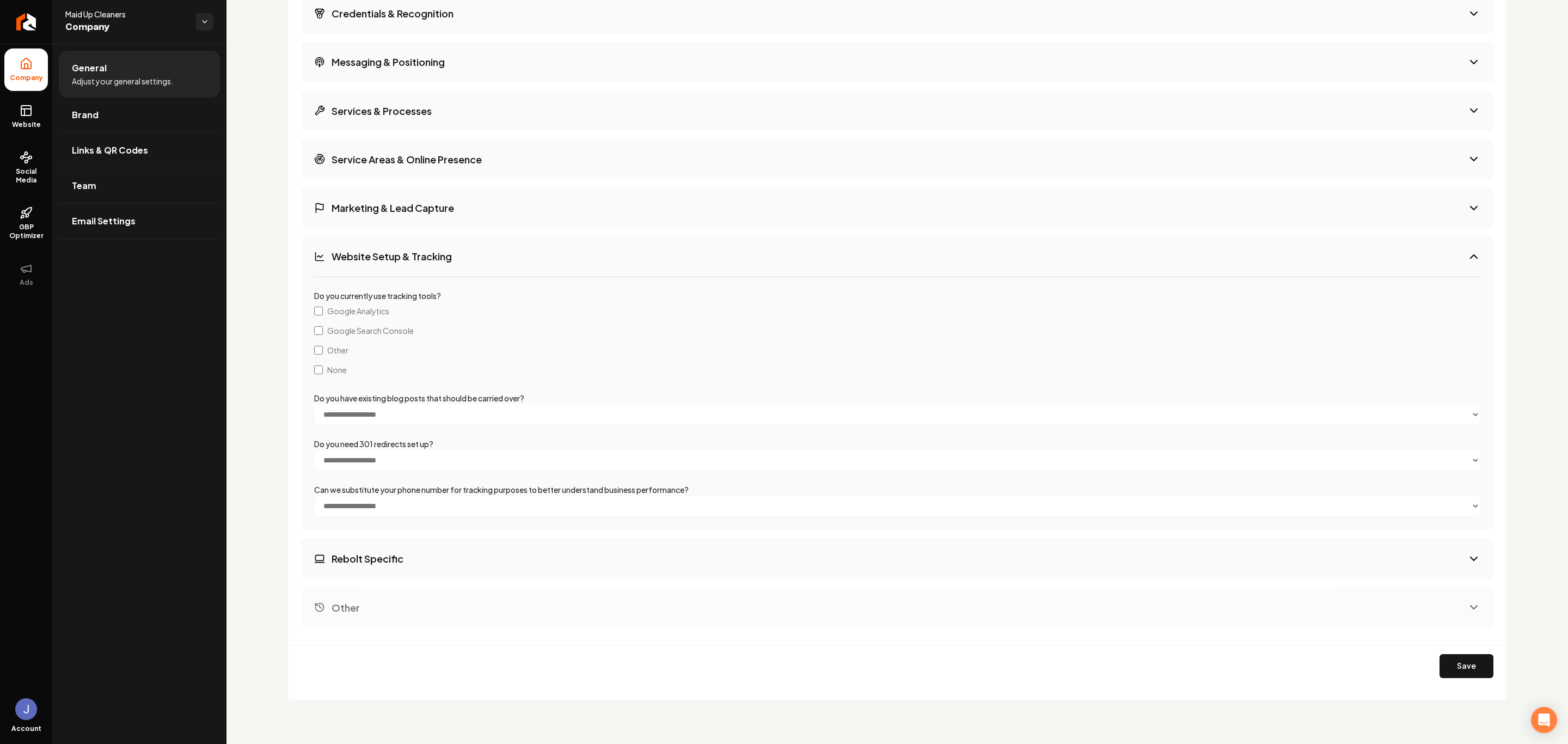
scroll to position [1528, 0]
click at [419, 205] on h3 "Marketing & Lead Capture" at bounding box center [393, 208] width 122 height 13
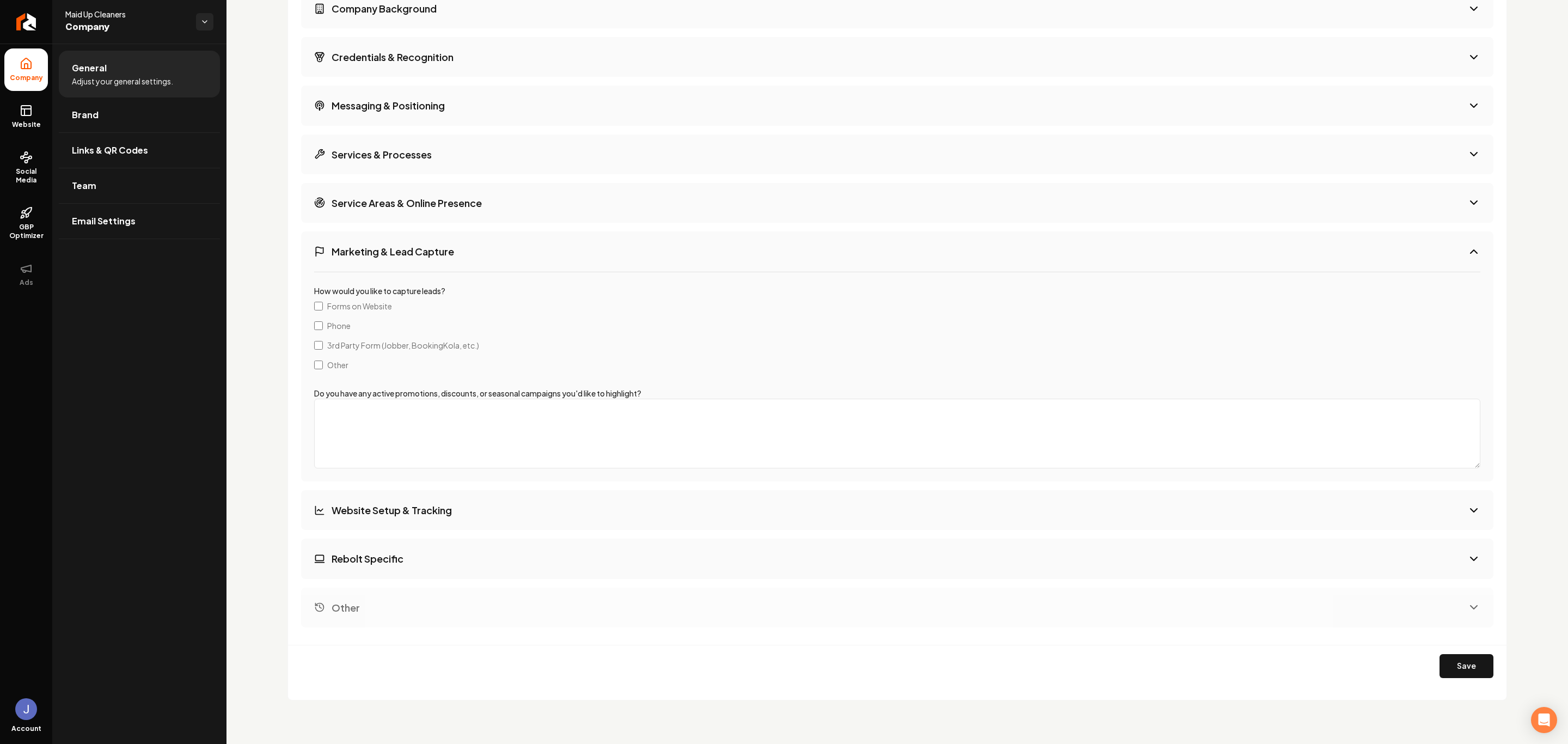
scroll to position [1157, 0]
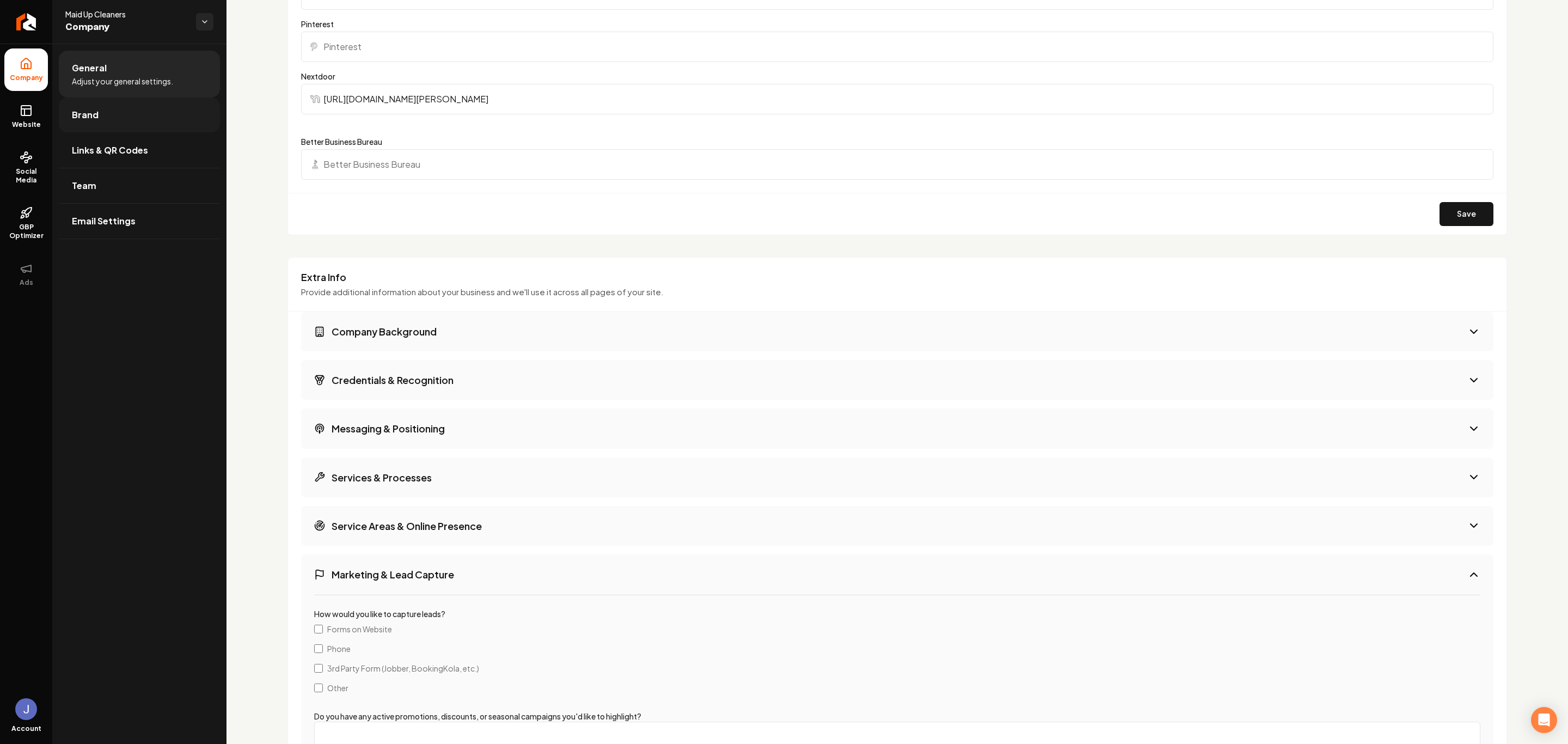
click at [86, 116] on span "Brand" at bounding box center [85, 114] width 27 height 13
